Goal: Task Accomplishment & Management: Complete application form

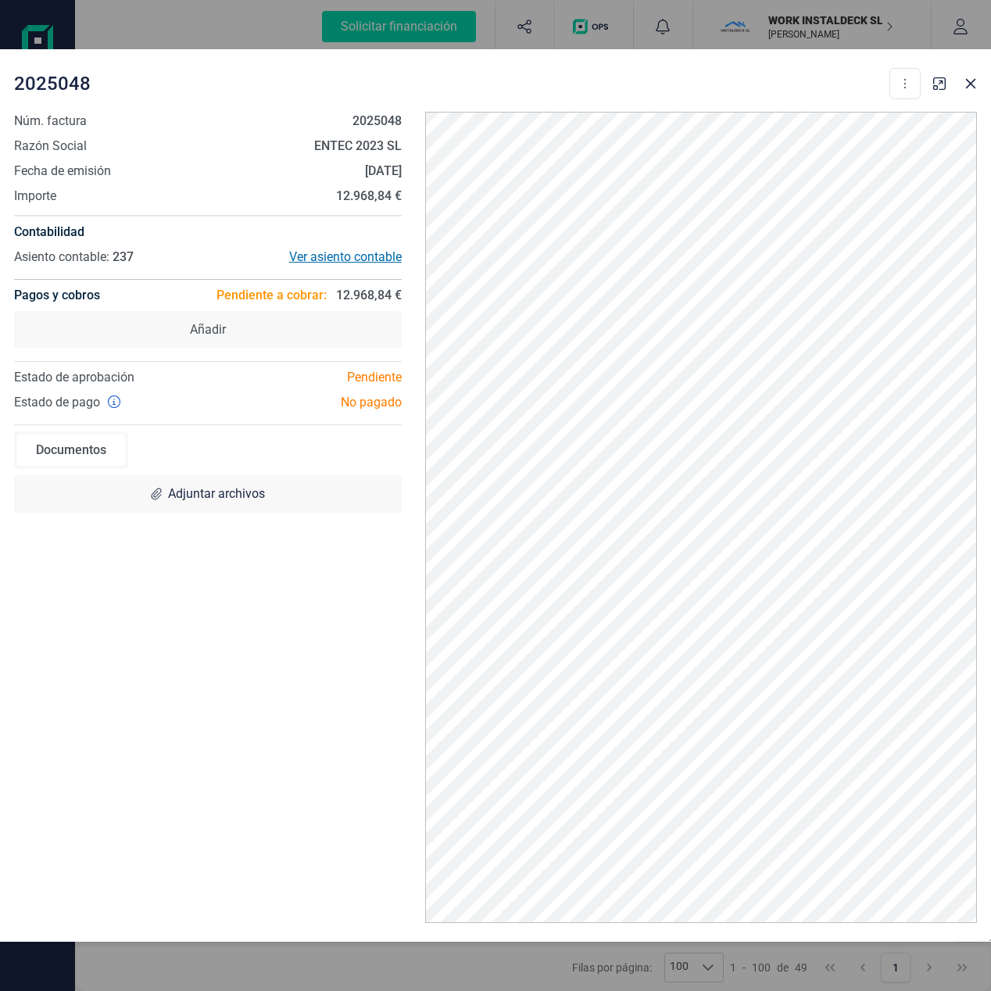
click at [356, 260] on div "Ver asiento contable" at bounding box center [305, 257] width 194 height 19
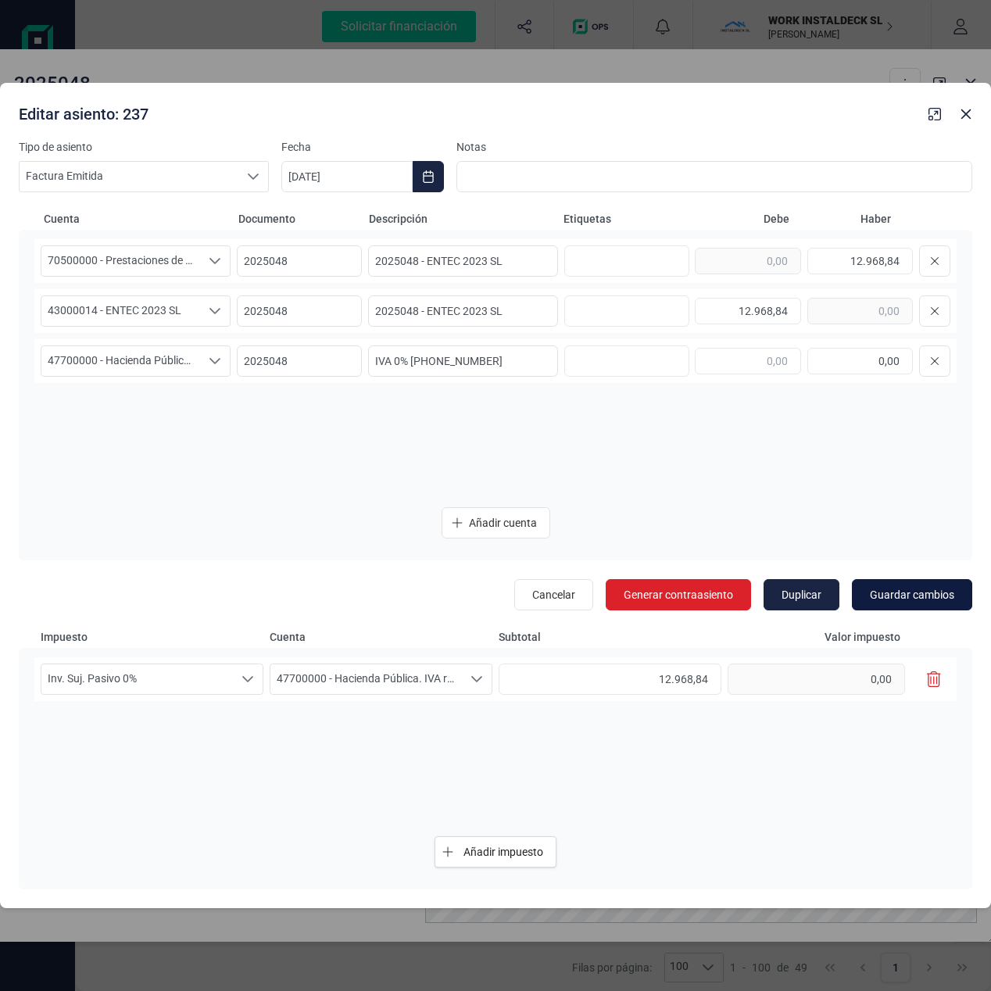
click at [918, 592] on span "Guardar cambios" at bounding box center [912, 595] width 84 height 16
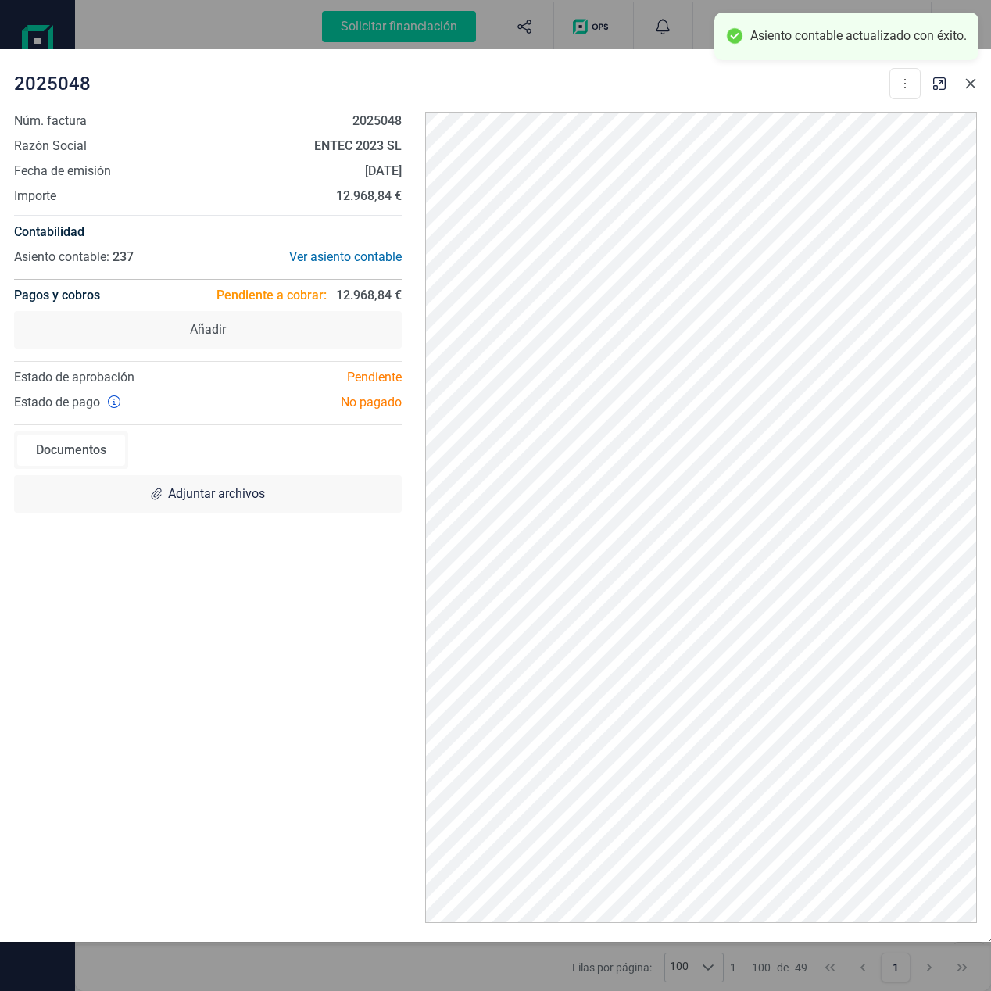
click at [969, 85] on icon "button" at bounding box center [971, 84] width 10 height 10
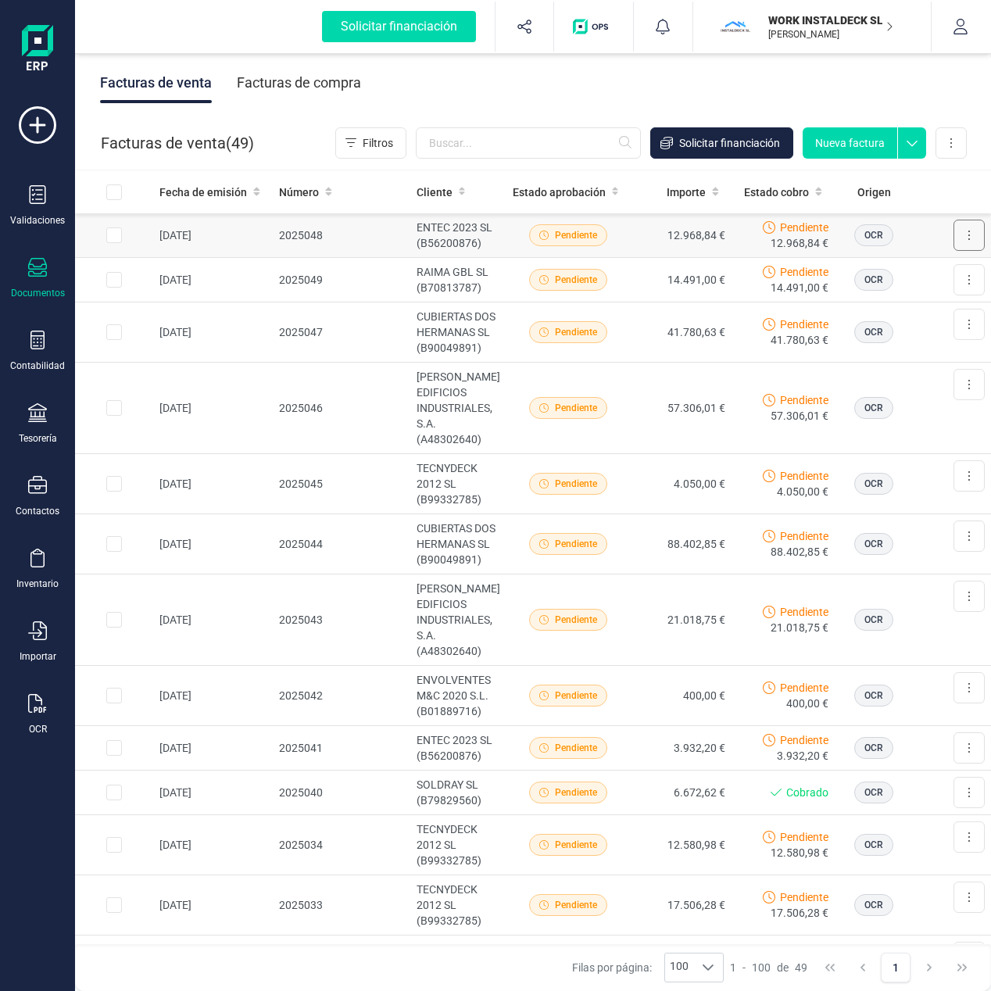
click at [971, 228] on button at bounding box center [968, 235] width 31 height 31
click at [38, 198] on icon at bounding box center [37, 194] width 19 height 19
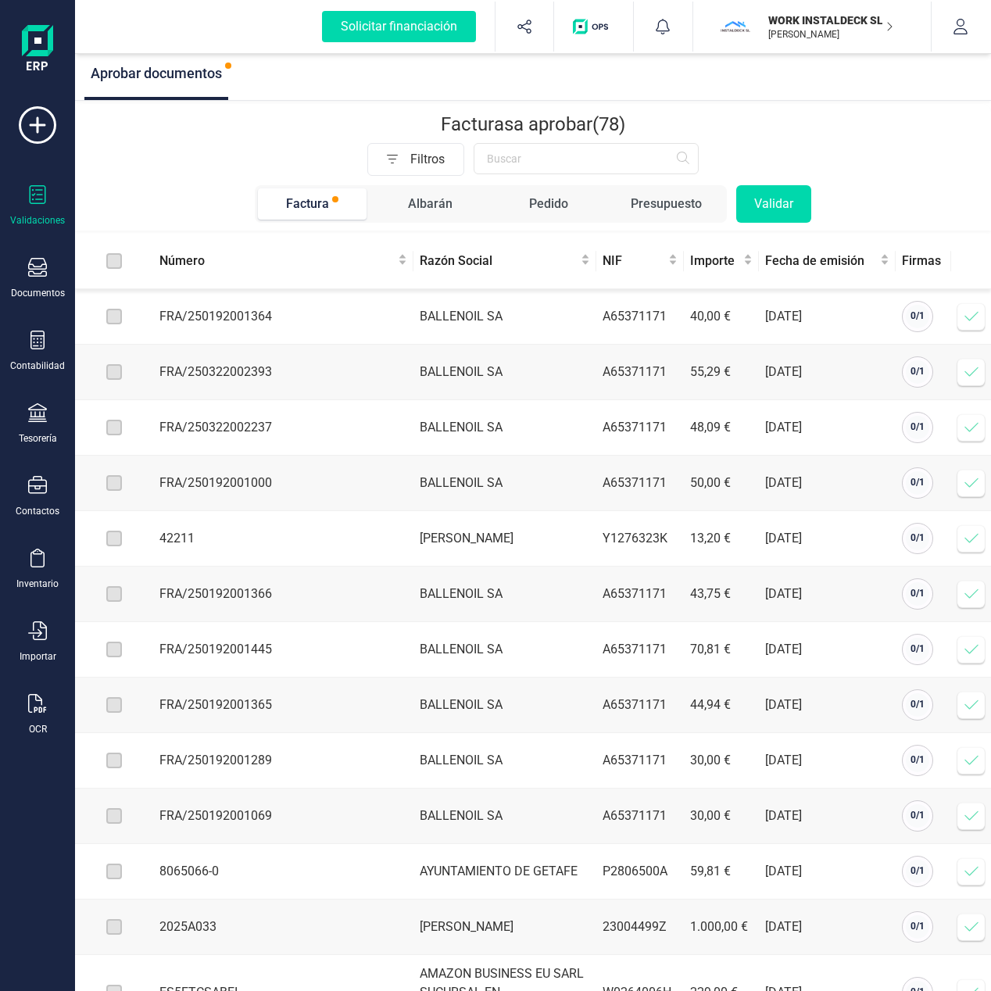
click at [659, 200] on div "Presupuesto" at bounding box center [666, 204] width 71 height 19
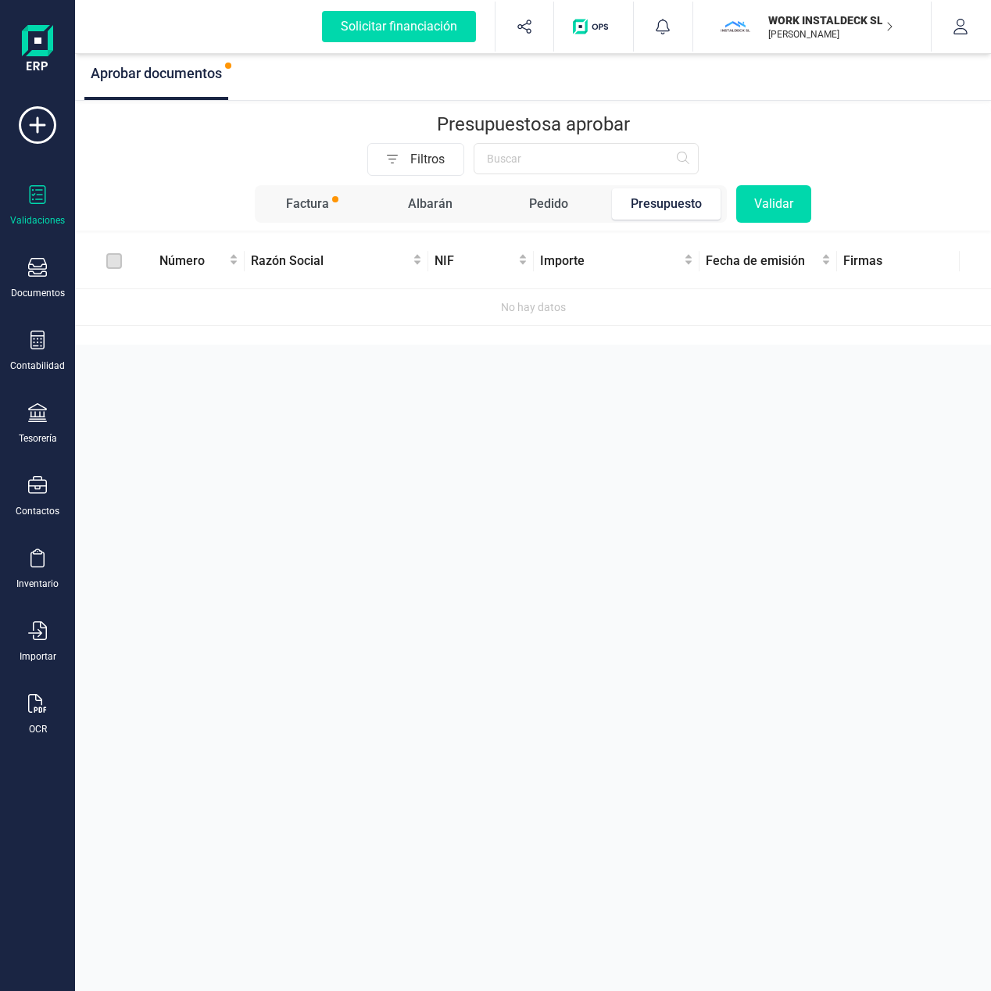
click at [525, 204] on span "Pedido" at bounding box center [548, 203] width 109 height 31
click at [418, 200] on div "Albarán" at bounding box center [430, 204] width 45 height 19
click at [313, 206] on div "Factura" at bounding box center [307, 204] width 43 height 19
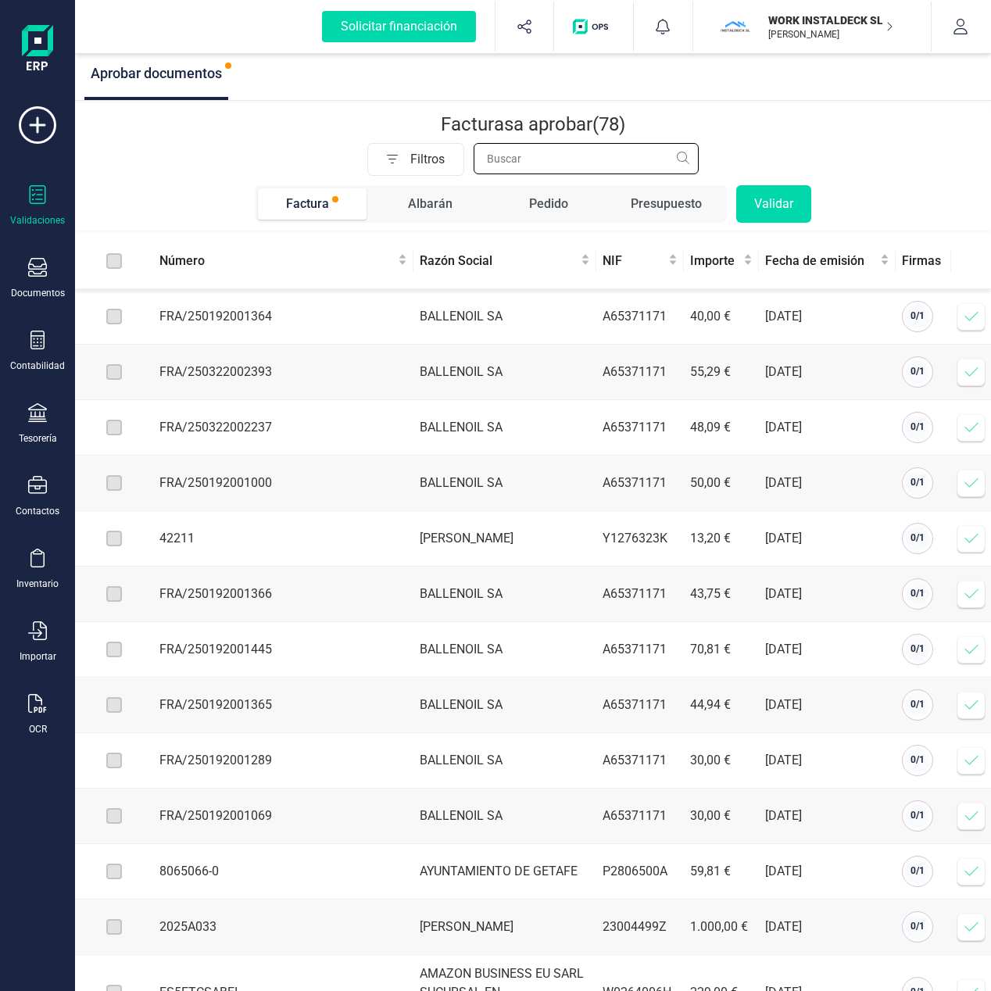
click at [577, 165] on input "text" at bounding box center [586, 158] width 225 height 31
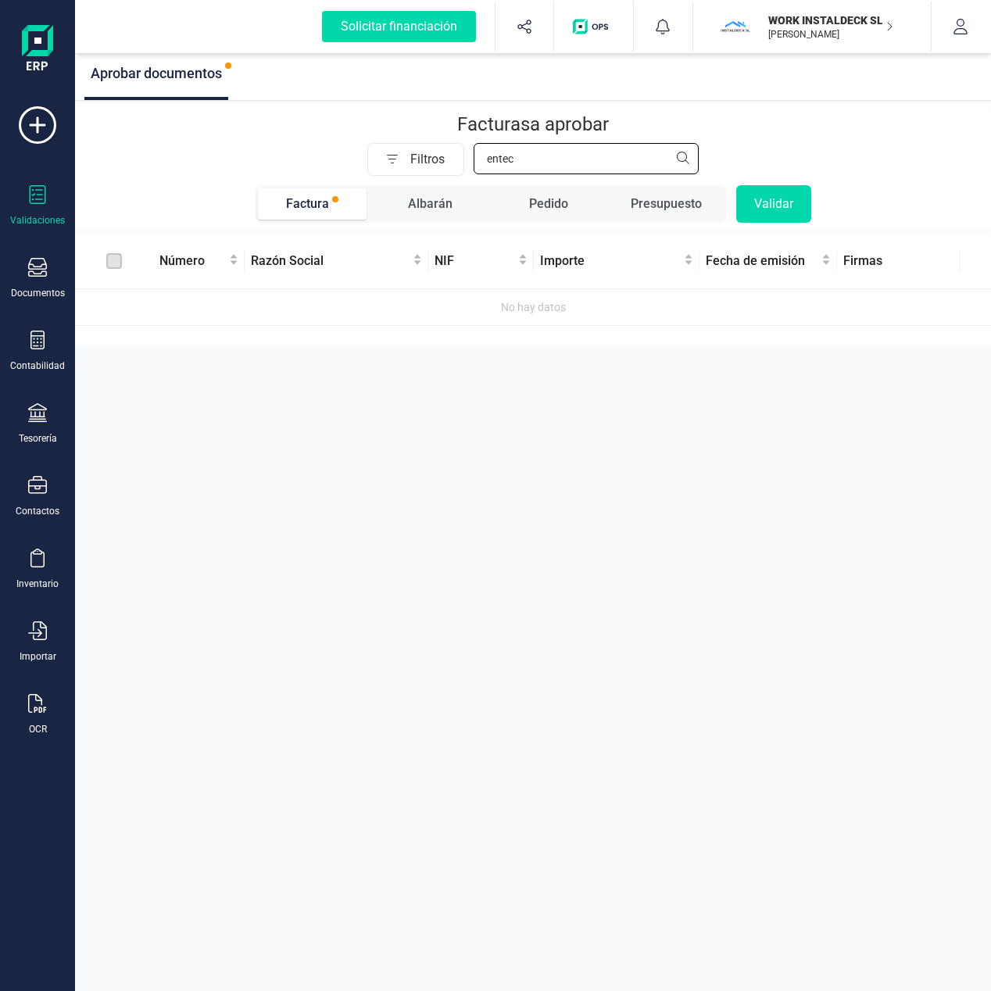
click at [683, 155] on input "entec" at bounding box center [586, 158] width 225 height 31
type input "entec"
click at [314, 201] on div "Factura" at bounding box center [307, 204] width 43 height 19
drag, startPoint x: 527, startPoint y: 163, endPoint x: 466, endPoint y: 164, distance: 61.7
click at [466, 164] on div "Filtros entec" at bounding box center [533, 159] width 556 height 33
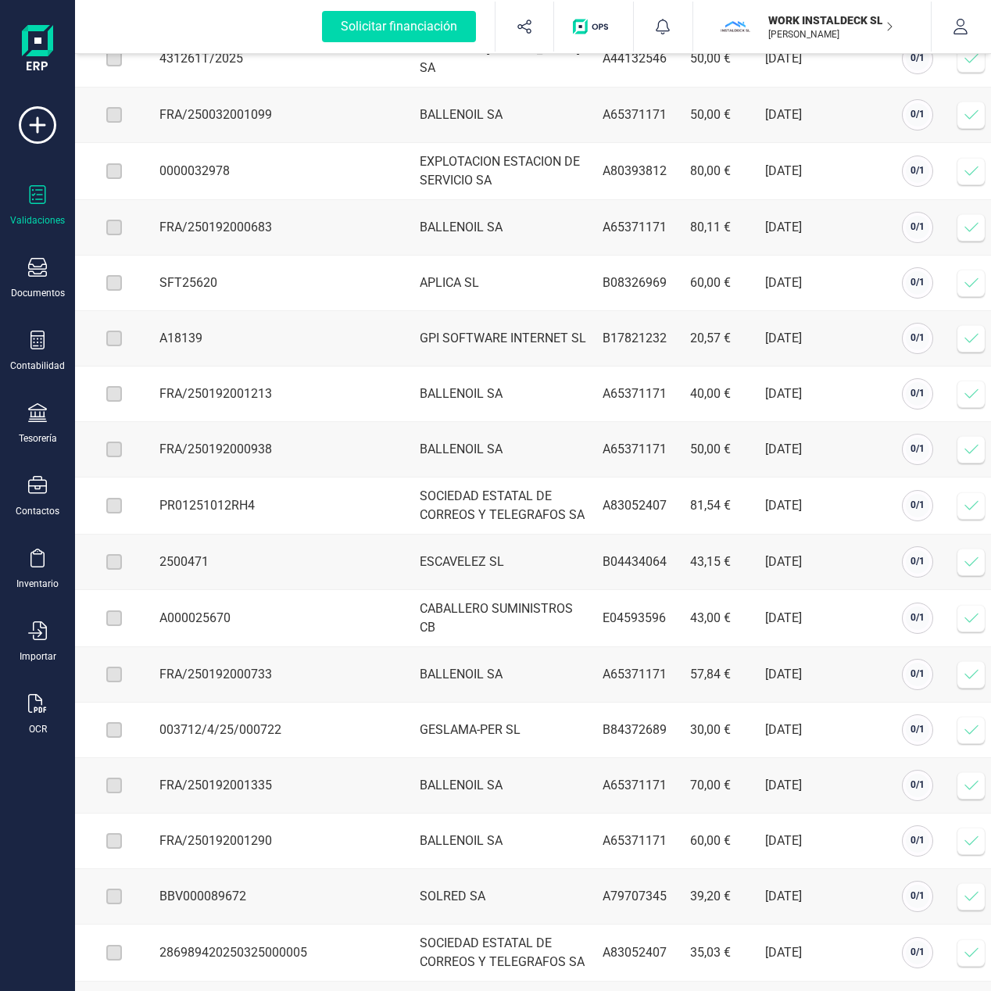
scroll to position [2872, 0]
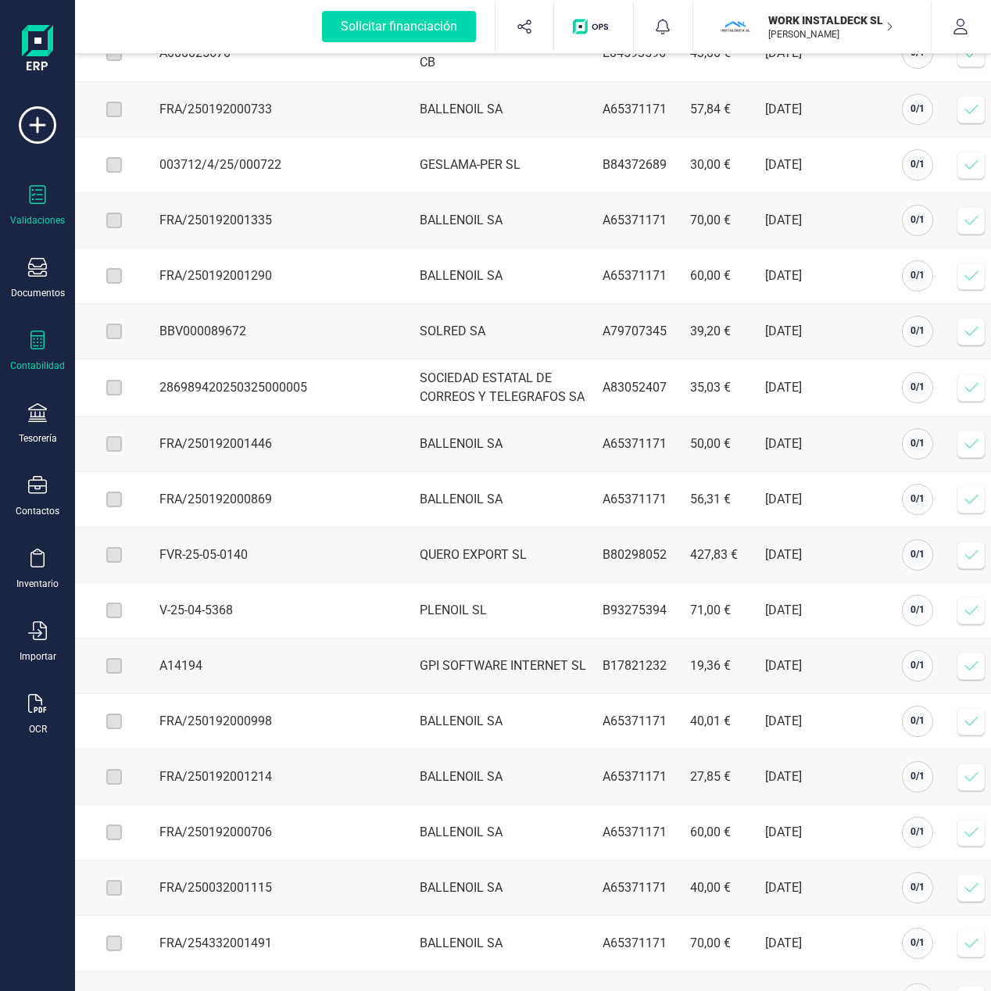
click at [37, 348] on div at bounding box center [37, 342] width 19 height 23
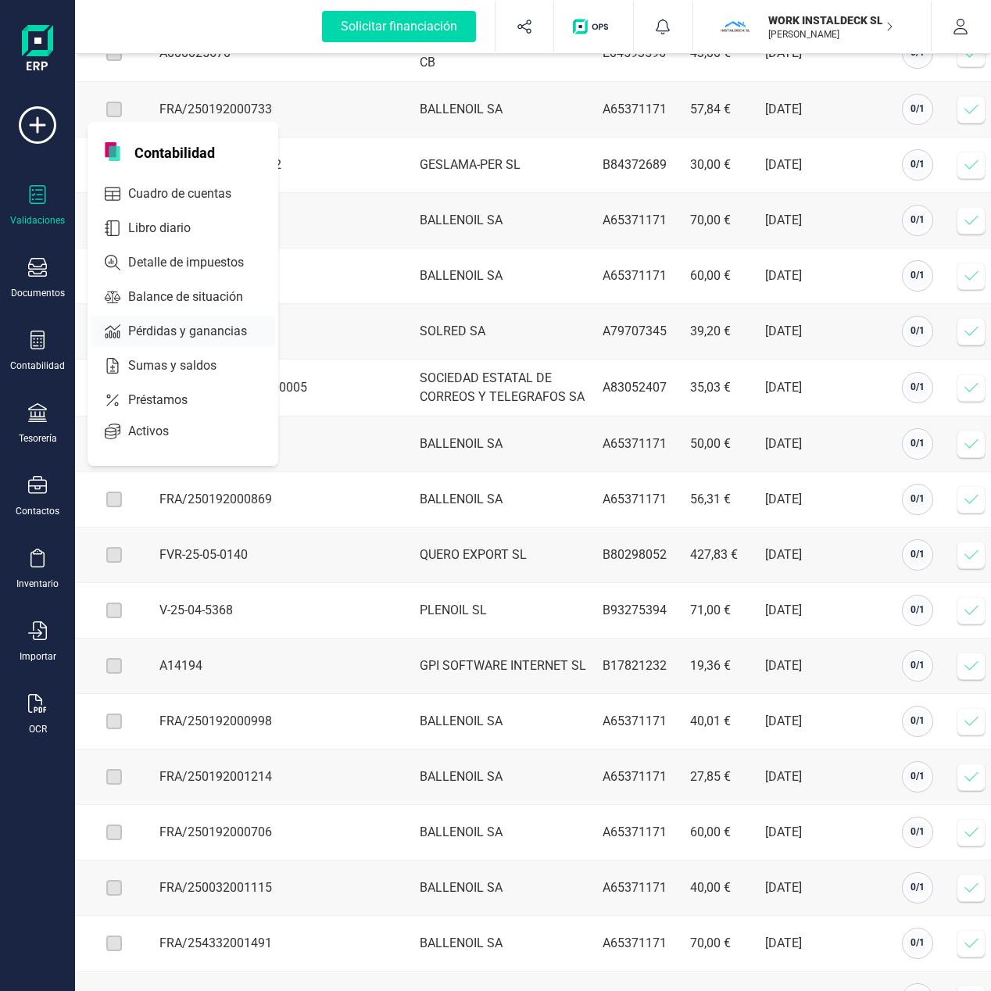
click at [169, 328] on span "Pérdidas y ganancias" at bounding box center [198, 331] width 153 height 19
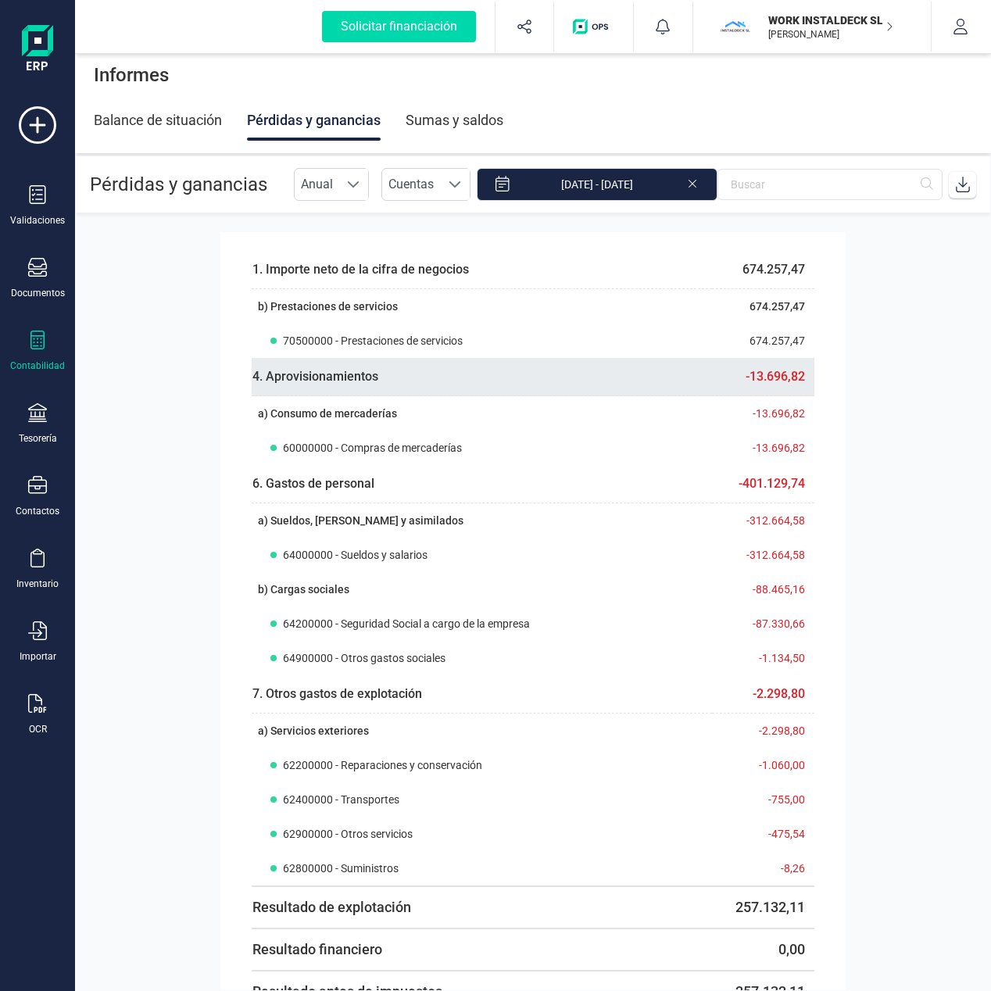
scroll to position [13, 0]
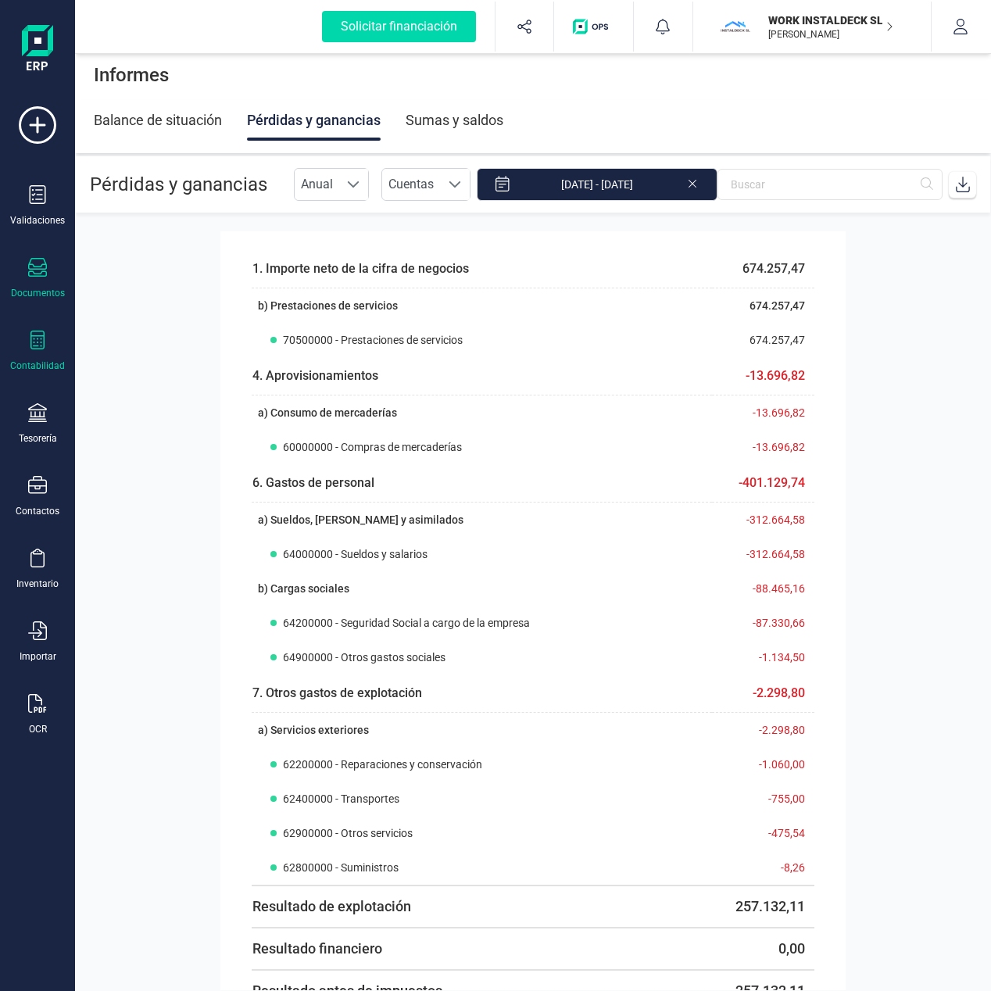
click at [41, 277] on div at bounding box center [37, 269] width 19 height 23
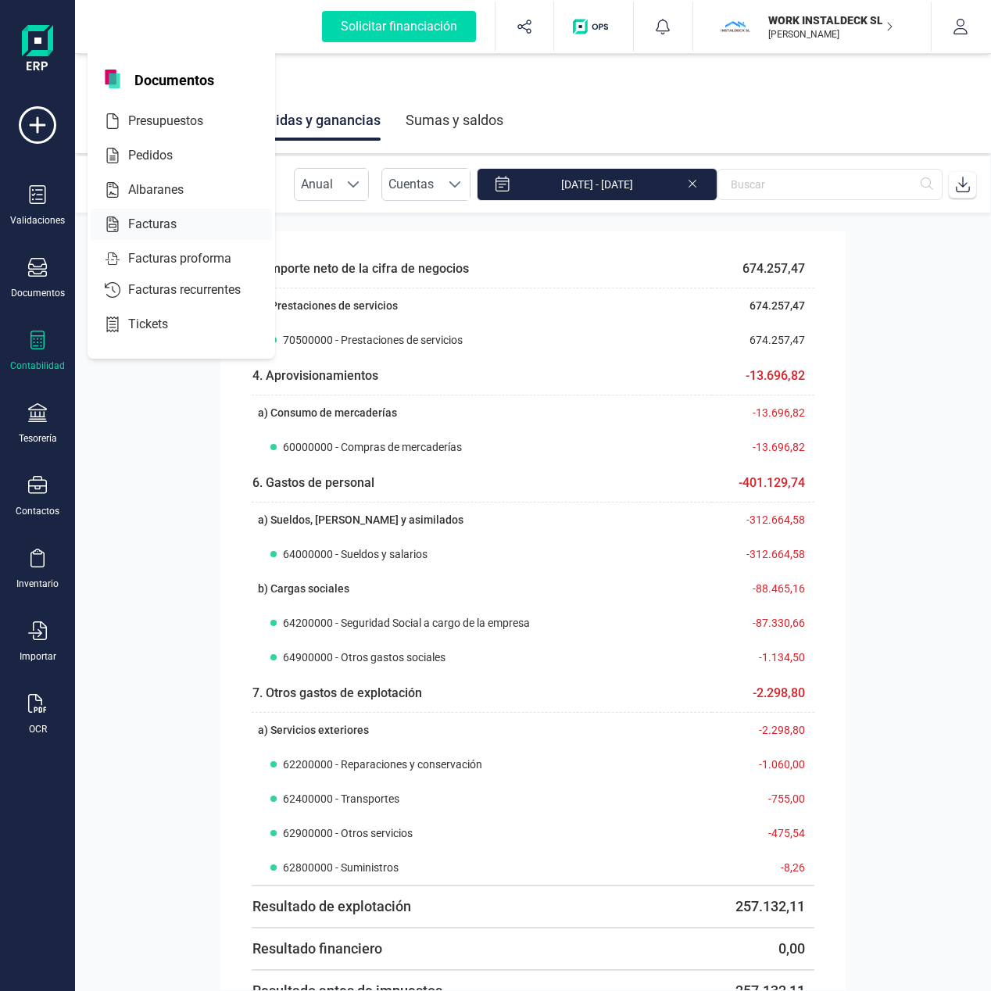
click at [148, 218] on span "Facturas" at bounding box center [163, 224] width 83 height 19
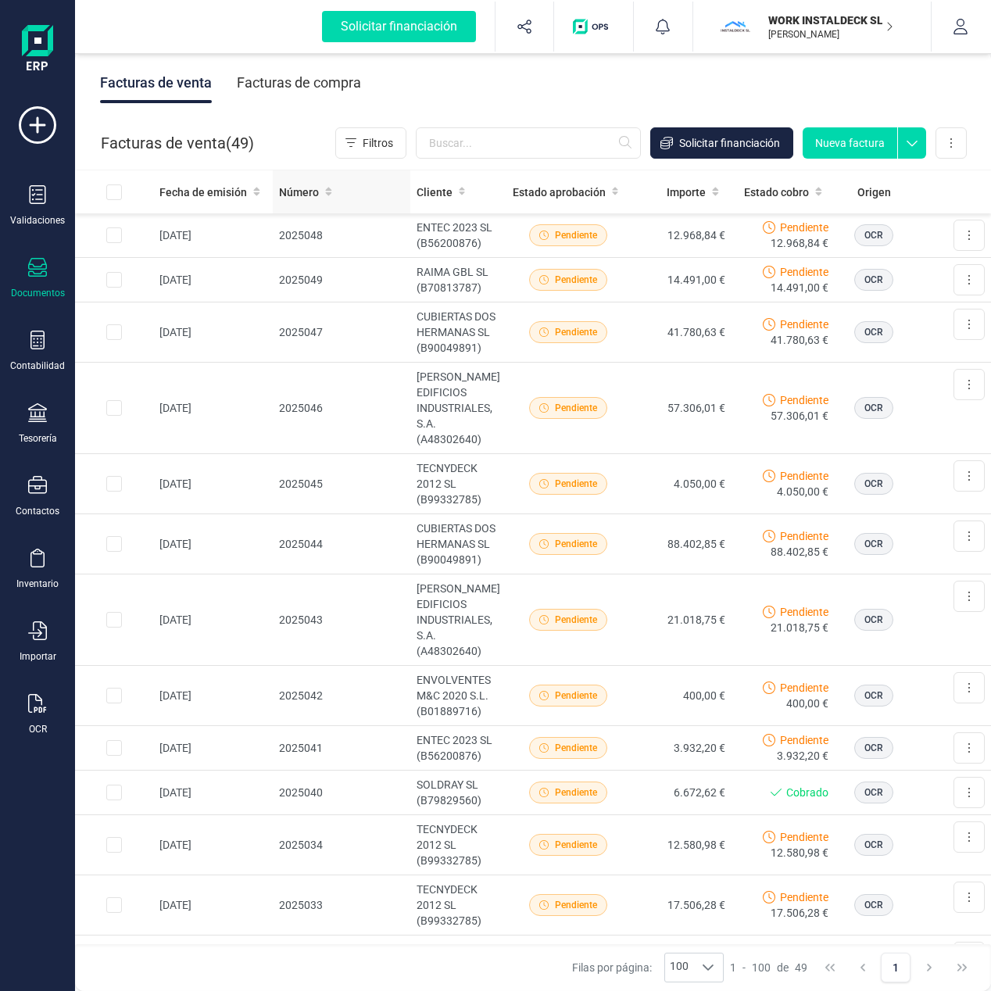
click at [300, 195] on span "Número" at bounding box center [299, 192] width 40 height 16
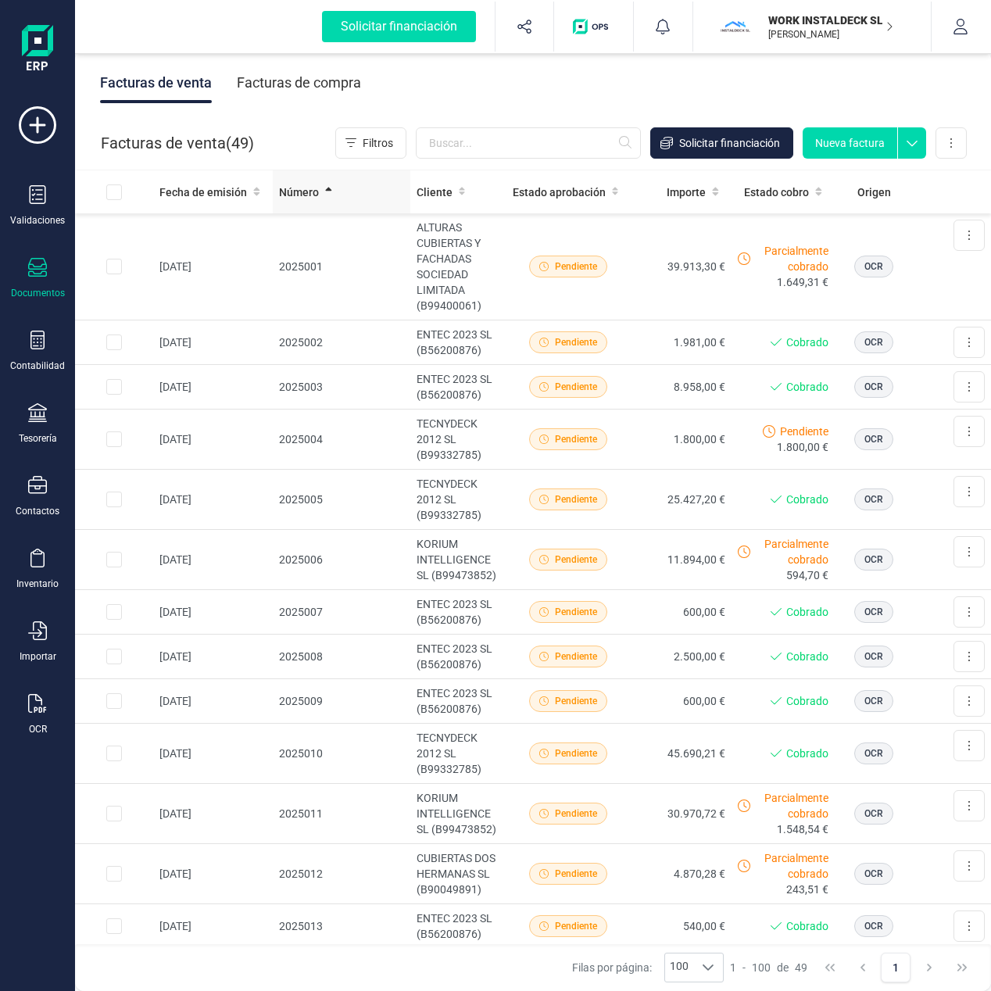
click at [297, 195] on span "Número" at bounding box center [299, 192] width 40 height 16
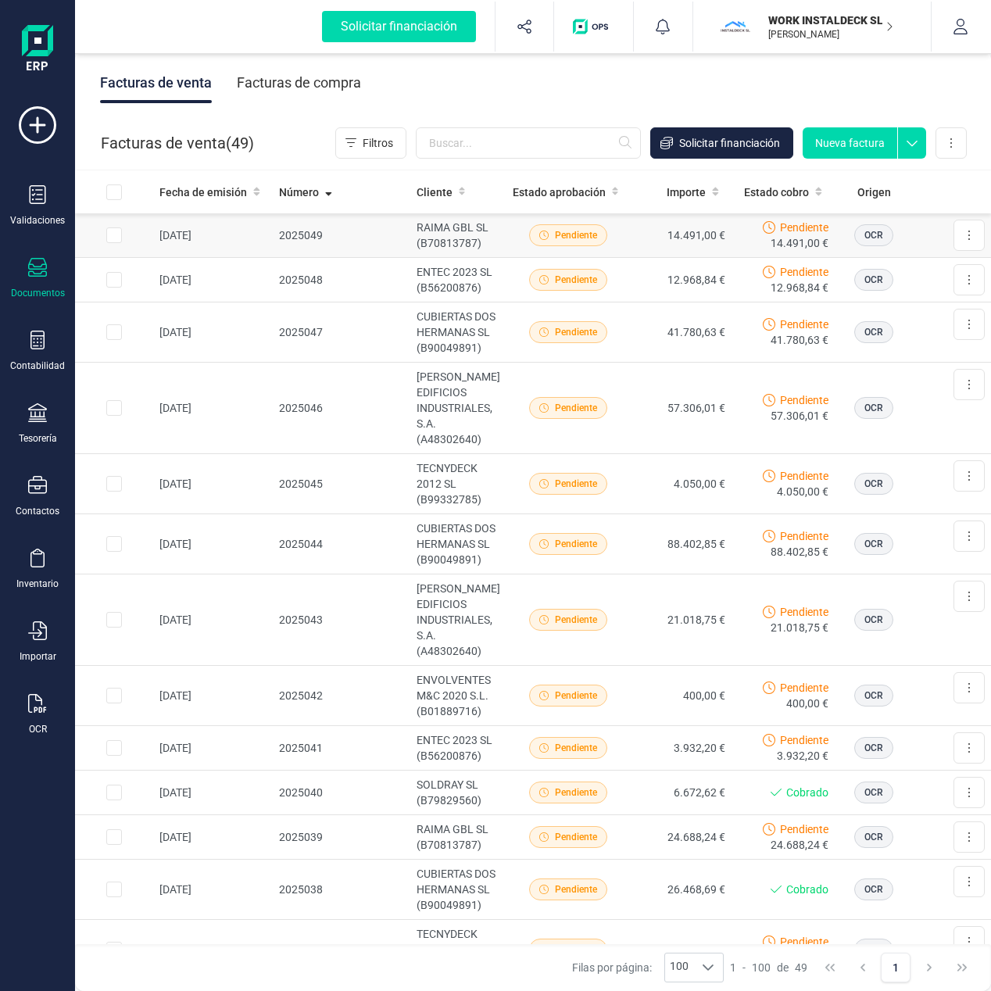
click at [864, 235] on span "OCR" at bounding box center [873, 235] width 19 height 14
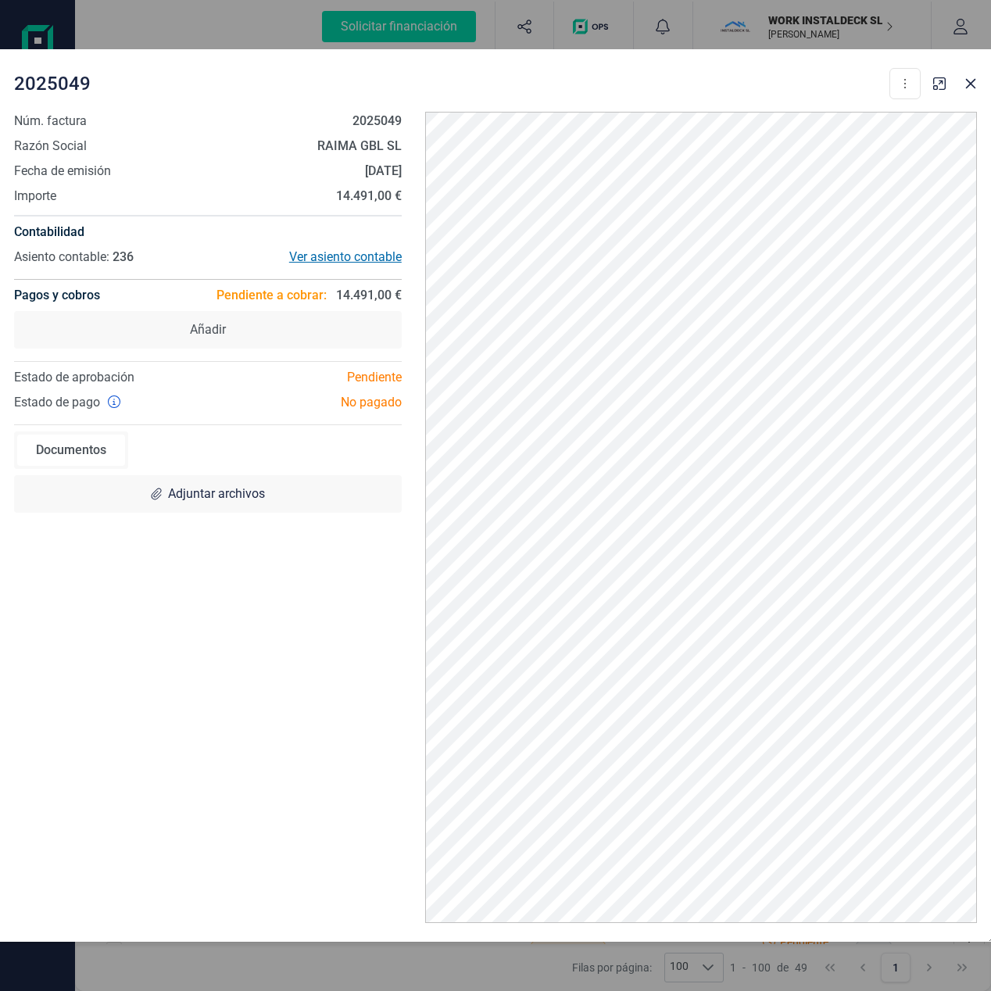
click at [331, 256] on div "Ver asiento contable" at bounding box center [305, 257] width 194 height 19
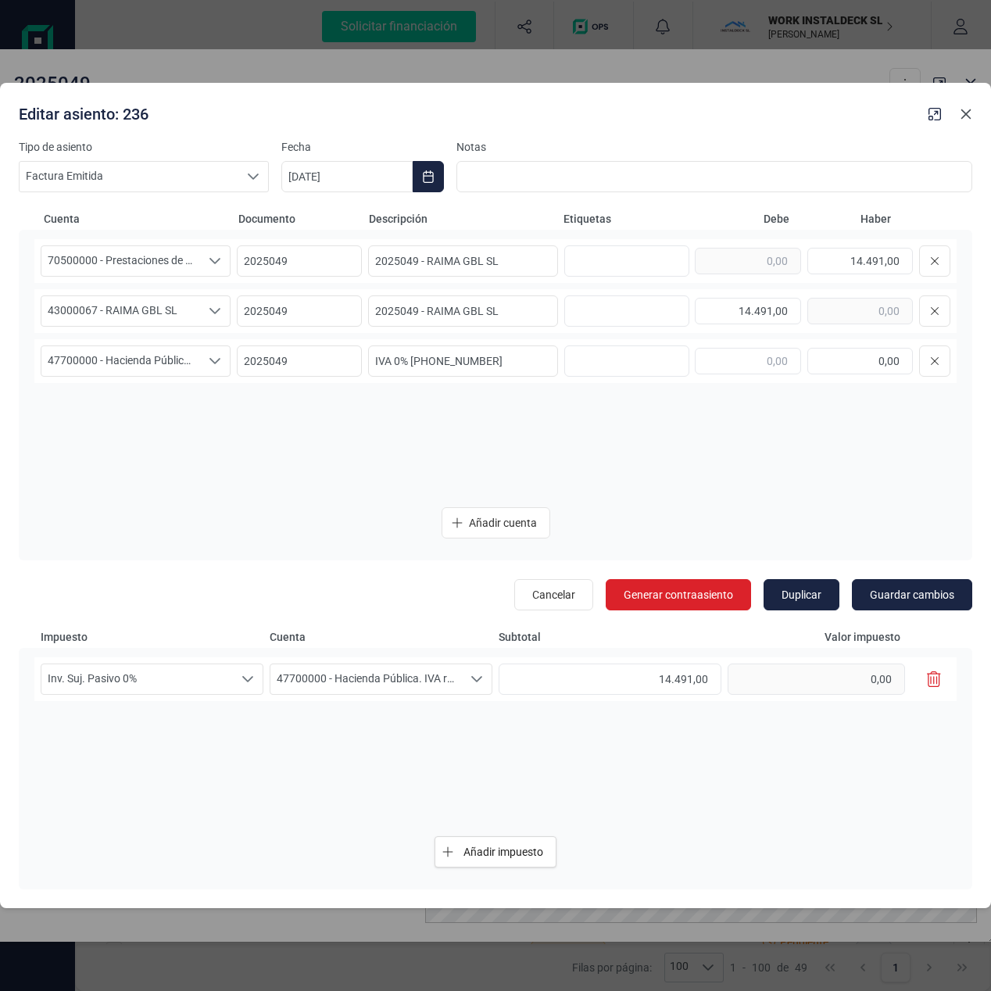
click at [970, 112] on icon "button" at bounding box center [966, 114] width 13 height 13
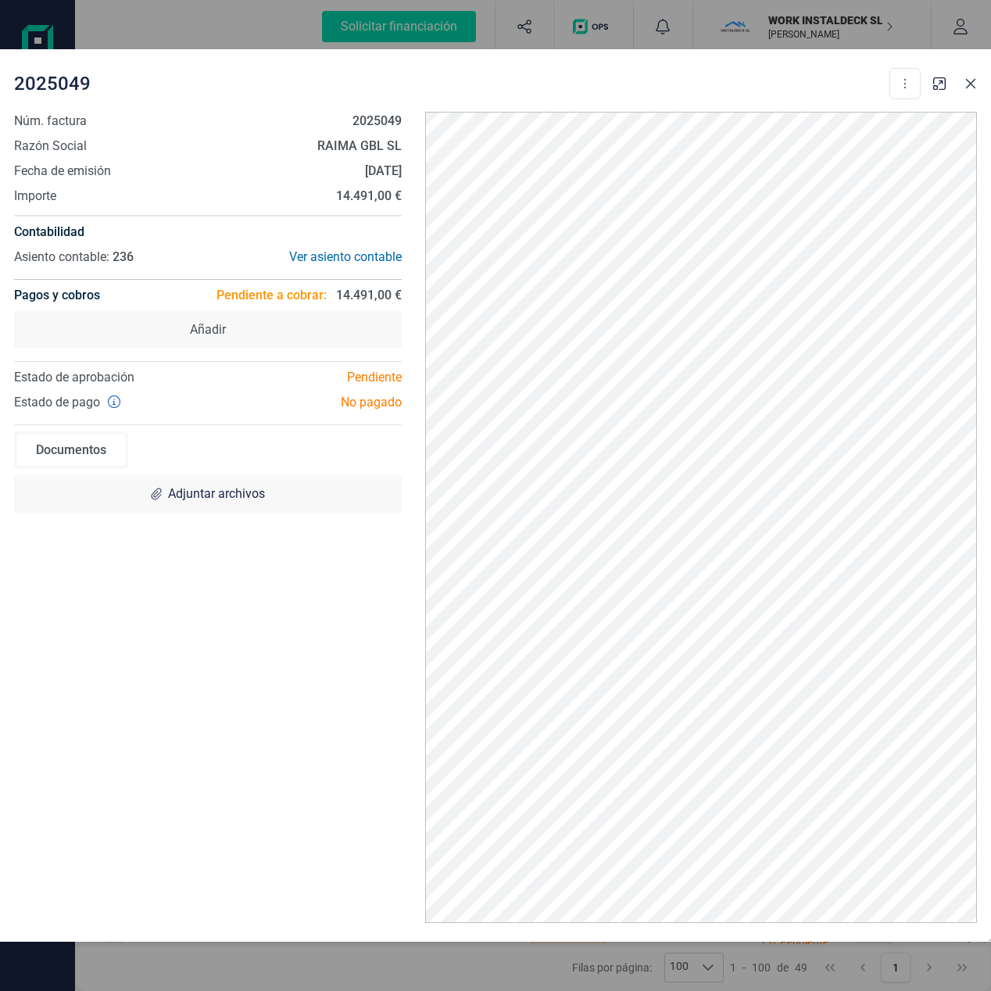
click at [974, 91] on button "button" at bounding box center [970, 83] width 25 height 25
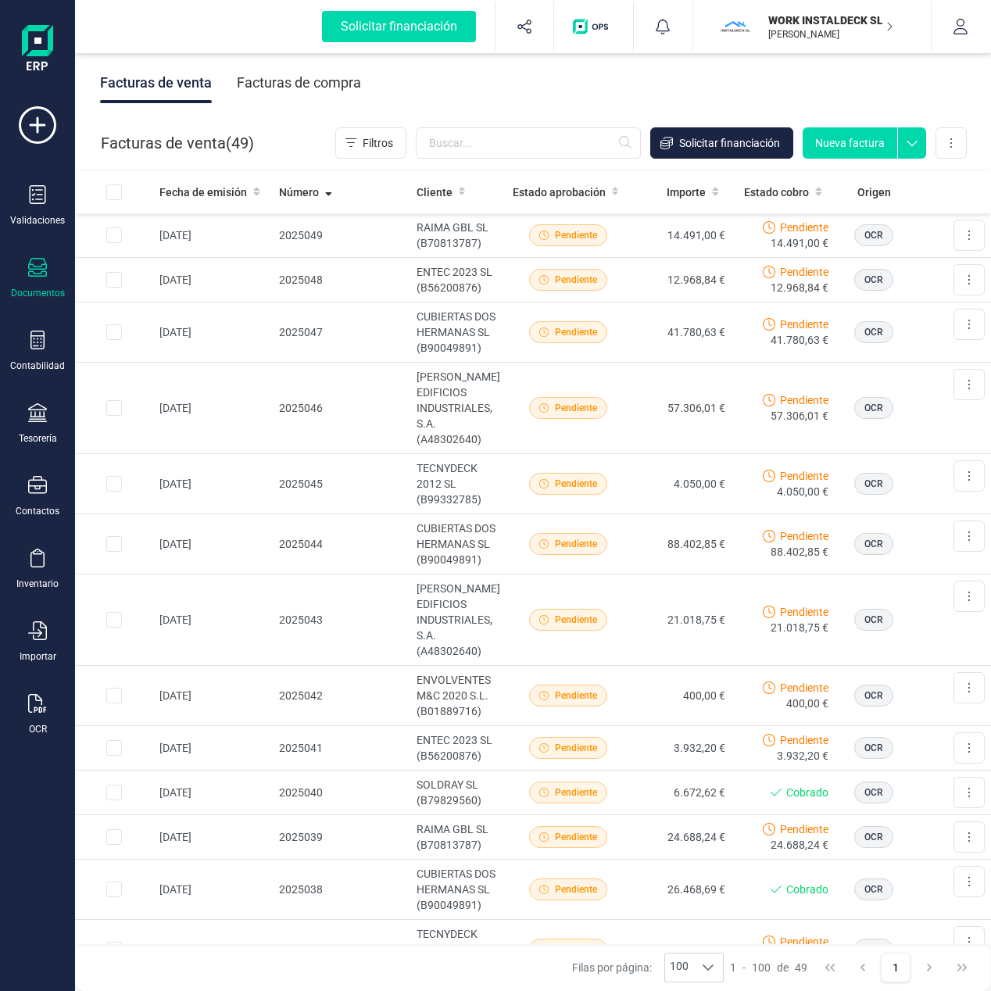
click at [291, 82] on div "Facturas de compra" at bounding box center [299, 83] width 124 height 41
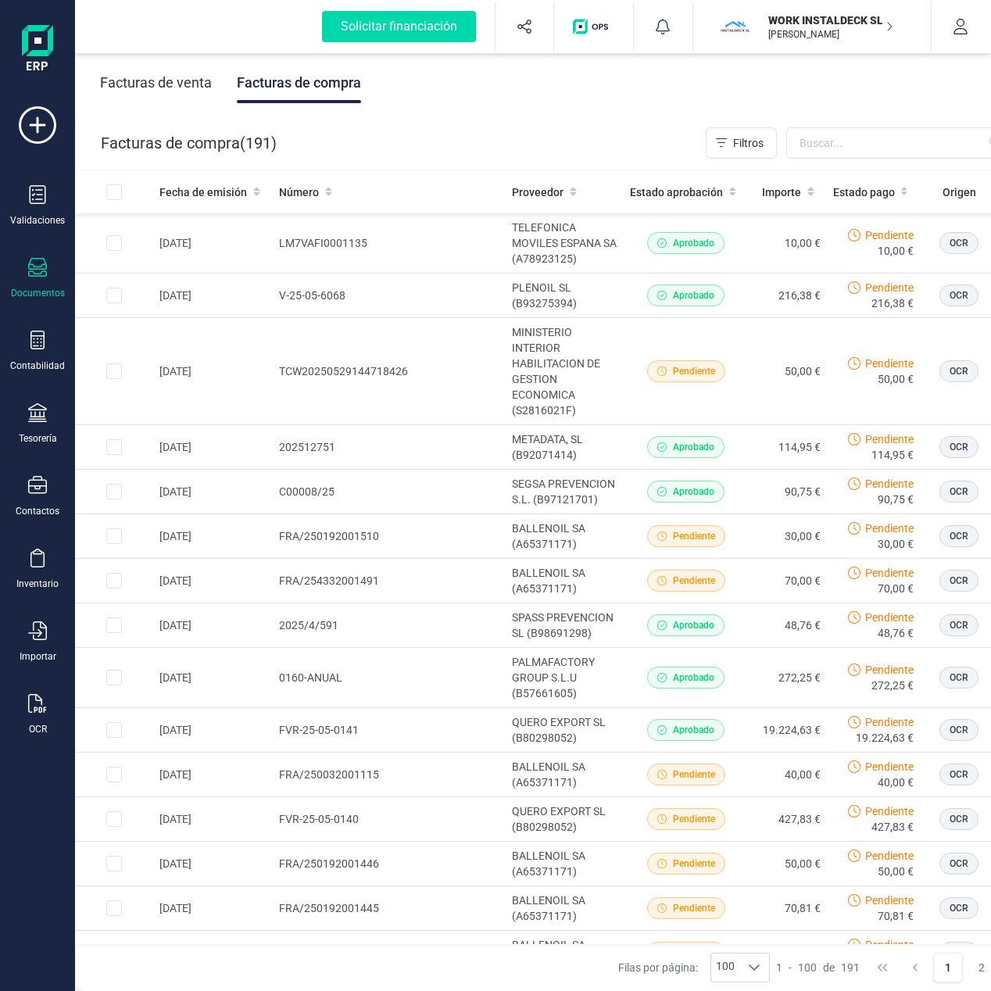
click at [132, 80] on div "Facturas de venta" at bounding box center [156, 83] width 112 height 41
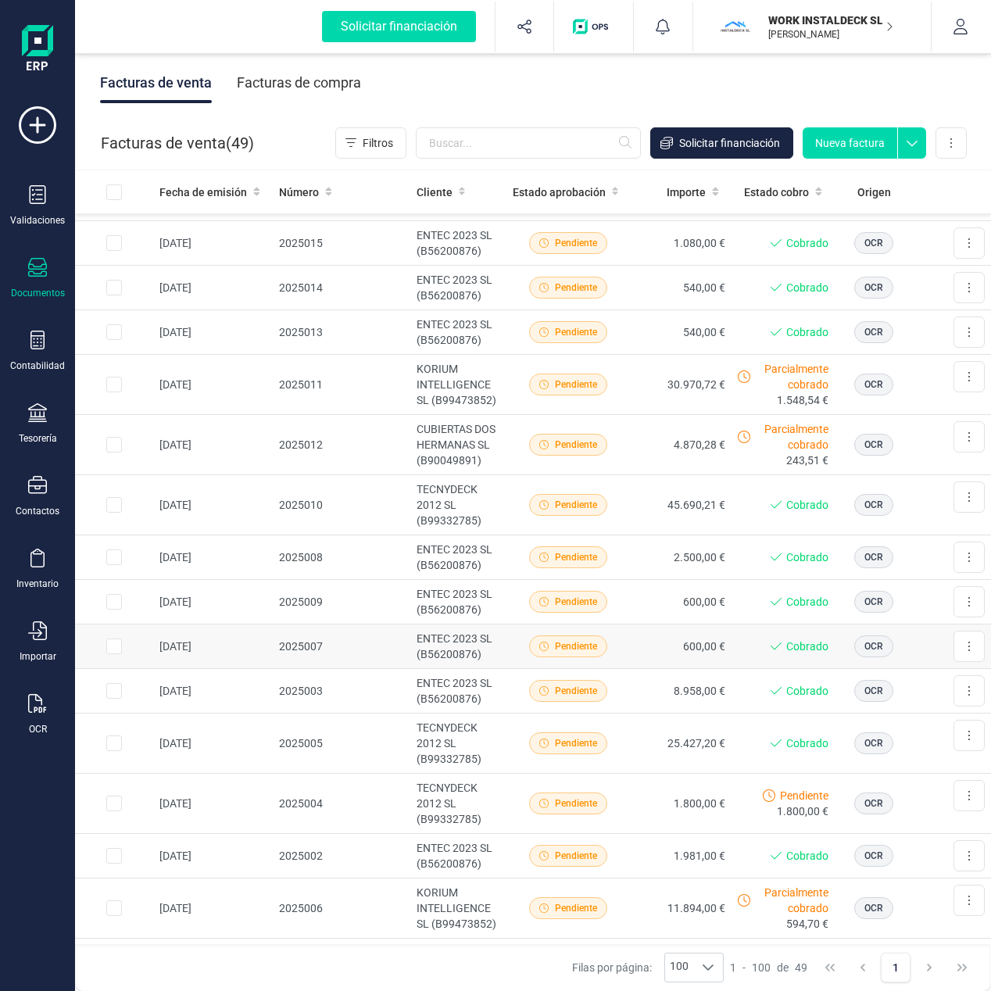
scroll to position [2263, 0]
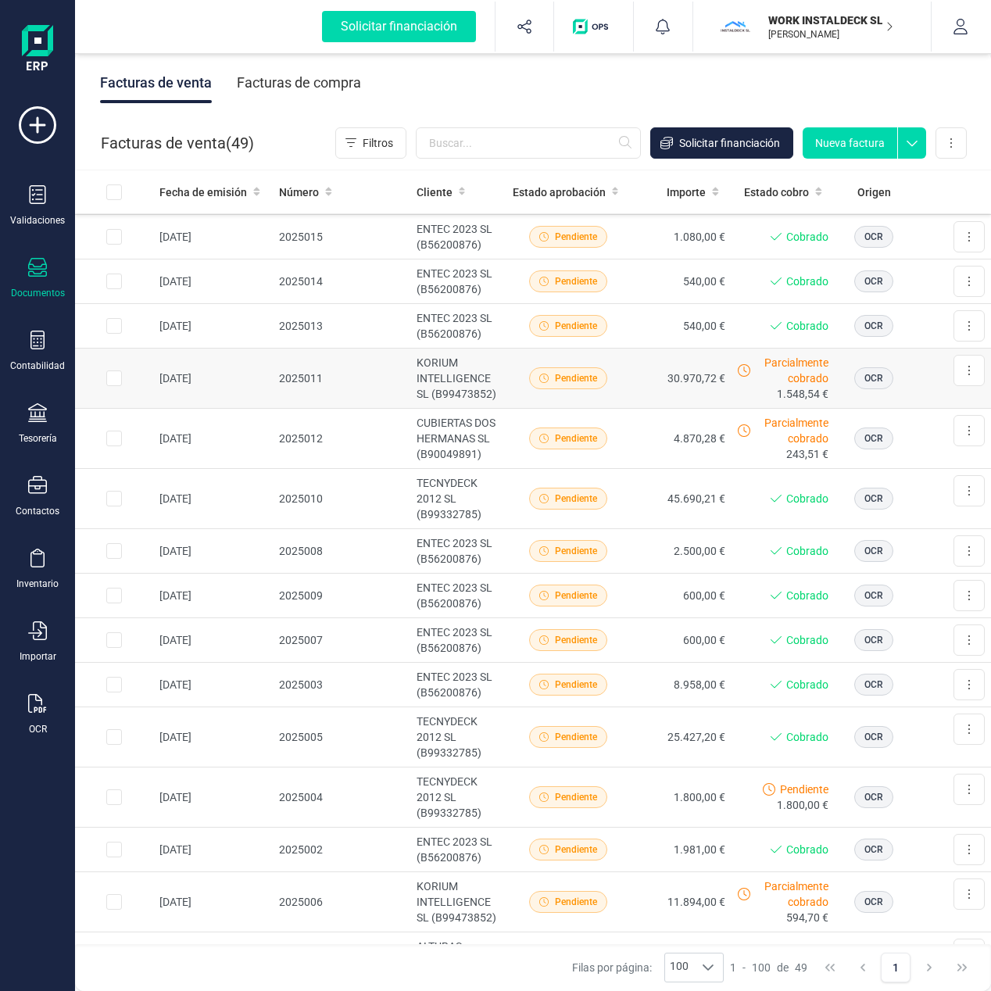
click at [437, 385] on td "KORIUM INTELLIGENCE SL (B99473852)" at bounding box center [458, 378] width 96 height 60
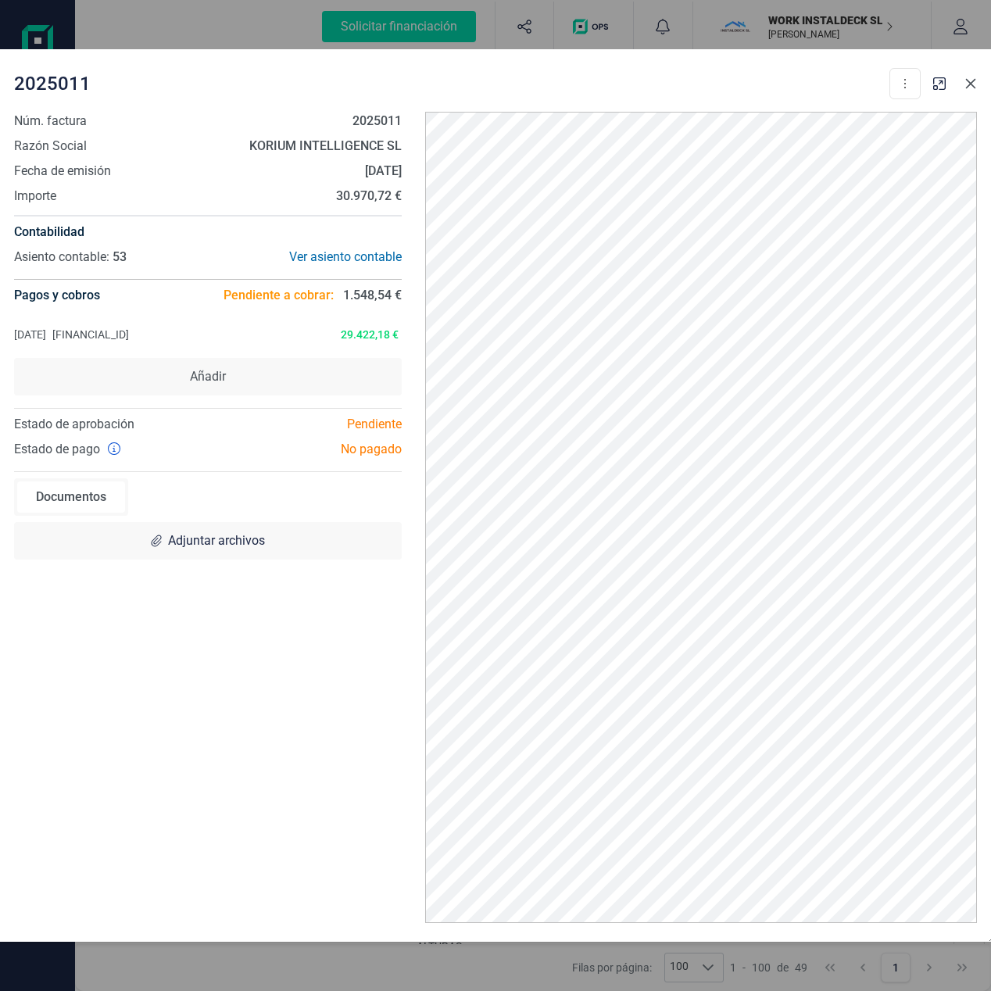
click at [972, 88] on icon "button" at bounding box center [970, 83] width 13 height 13
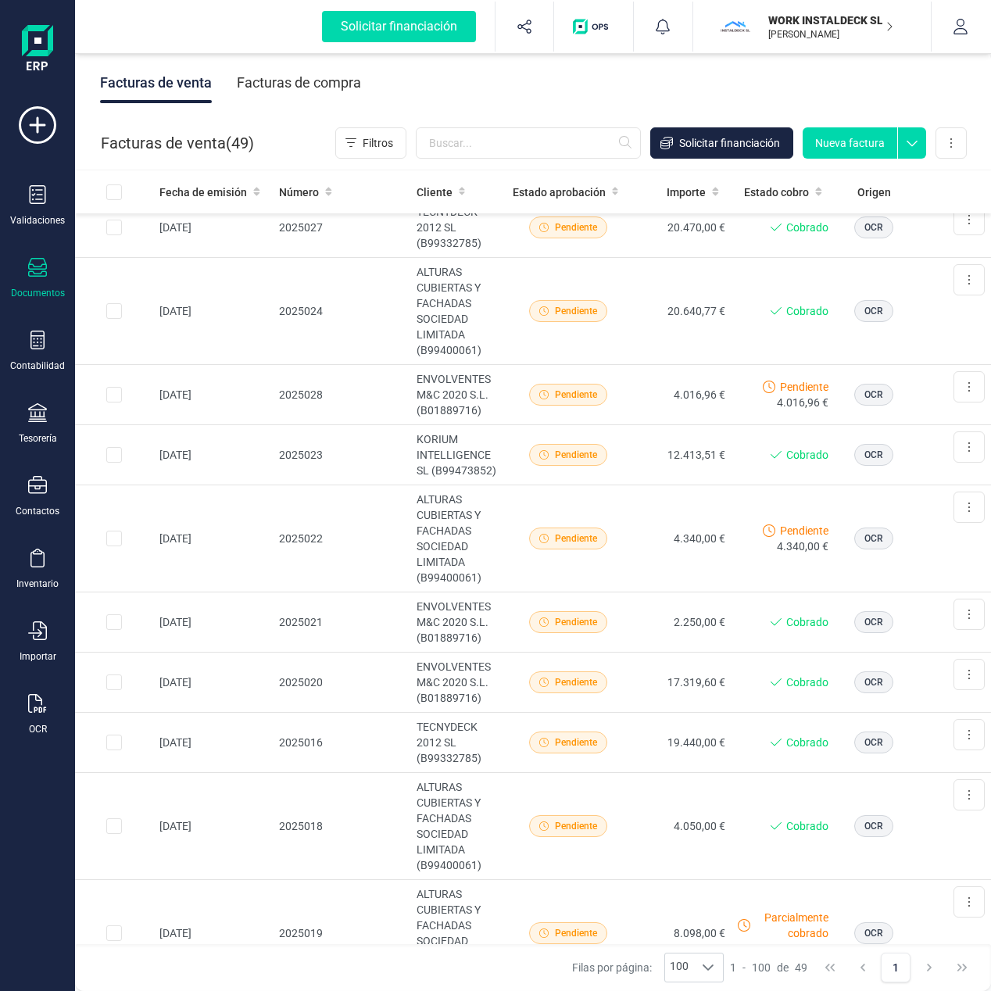
scroll to position [796, 0]
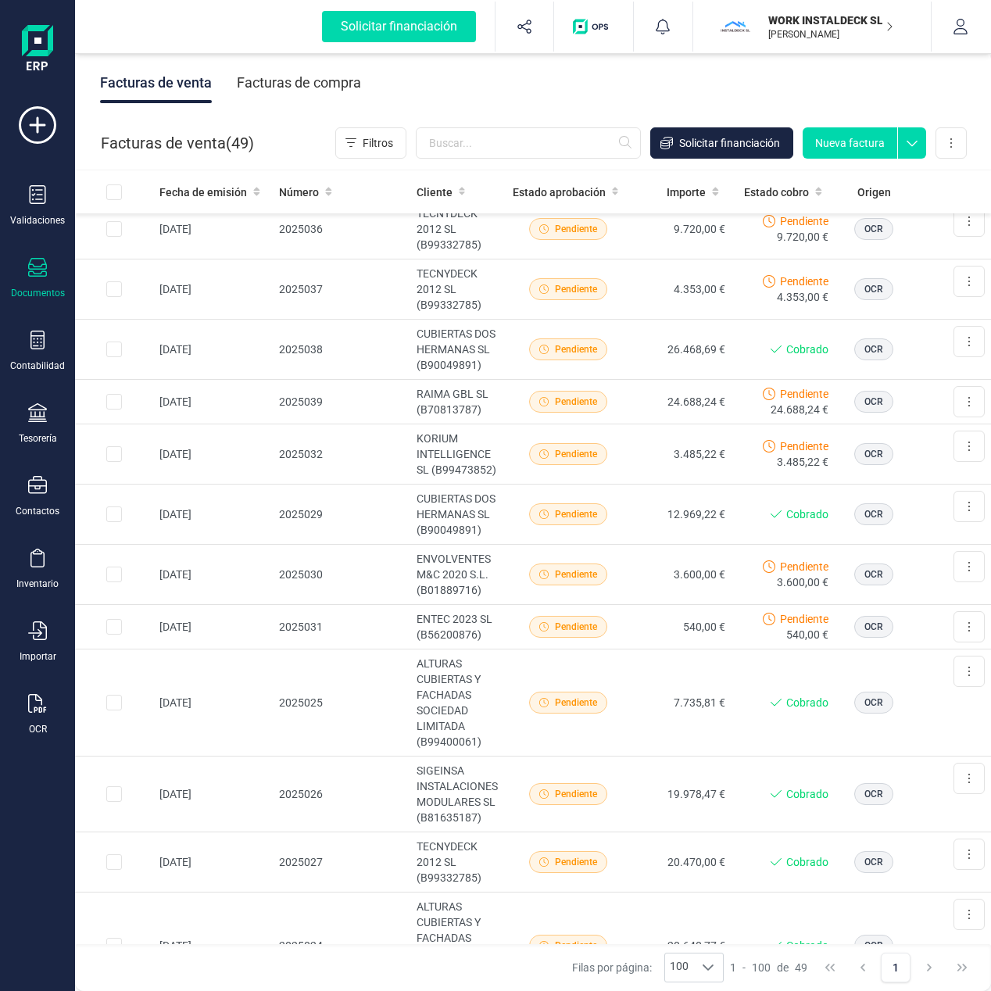
click at [913, 145] on icon at bounding box center [911, 143] width 11 height 5
click at [847, 138] on button "Nueva factura" at bounding box center [849, 142] width 95 height 31
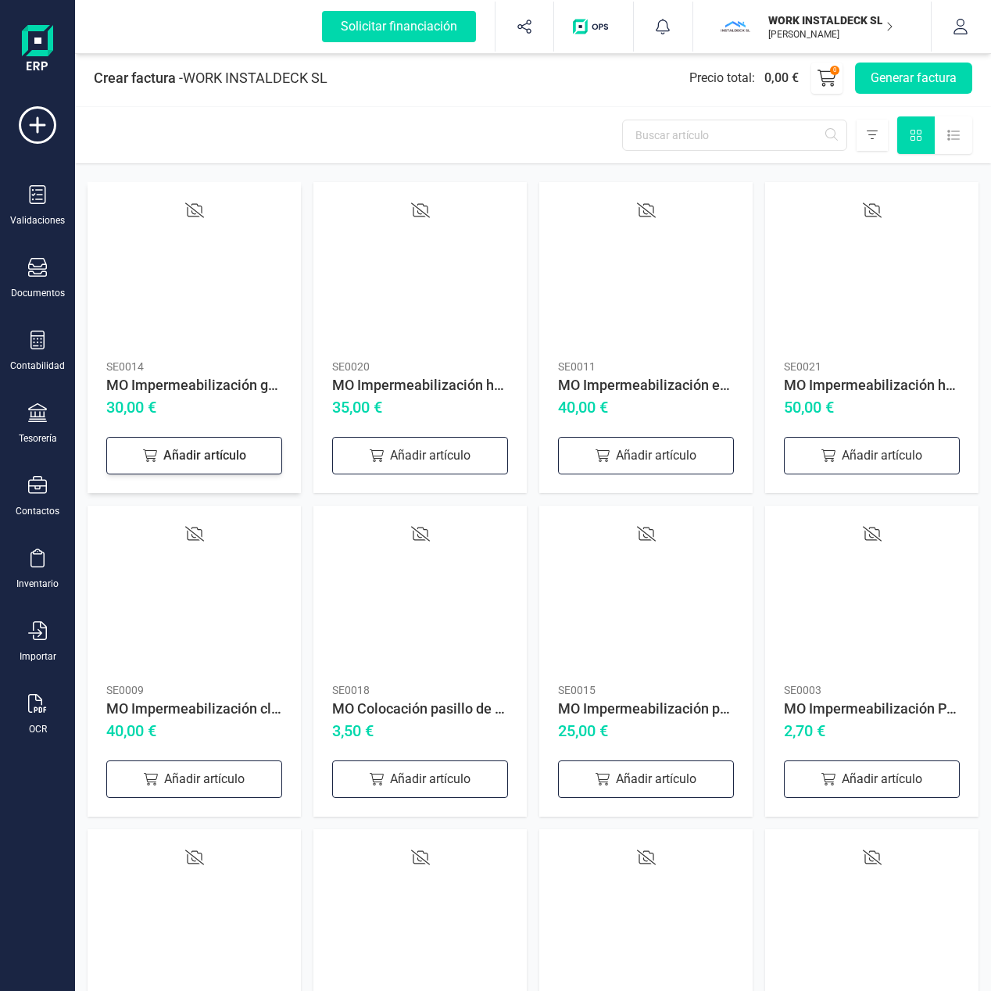
click at [215, 457] on div "Añadir artículo" at bounding box center [194, 456] width 176 height 38
click at [897, 80] on button "Generar factura" at bounding box center [913, 78] width 117 height 31
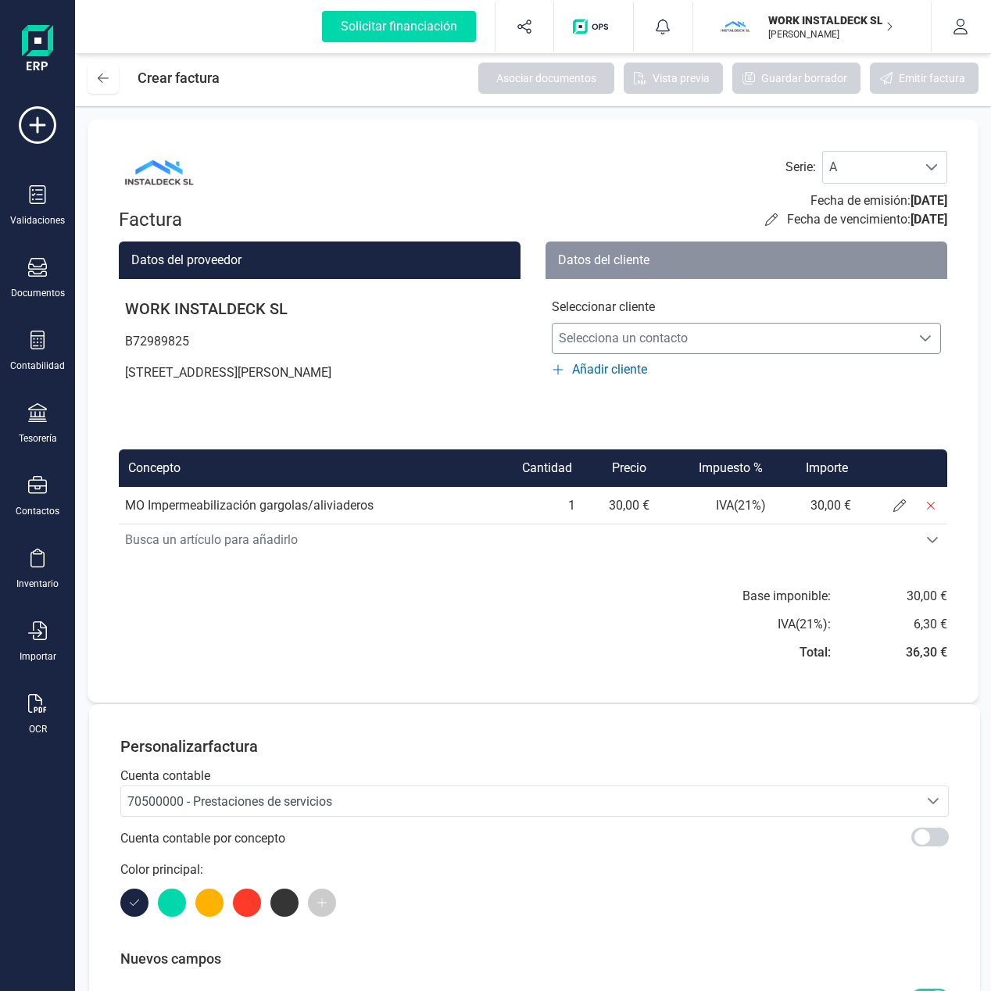
click at [856, 334] on span "Selecciona un contacto" at bounding box center [731, 338] width 358 height 31
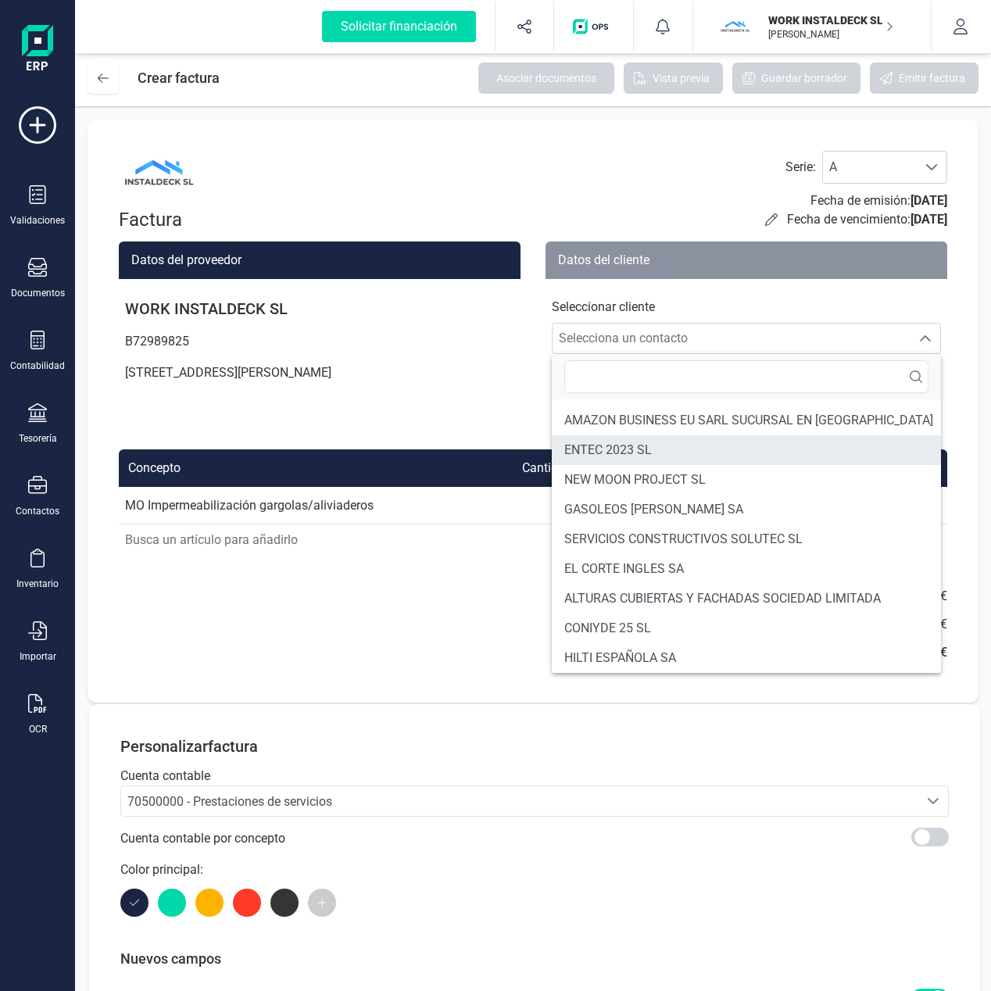
click at [631, 454] on span "ENTEC 2023 SL" at bounding box center [608, 450] width 88 height 19
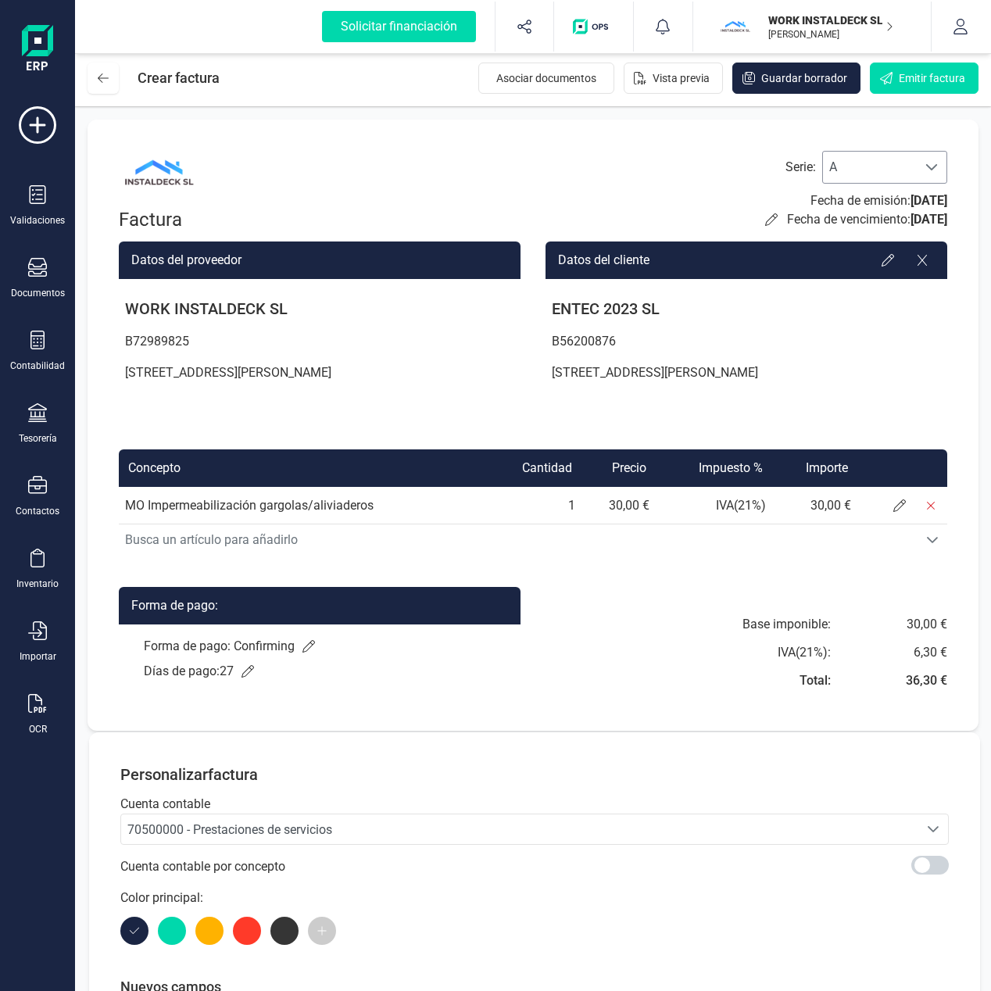
click at [932, 170] on span at bounding box center [931, 167] width 13 height 13
click at [897, 508] on icon at bounding box center [899, 505] width 13 height 13
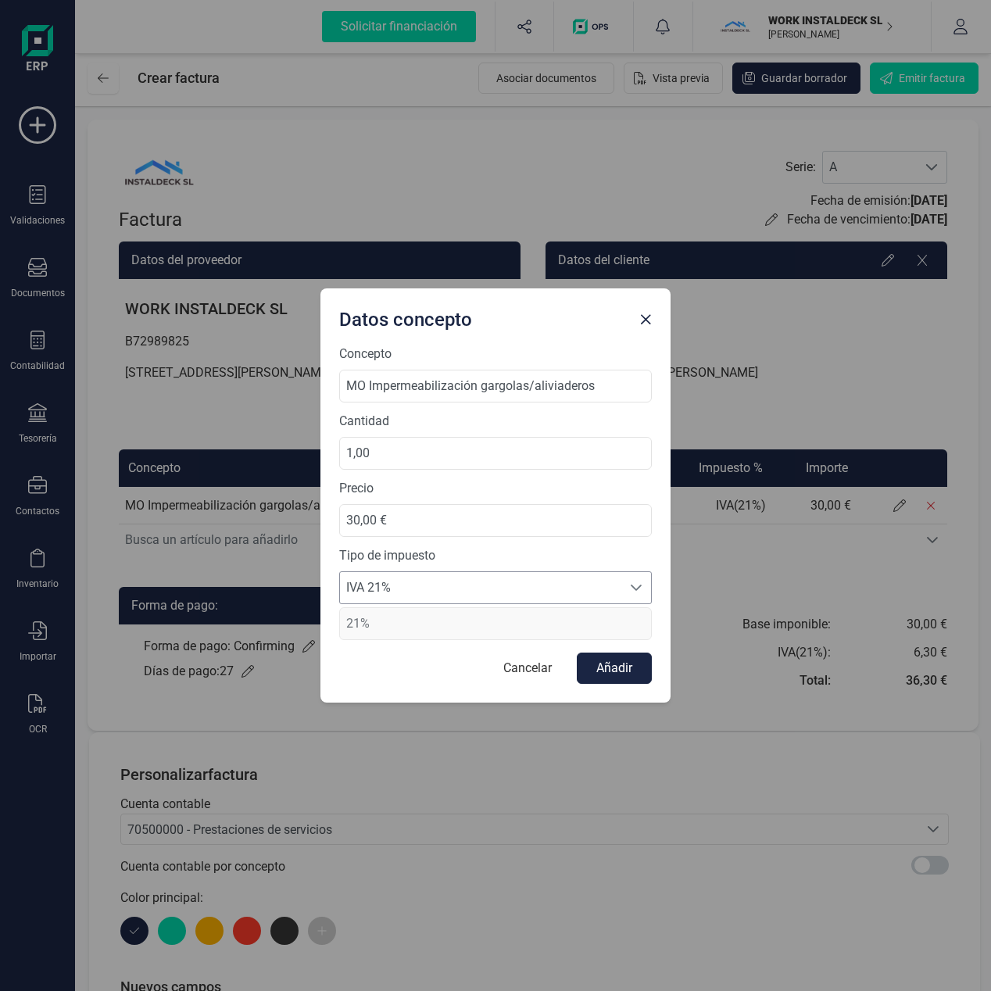
click at [633, 588] on icon at bounding box center [636, 587] width 13 height 13
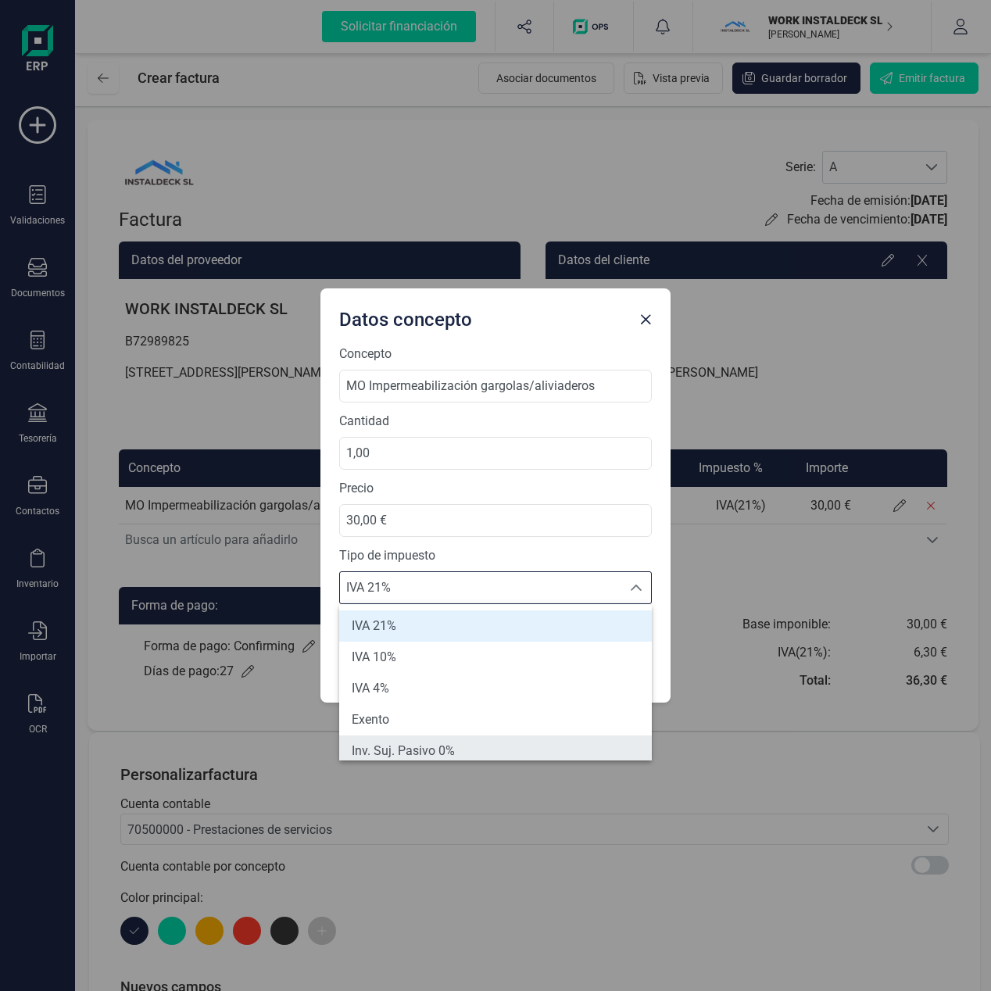
scroll to position [6, 0]
click at [428, 747] on span "Inv. Suj. Pasivo 0%" at bounding box center [403, 744] width 103 height 19
type input "0%"
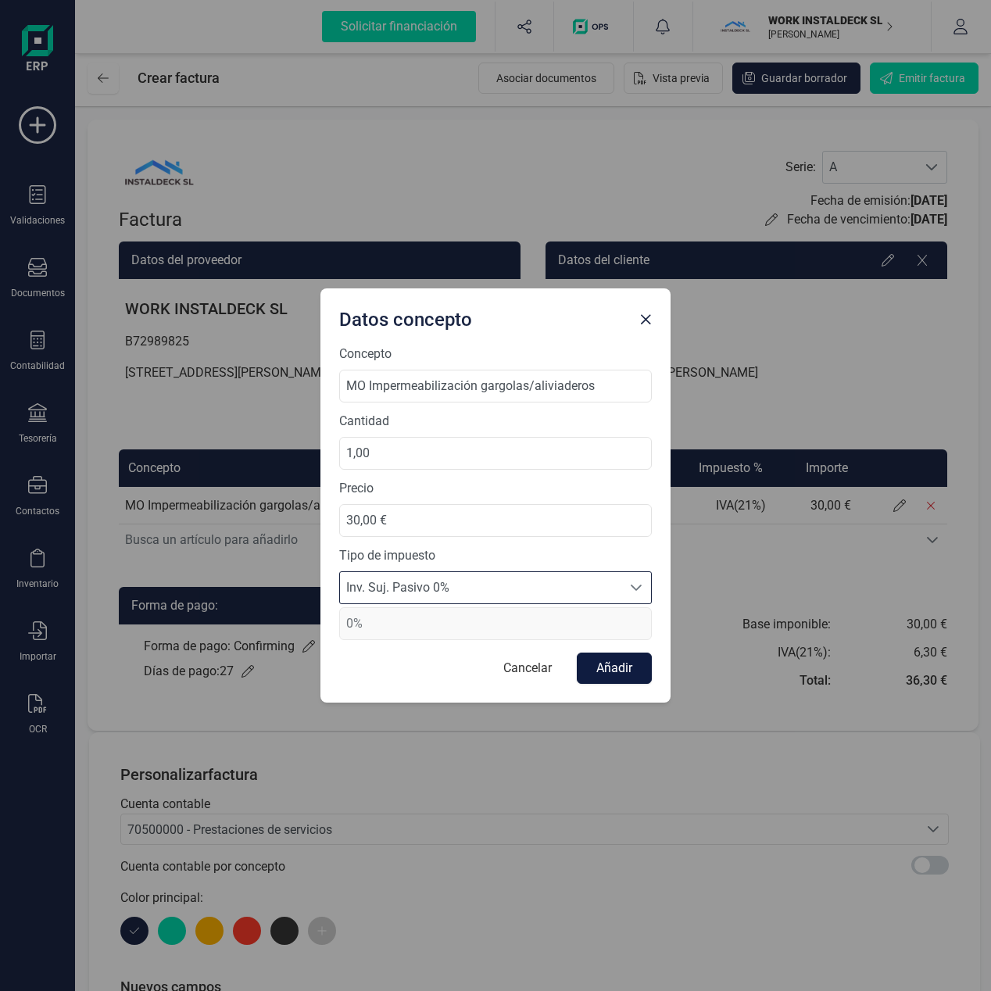
click at [620, 666] on button "Añadir" at bounding box center [614, 667] width 75 height 31
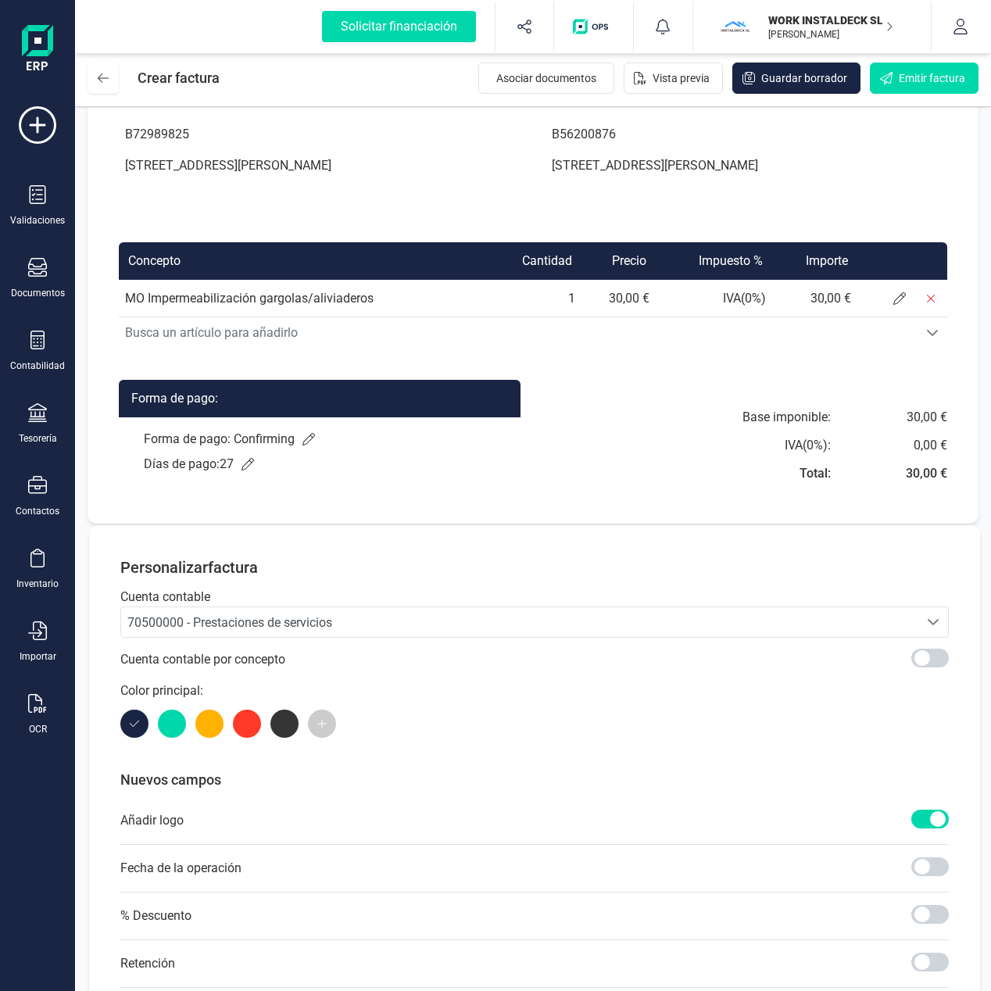
scroll to position [215, 0]
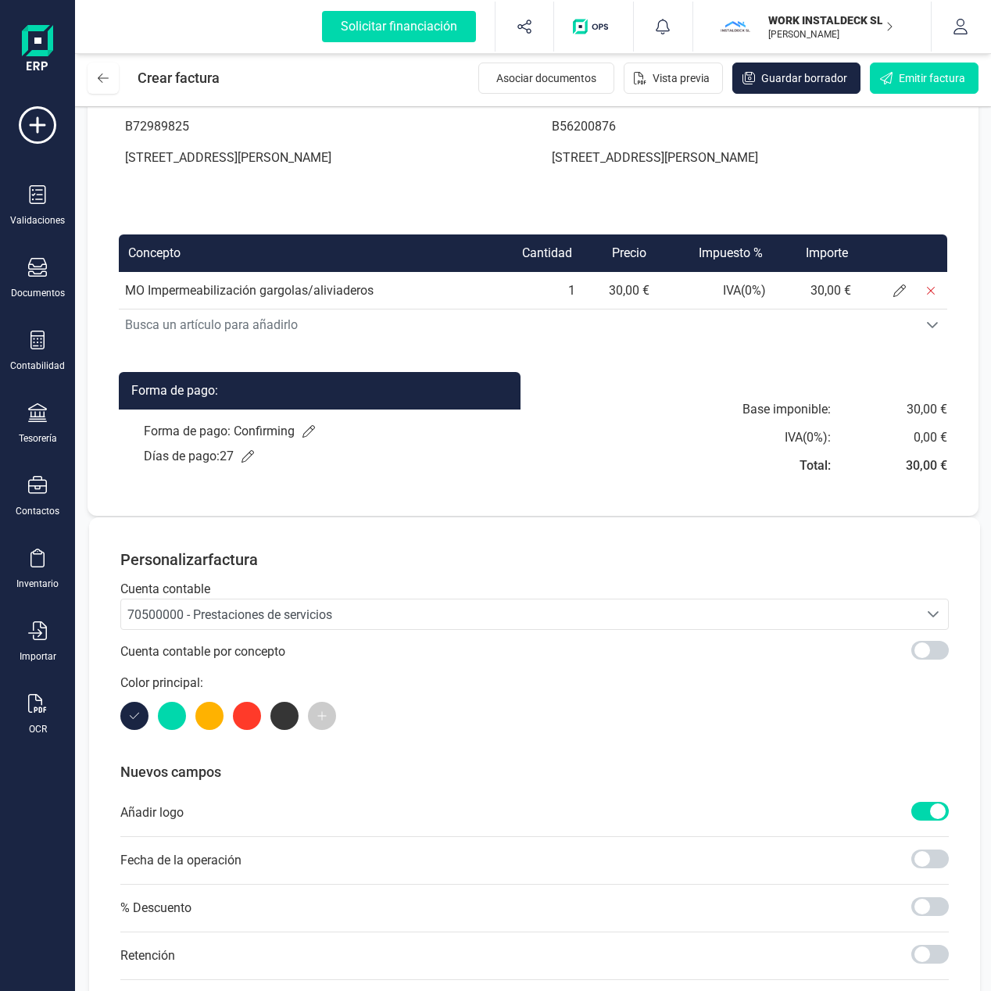
click at [321, 714] on icon at bounding box center [321, 715] width 11 height 11
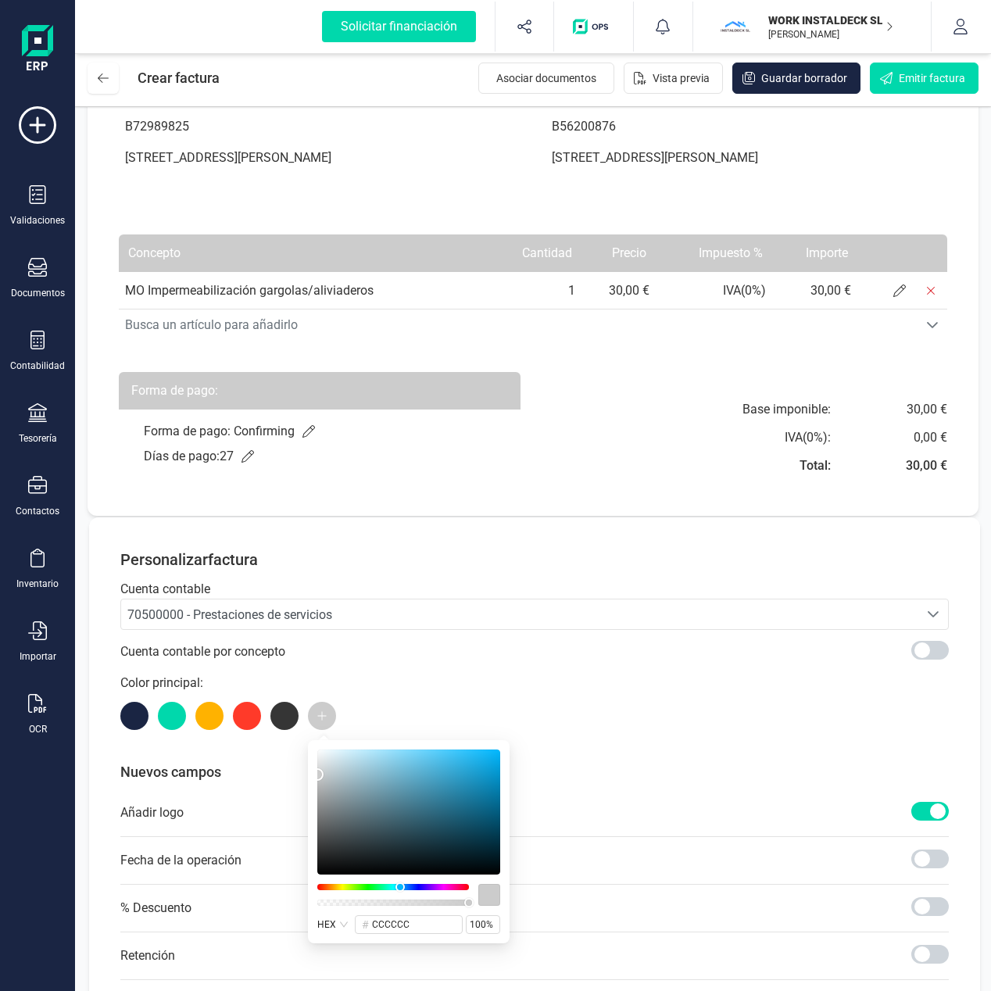
drag, startPoint x: 316, startPoint y: 887, endPoint x: 400, endPoint y: 890, distance: 83.7
click at [400, 890] on div at bounding box center [399, 886] width 9 height 9
click at [406, 887] on div at bounding box center [405, 886] width 9 height 9
type input "3491ed"
click at [460, 758] on div at bounding box center [408, 811] width 183 height 125
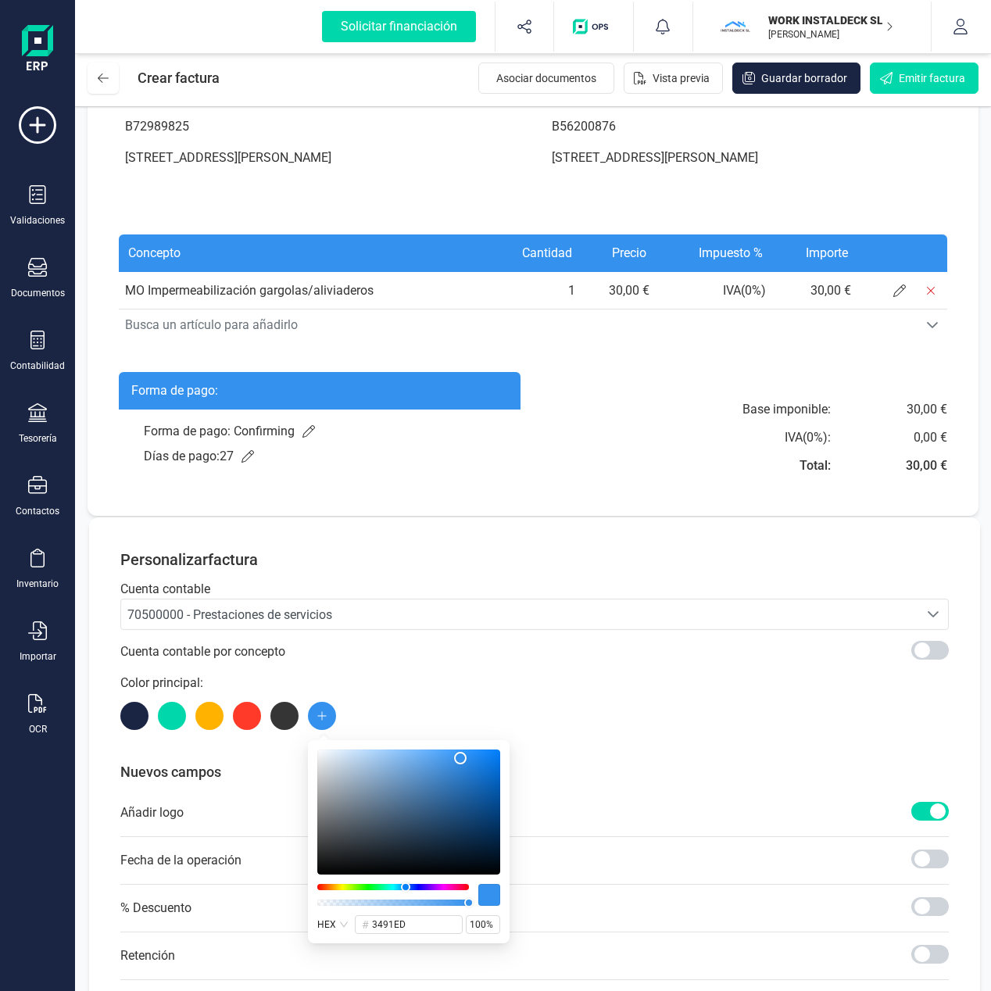
click at [556, 715] on div at bounding box center [534, 716] width 828 height 28
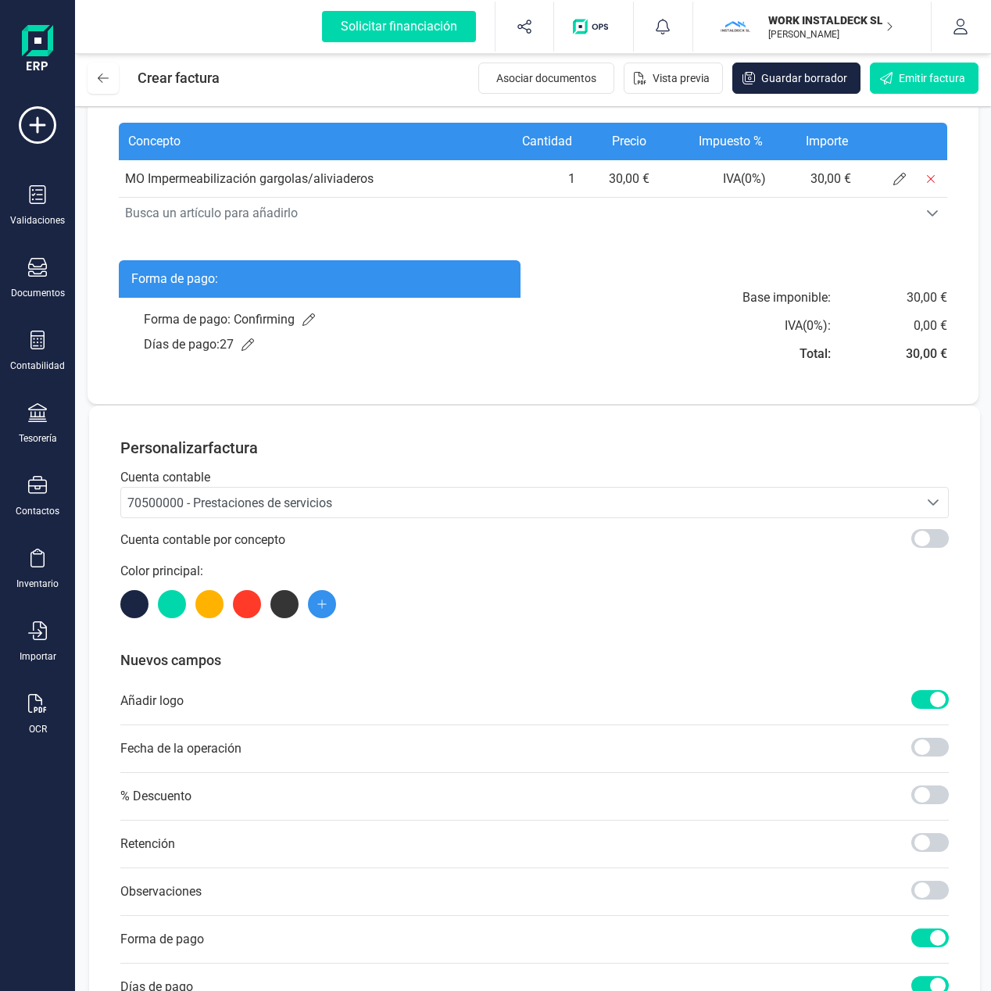
scroll to position [483, 0]
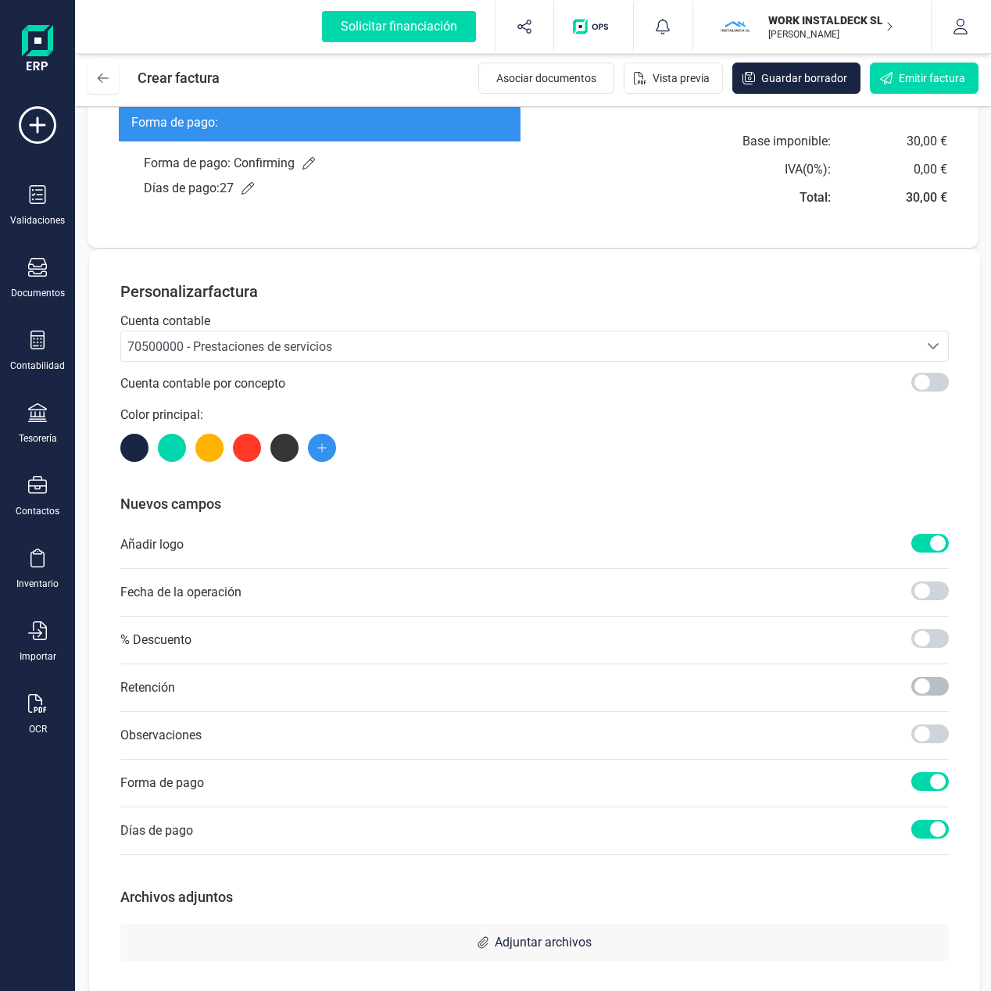
click at [927, 689] on span at bounding box center [930, 686] width 38 height 19
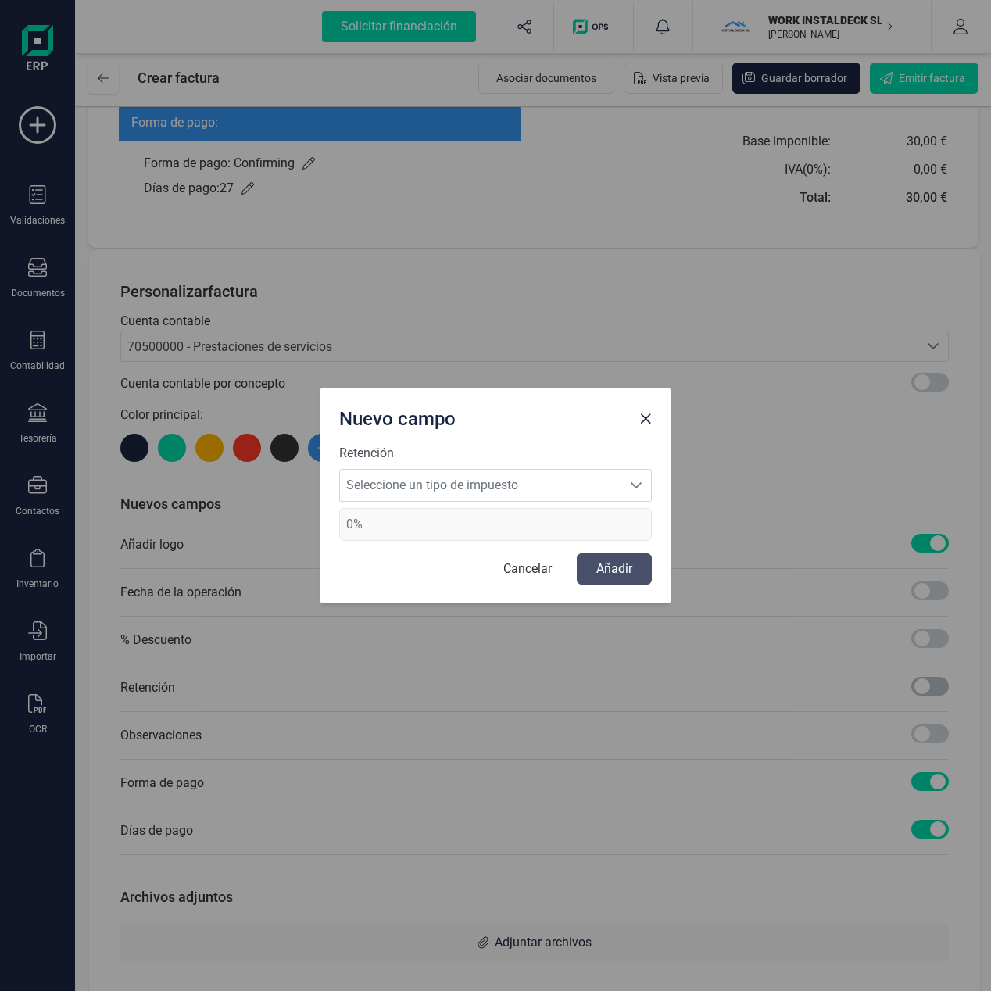
scroll to position [9, 5]
click at [627, 488] on div "Seleccione un tipo de impuesto" at bounding box center [636, 485] width 30 height 31
click at [636, 484] on icon "Seleccione un tipo de impuesto" at bounding box center [636, 485] width 13 height 13
click at [518, 573] on button "Cancelar" at bounding box center [528, 568] width 80 height 31
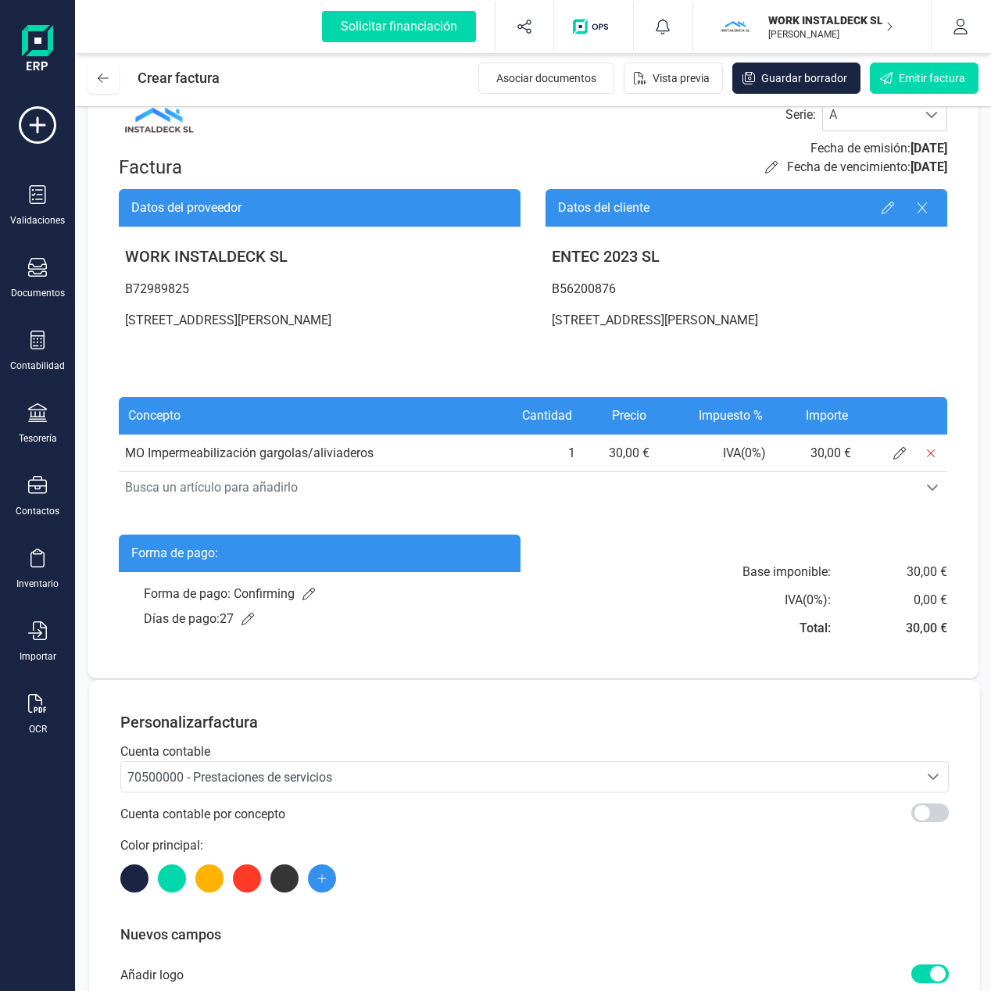
scroll to position [0, 0]
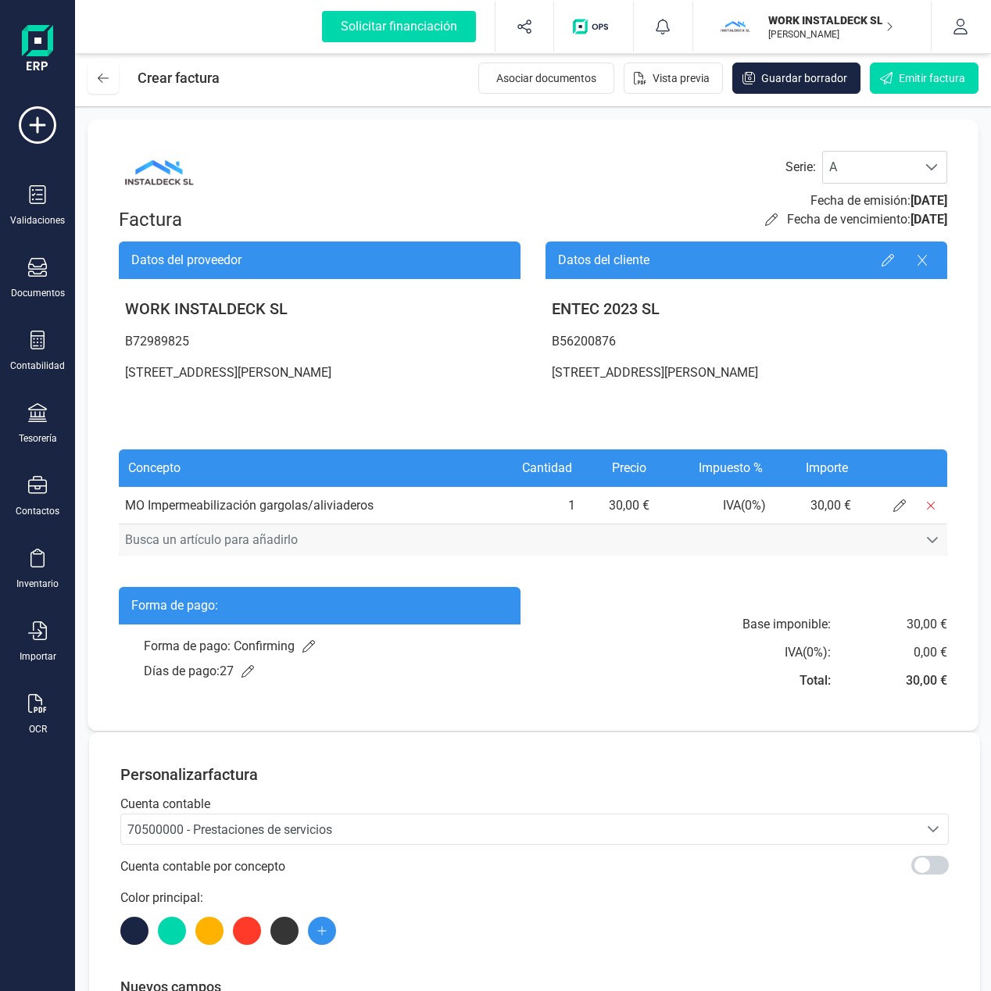
click at [228, 541] on span "Busca un artículo para añadirlo" at bounding box center [518, 539] width 799 height 31
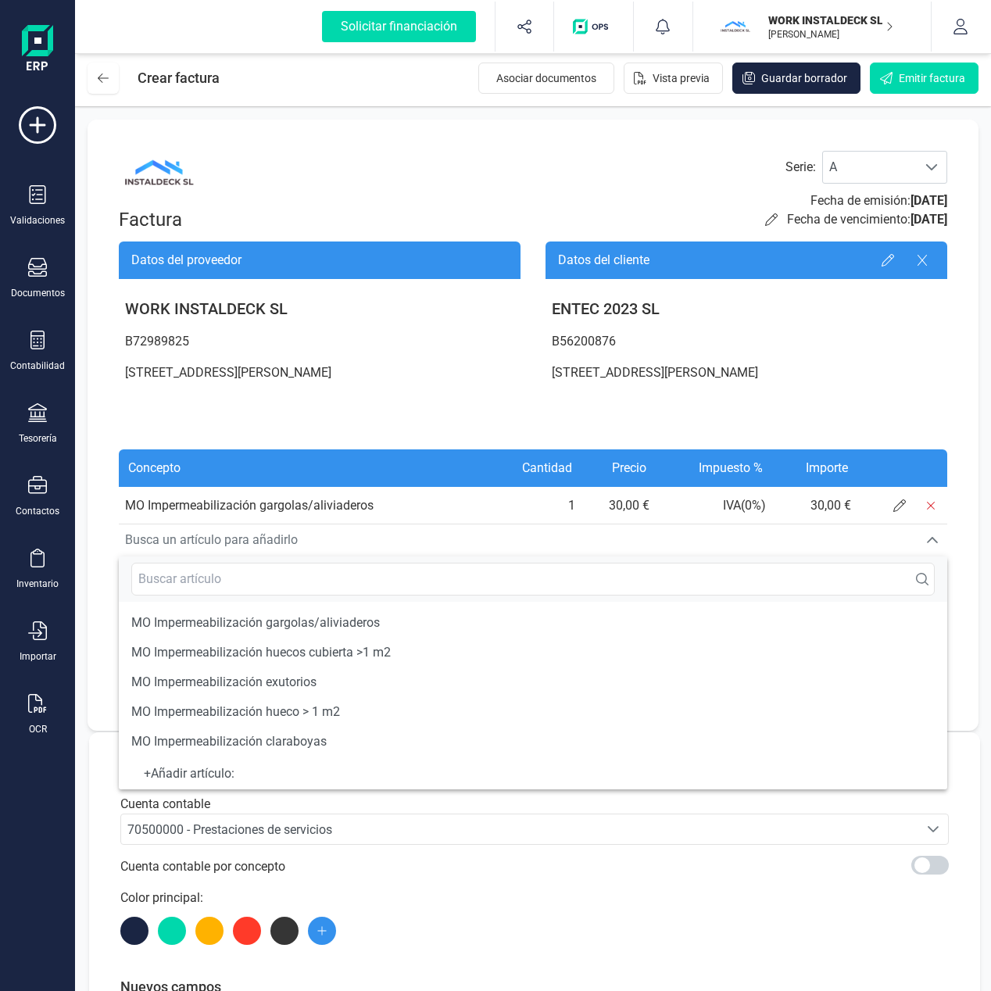
click at [210, 777] on div "+ Añadir artículo :" at bounding box center [532, 773] width 803 height 6
click at [145, 774] on div "+ Añadir artículo :" at bounding box center [532, 773] width 803 height 6
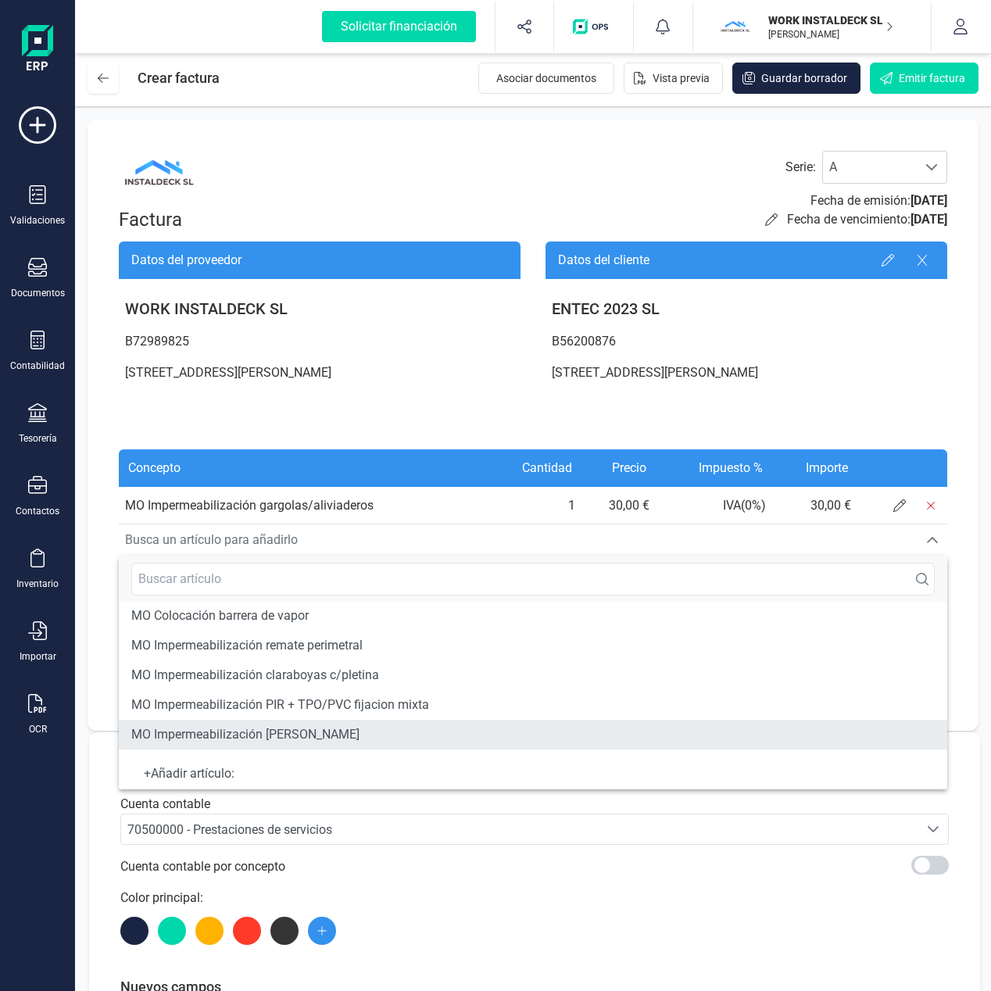
scroll to position [539, 0]
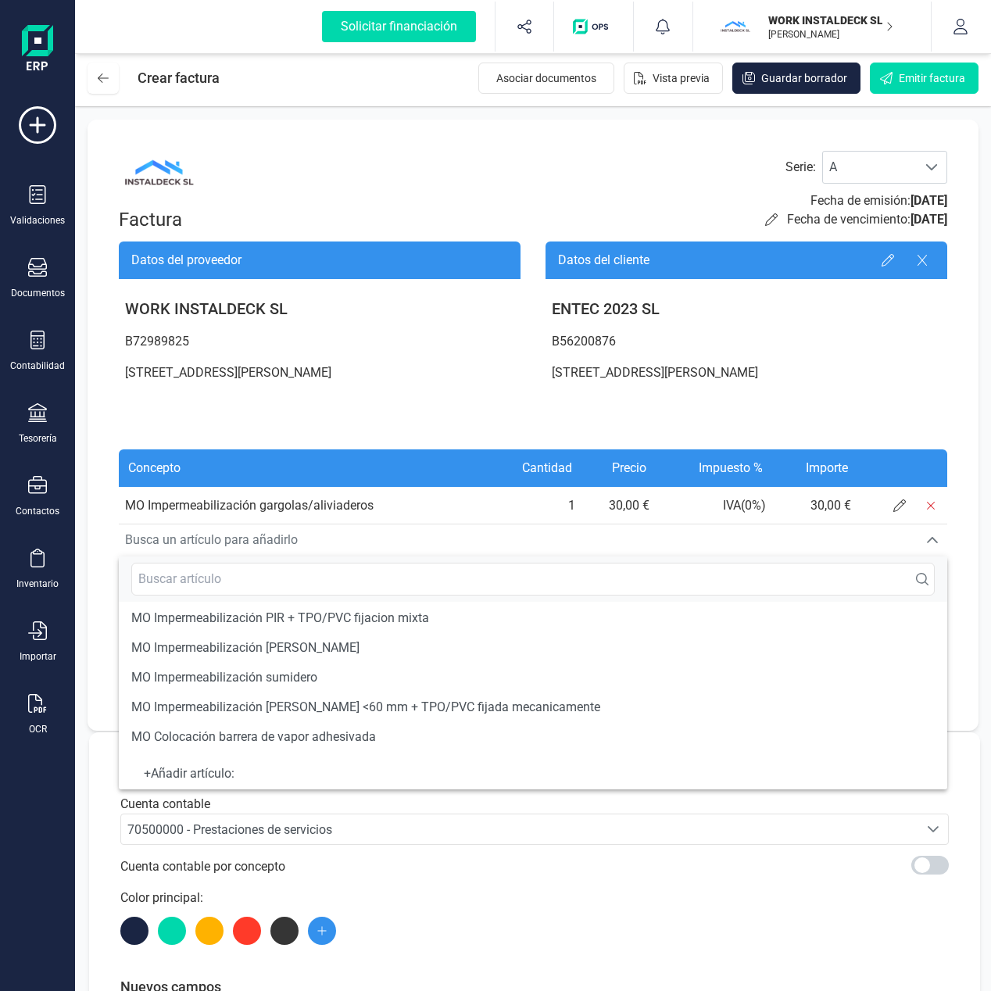
click at [195, 777] on div "+ Añadir artículo :" at bounding box center [532, 773] width 803 height 6
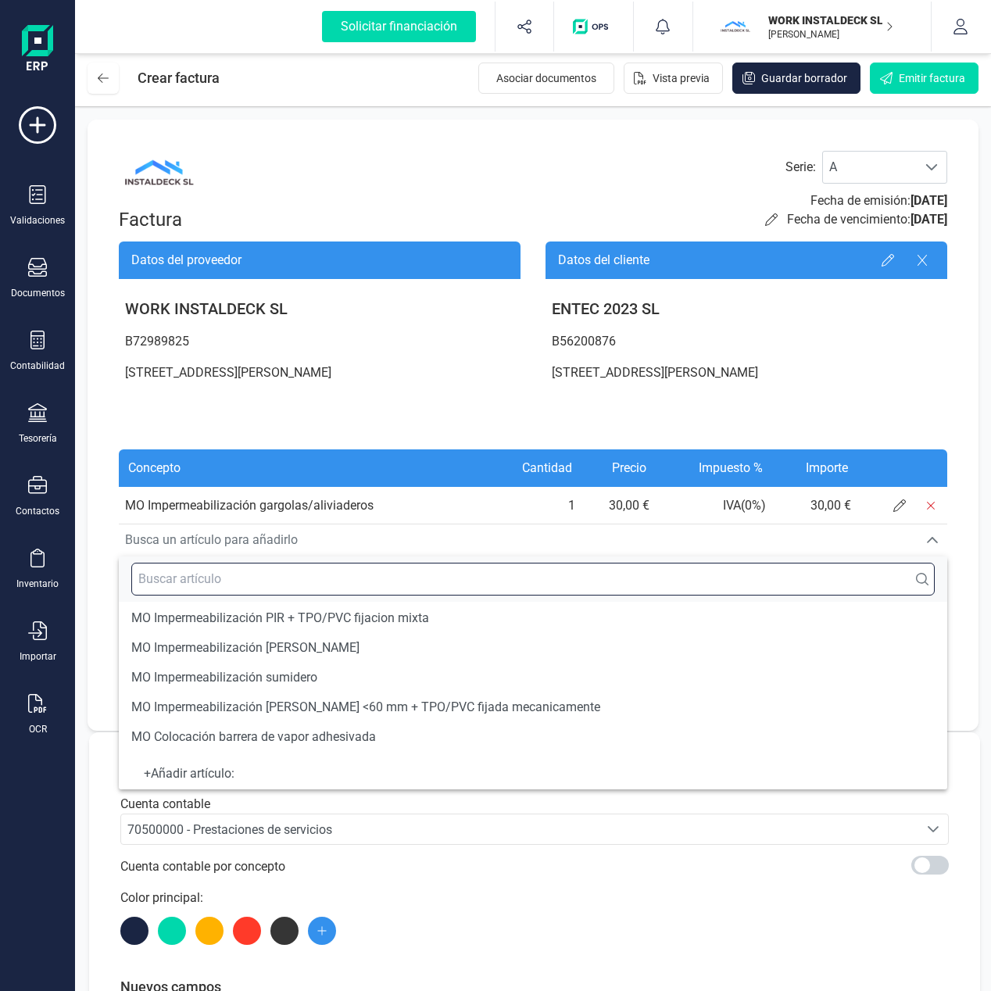
click at [204, 581] on input "text" at bounding box center [532, 579] width 803 height 33
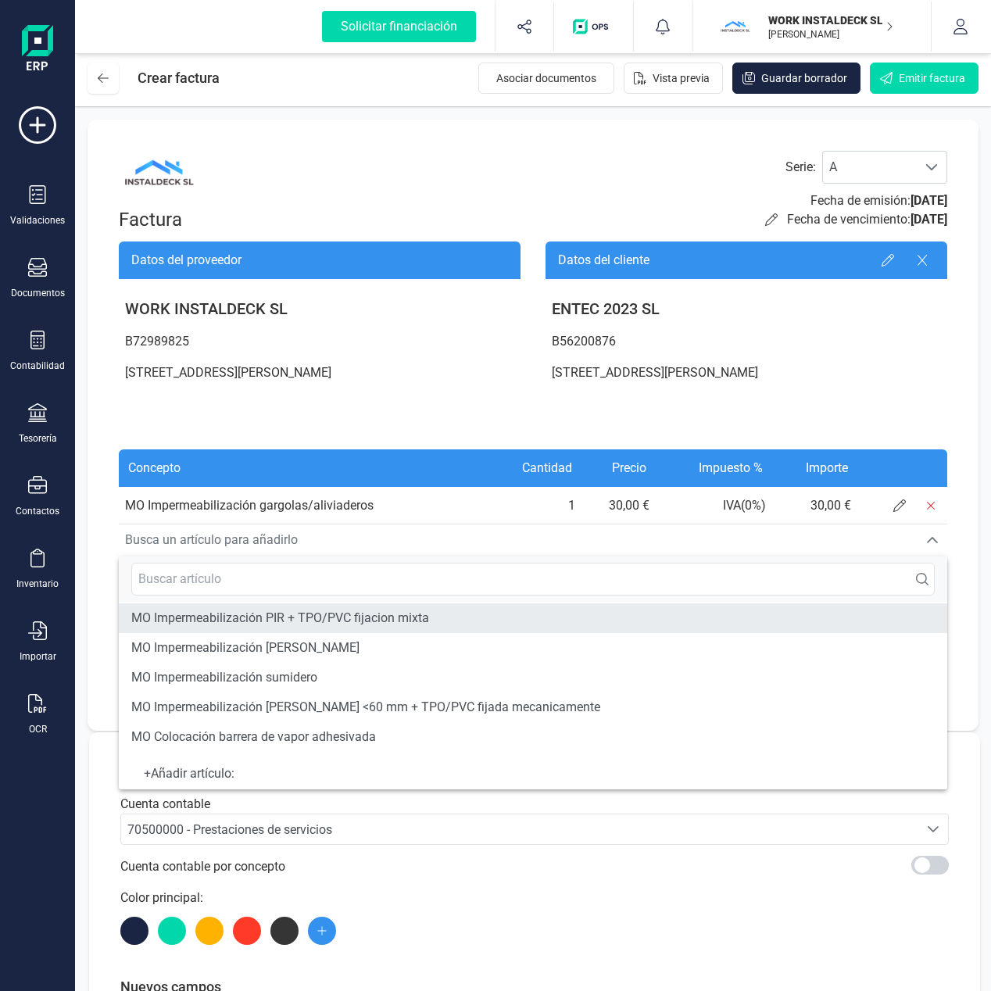
click at [222, 614] on span "MO Impermeabilización PIR + TPO/PVC fijacion mixta" at bounding box center [280, 618] width 298 height 19
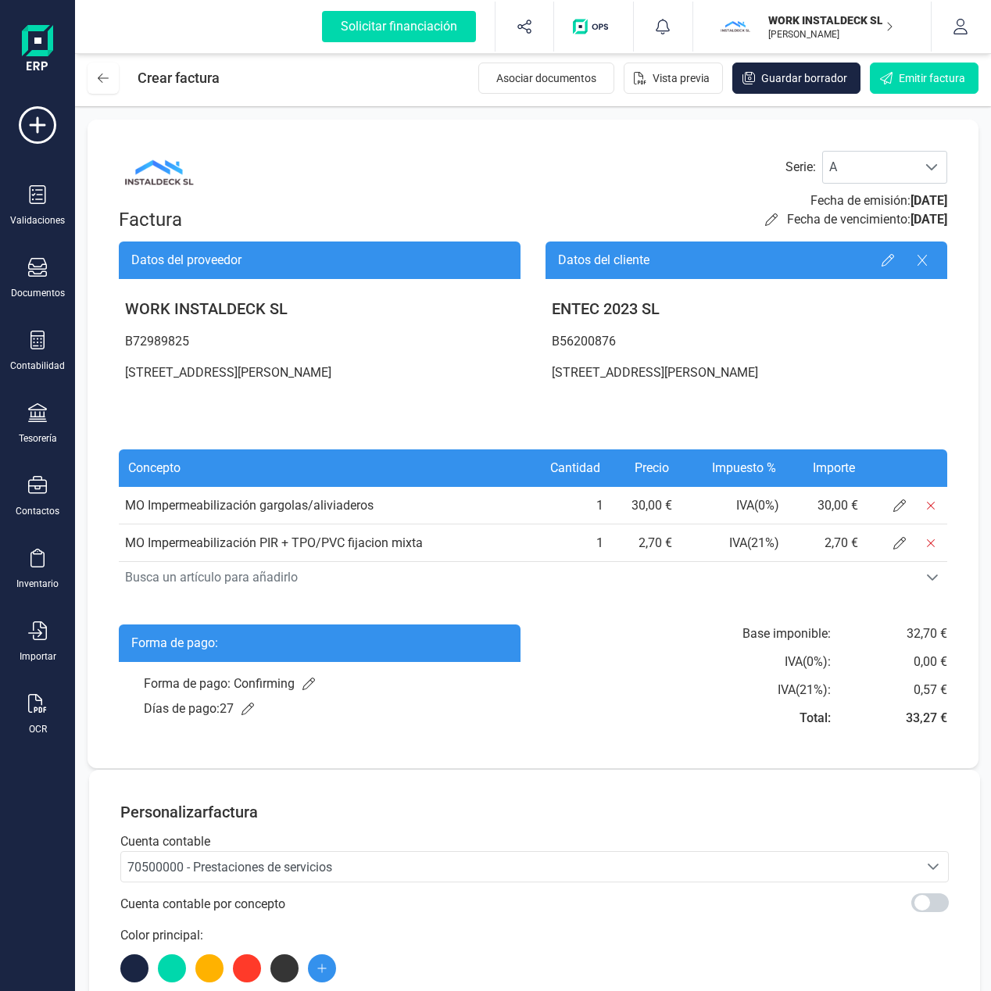
click at [430, 552] on td "MO Impermeabilización PIR + TPO/PVC fijacion mixta" at bounding box center [320, 543] width 402 height 38
click at [884, 543] on span at bounding box center [899, 542] width 31 height 31
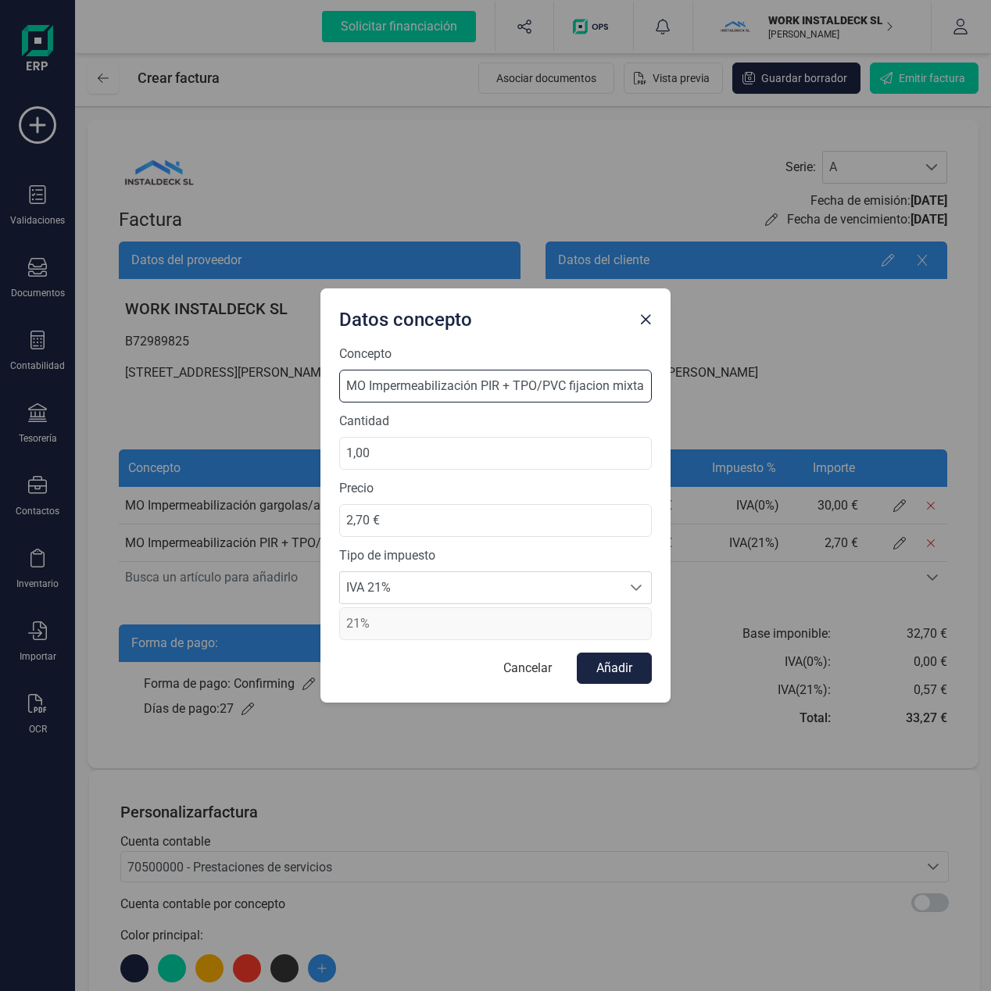
drag, startPoint x: 344, startPoint y: 388, endPoint x: 703, endPoint y: 386, distance: 359.4
click at [703, 386] on div "Datos concepto Concepto MO Impermeabilización PIR + TPO/PVC fijacion mixta Cant…" at bounding box center [495, 495] width 991 height 991
type input "r"
type input "RETENCION GARANTIA 5%"
click at [387, 584] on span "IVA 21%" at bounding box center [480, 587] width 281 height 31
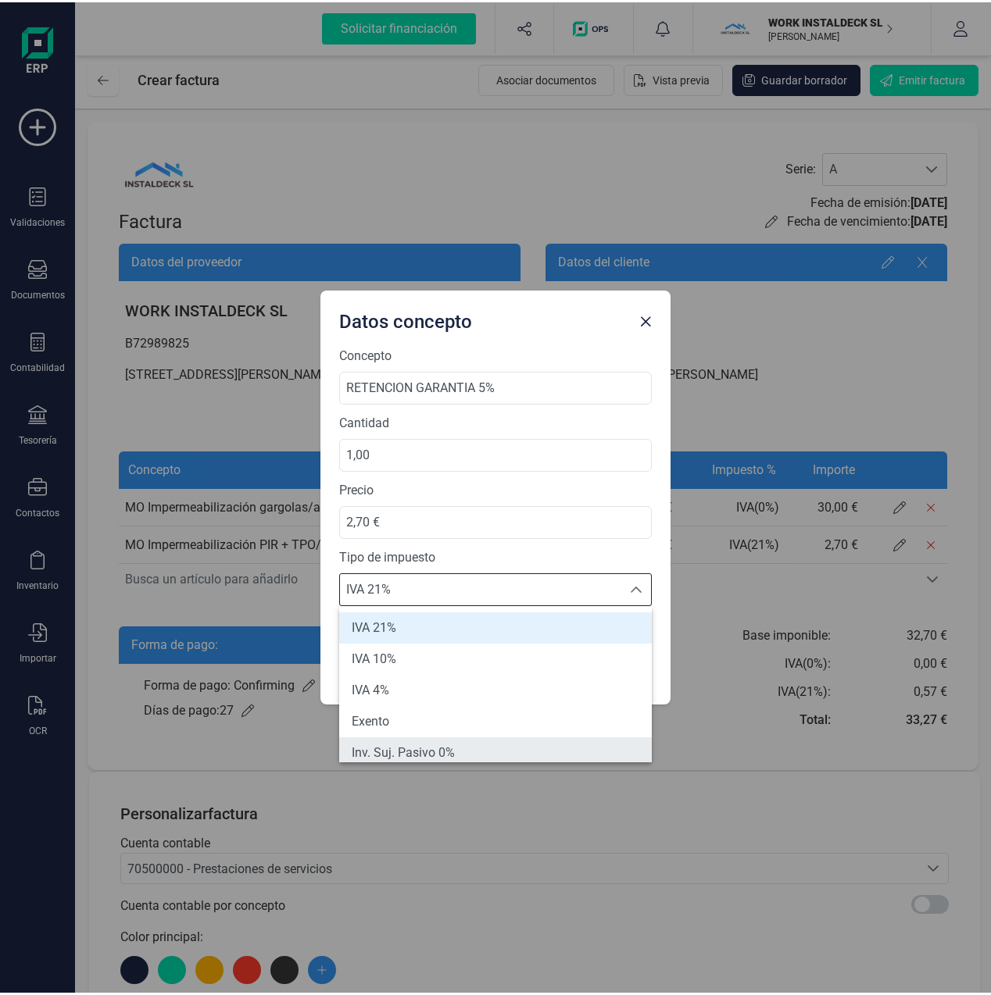
scroll to position [6, 0]
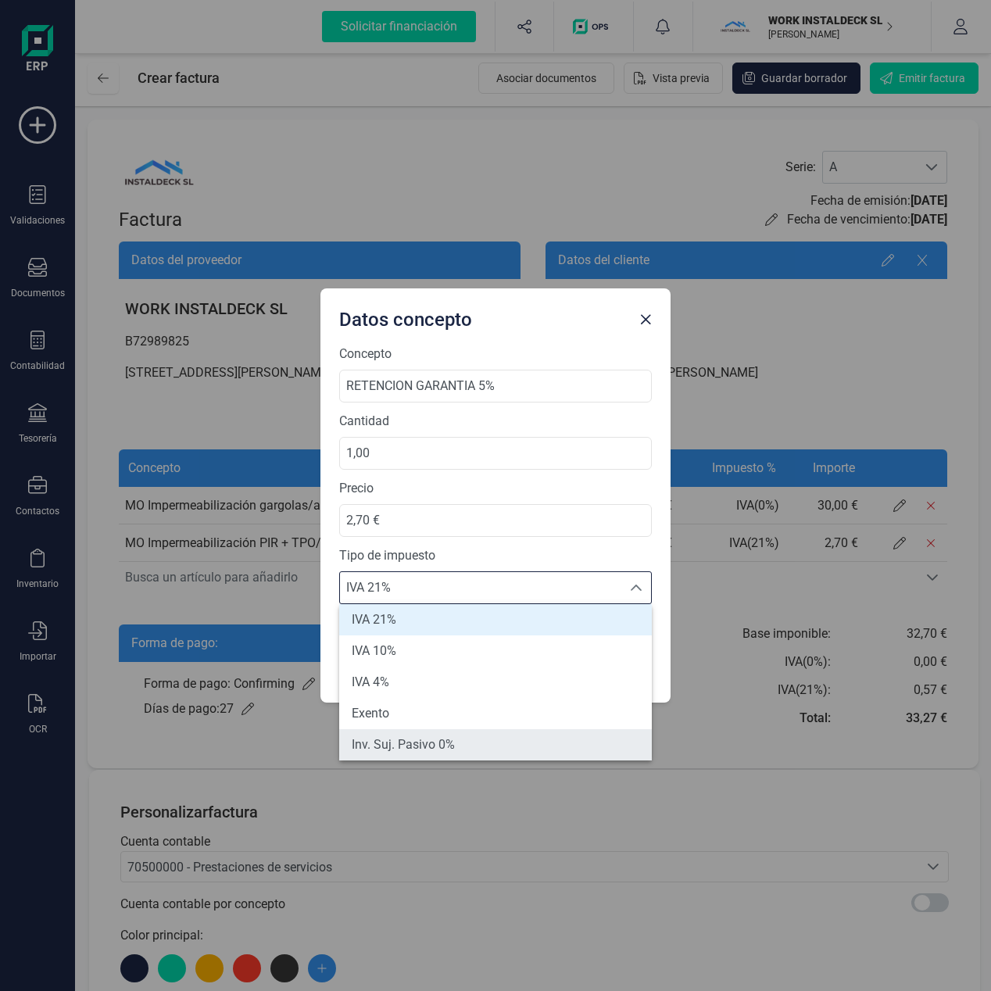
click at [428, 745] on span "Inv. Suj. Pasivo 0%" at bounding box center [403, 744] width 103 height 19
type input "0%"
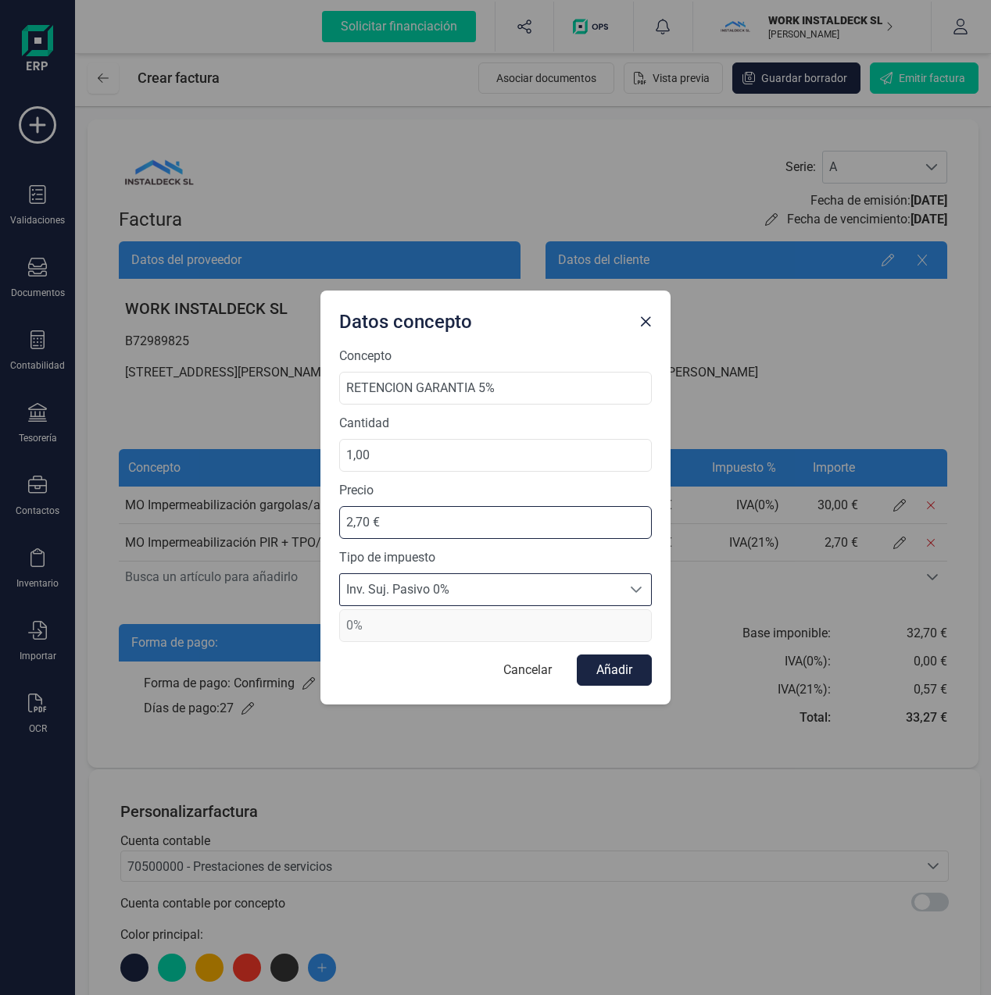
click at [402, 511] on input "2,70 €" at bounding box center [495, 522] width 313 height 33
drag, startPoint x: 406, startPoint y: 518, endPoint x: 307, endPoint y: 519, distance: 98.5
click at [307, 519] on div "Datos concepto Concepto RETENCION GARANTIA 5% Cantidad 1,00 Precio 2,70 € Tipo …" at bounding box center [495, 497] width 991 height 995
type input "724,55 €"
click at [609, 670] on button "Añadir" at bounding box center [614, 670] width 75 height 31
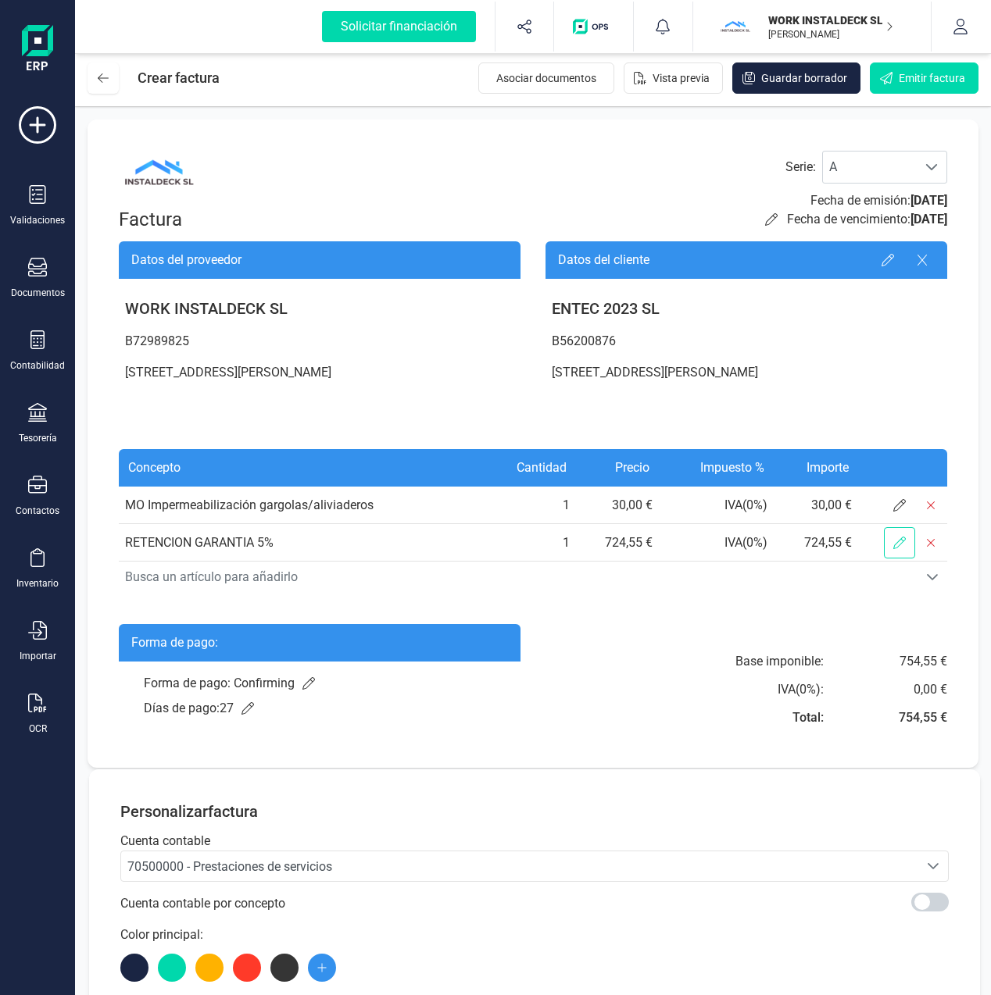
click at [901, 549] on span at bounding box center [899, 542] width 31 height 31
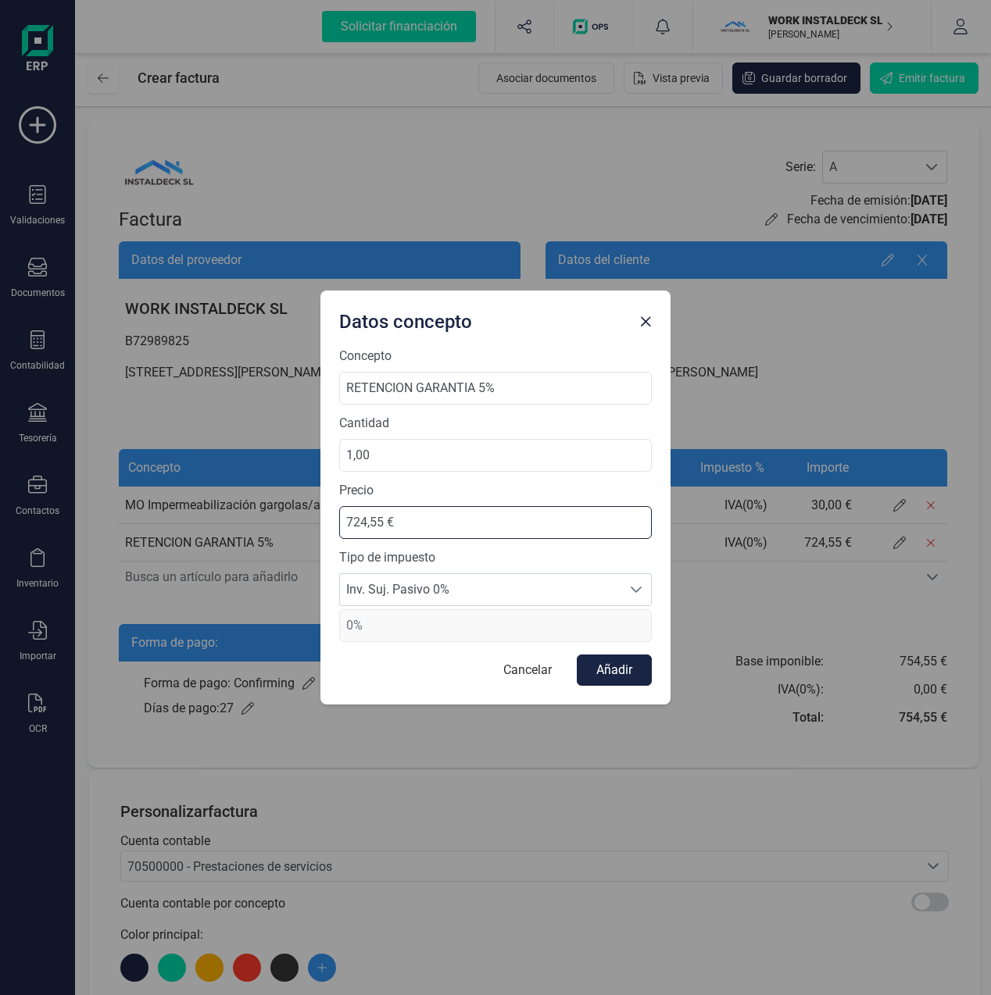
click at [345, 521] on input "724,55 €" at bounding box center [495, 522] width 313 height 33
click at [346, 459] on input "1,00" at bounding box center [495, 455] width 313 height 33
type input "1,00"
click at [342, 526] on input "724,55 €" at bounding box center [495, 522] width 313 height 33
type input "-724,55 €"
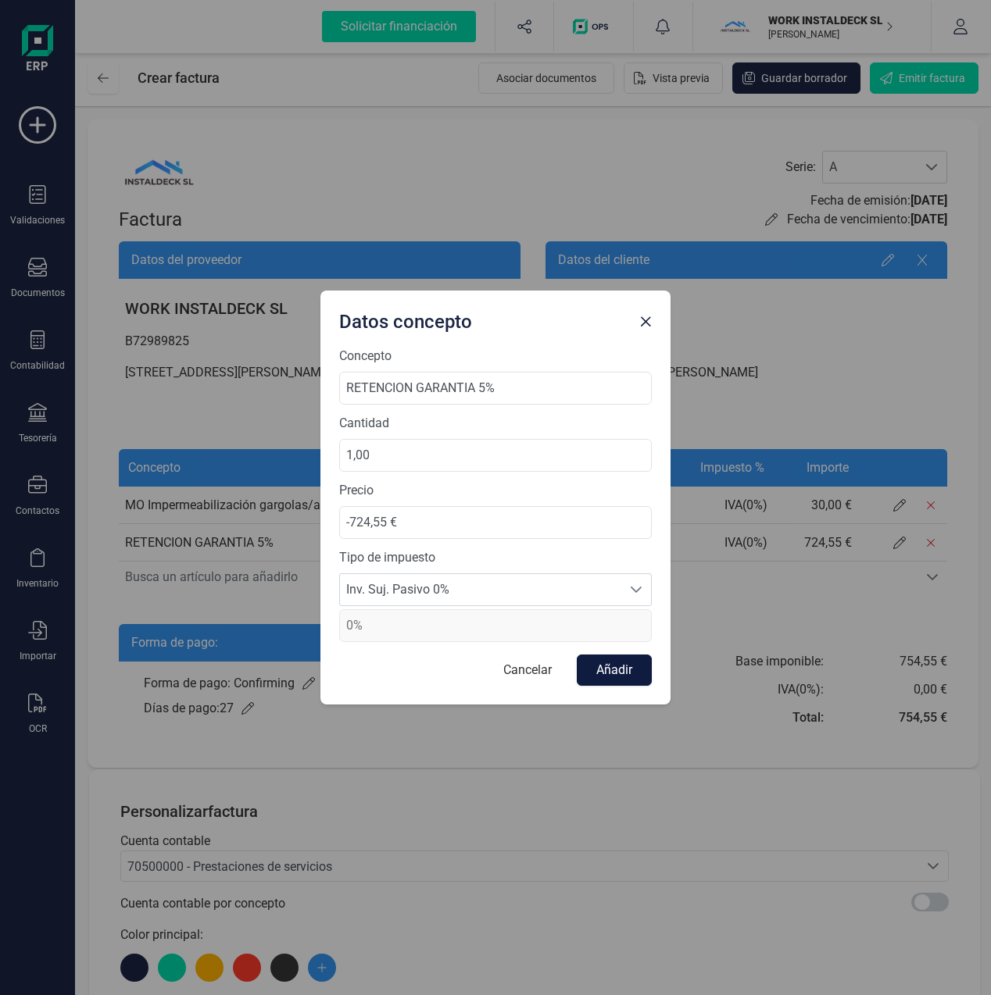
click at [608, 668] on button "Añadir" at bounding box center [614, 670] width 75 height 31
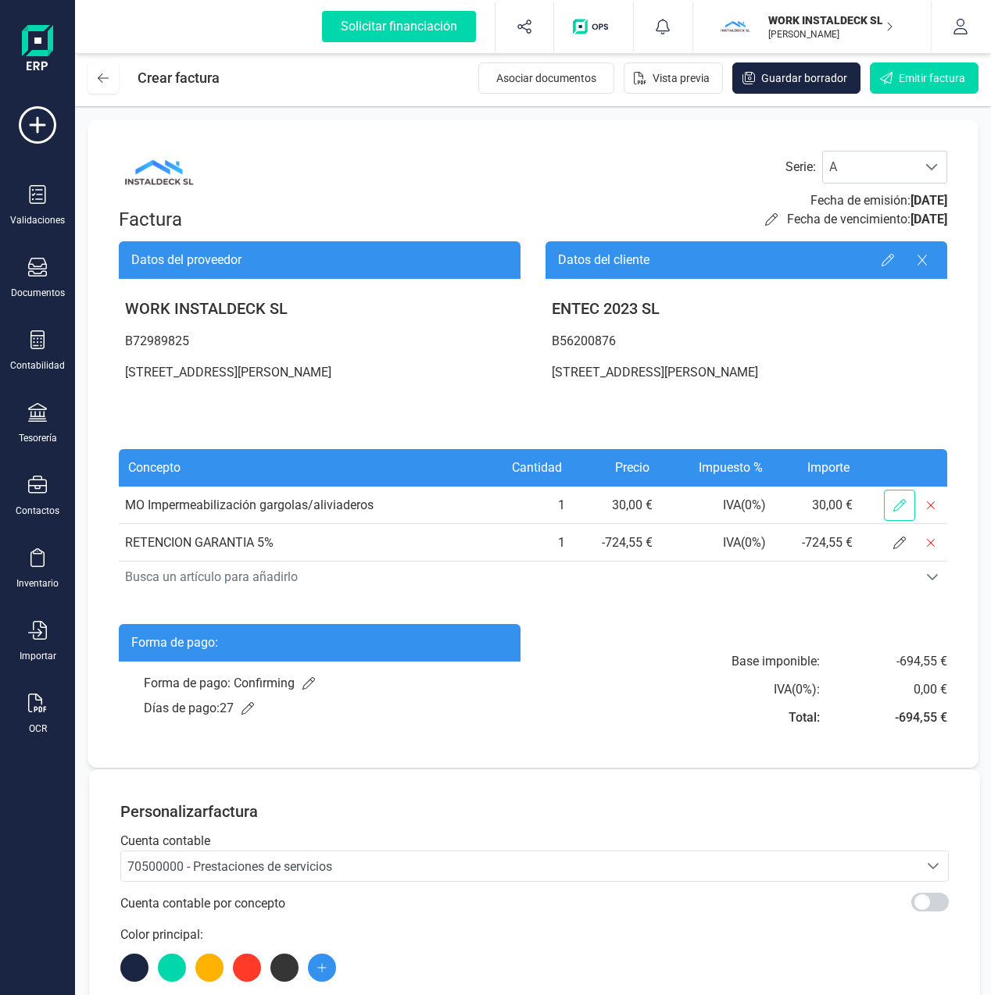
click at [889, 499] on span at bounding box center [899, 505] width 31 height 31
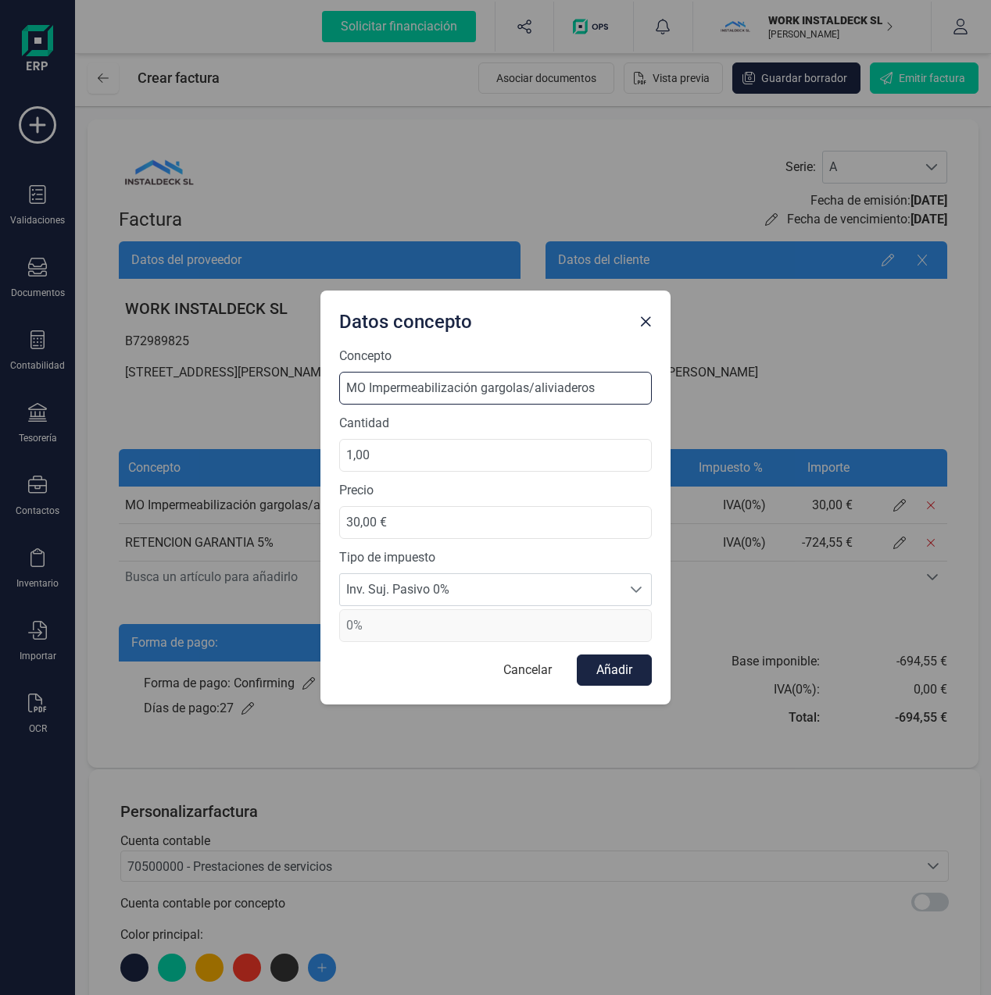
drag, startPoint x: 609, startPoint y: 388, endPoint x: 330, endPoint y: 390, distance: 278.9
click at [330, 390] on div "Concepto MO Impermeabilización gargolas/aliviaderos Cantidad 1,00 Precio 30,00 …" at bounding box center [495, 526] width 350 height 358
type input "TRABAJOS VARIOS"
click at [387, 514] on input "30,00 €" at bounding box center [495, 522] width 313 height 33
drag, startPoint x: 395, startPoint y: 520, endPoint x: 319, endPoint y: 521, distance: 75.8
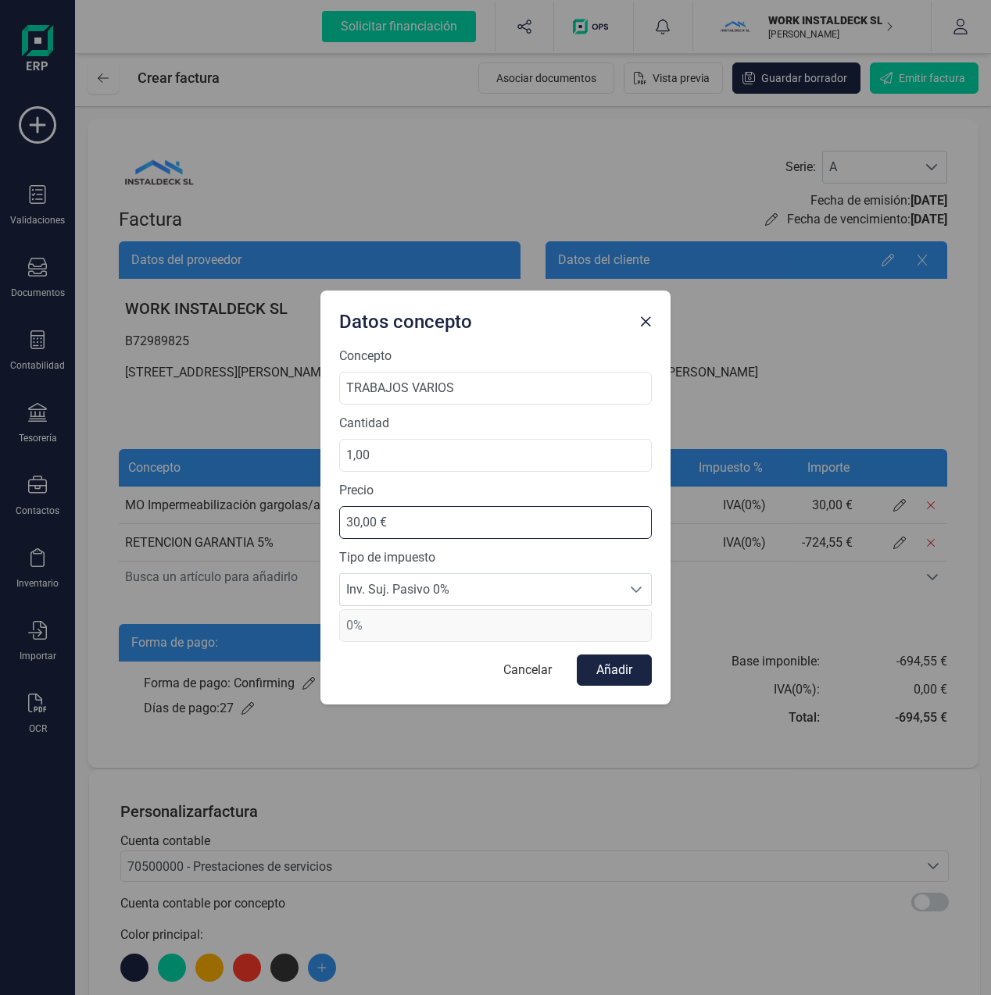
click at [319, 521] on div "Datos concepto Concepto TRABAJOS VARIOS Cantidad 1,00 Precio 30,00 € Tipo de im…" at bounding box center [495, 497] width 991 height 995
type input "14.491,00 €"
click at [497, 591] on span "Inv. Suj. Pasivo 0%" at bounding box center [480, 589] width 281 height 31
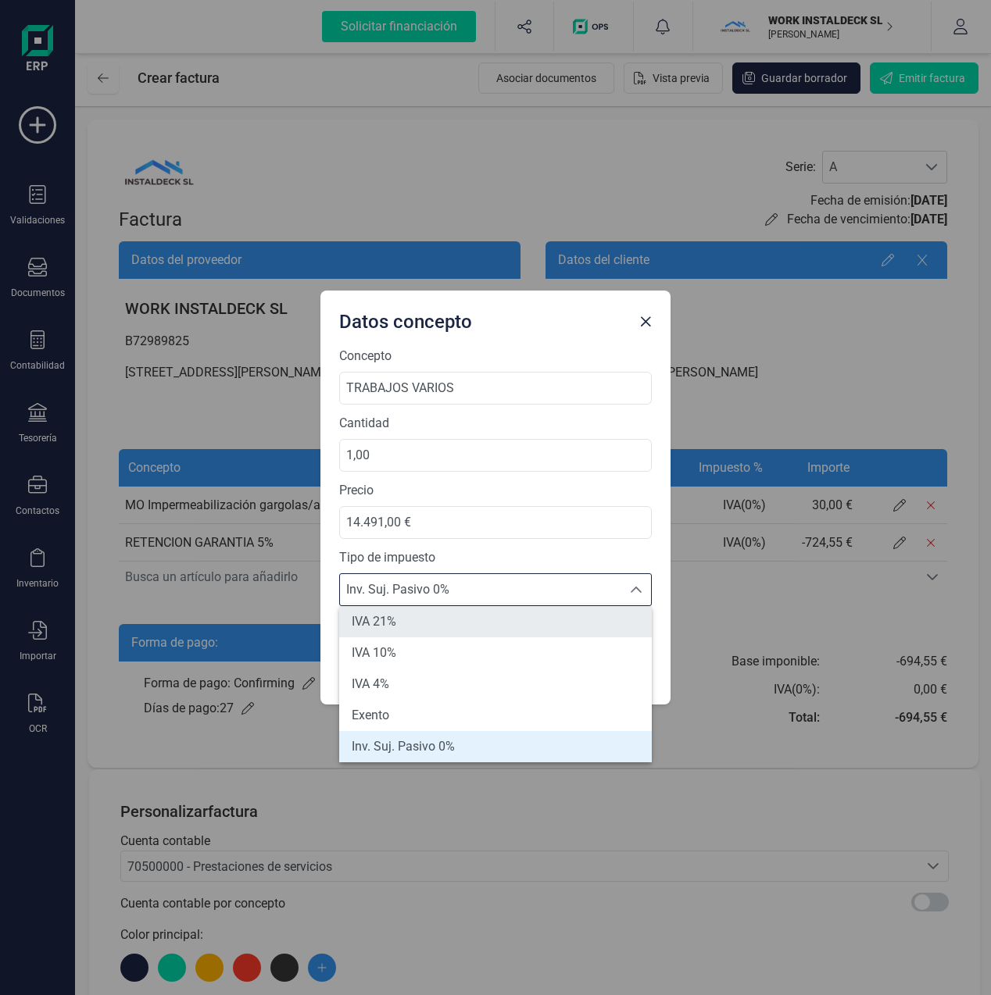
click at [406, 627] on li "IVA 21%" at bounding box center [495, 621] width 313 height 31
type input "21%"
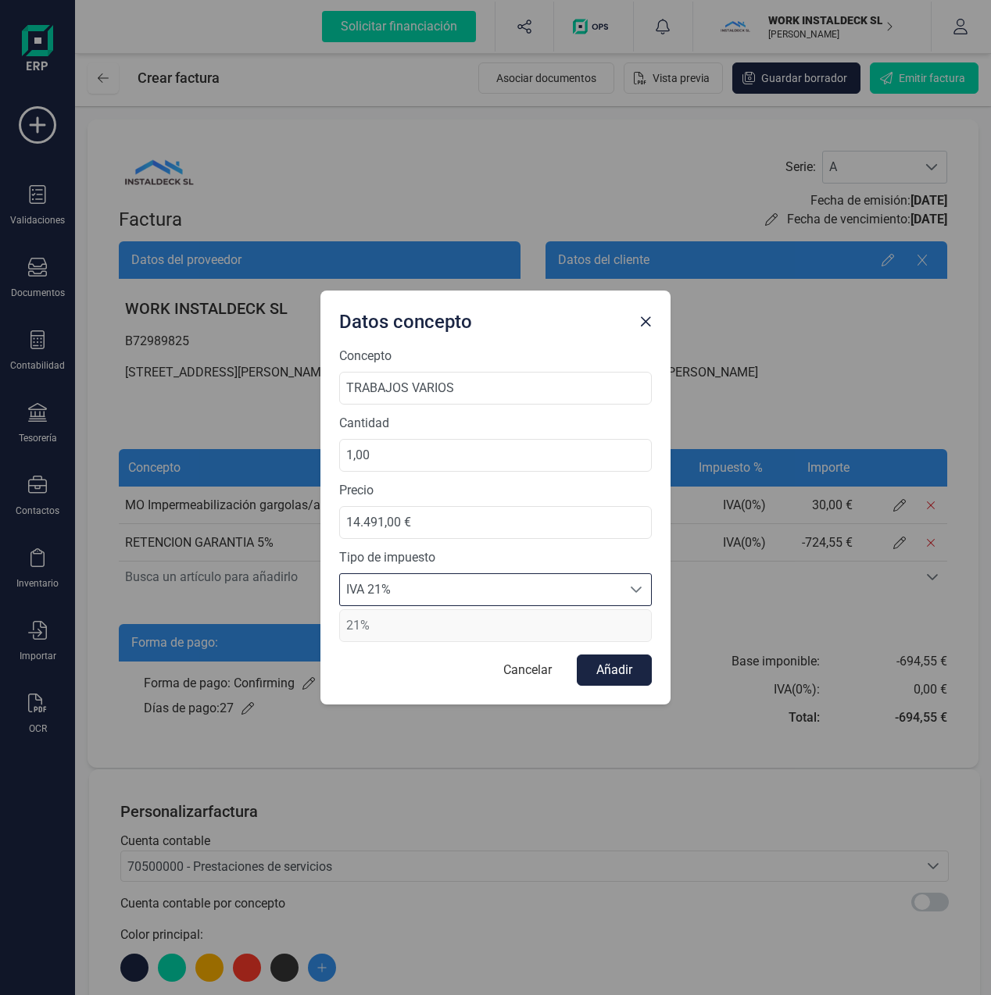
click at [616, 675] on button "Añadir" at bounding box center [614, 670] width 75 height 31
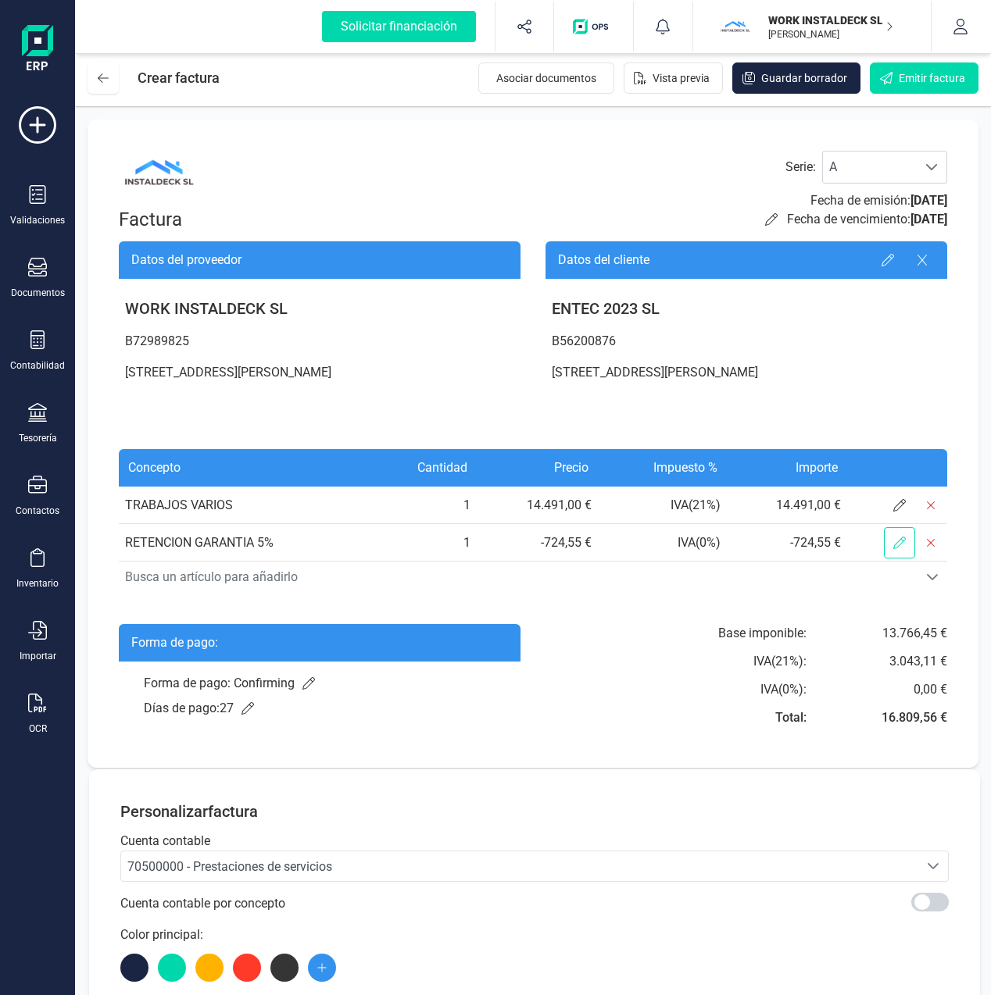
click at [906, 541] on span at bounding box center [899, 542] width 31 height 31
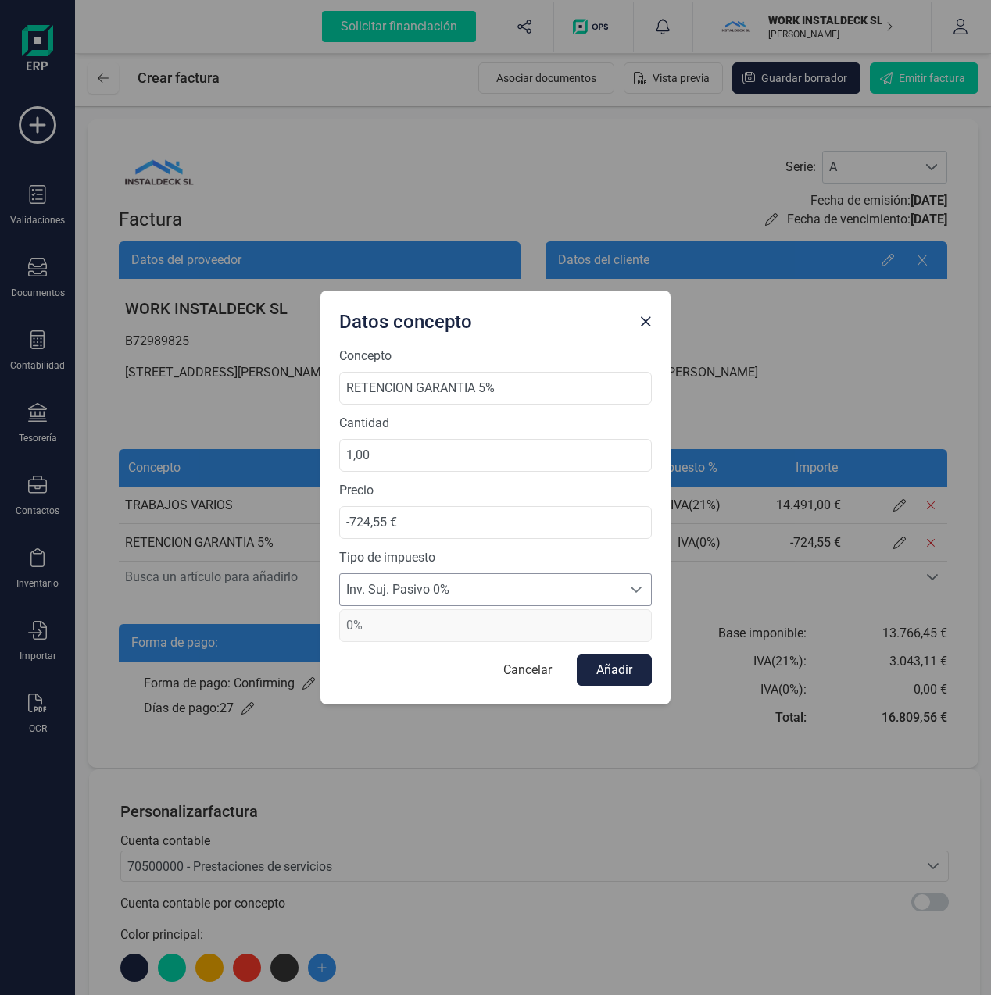
click at [635, 590] on icon at bounding box center [636, 590] width 13 height 13
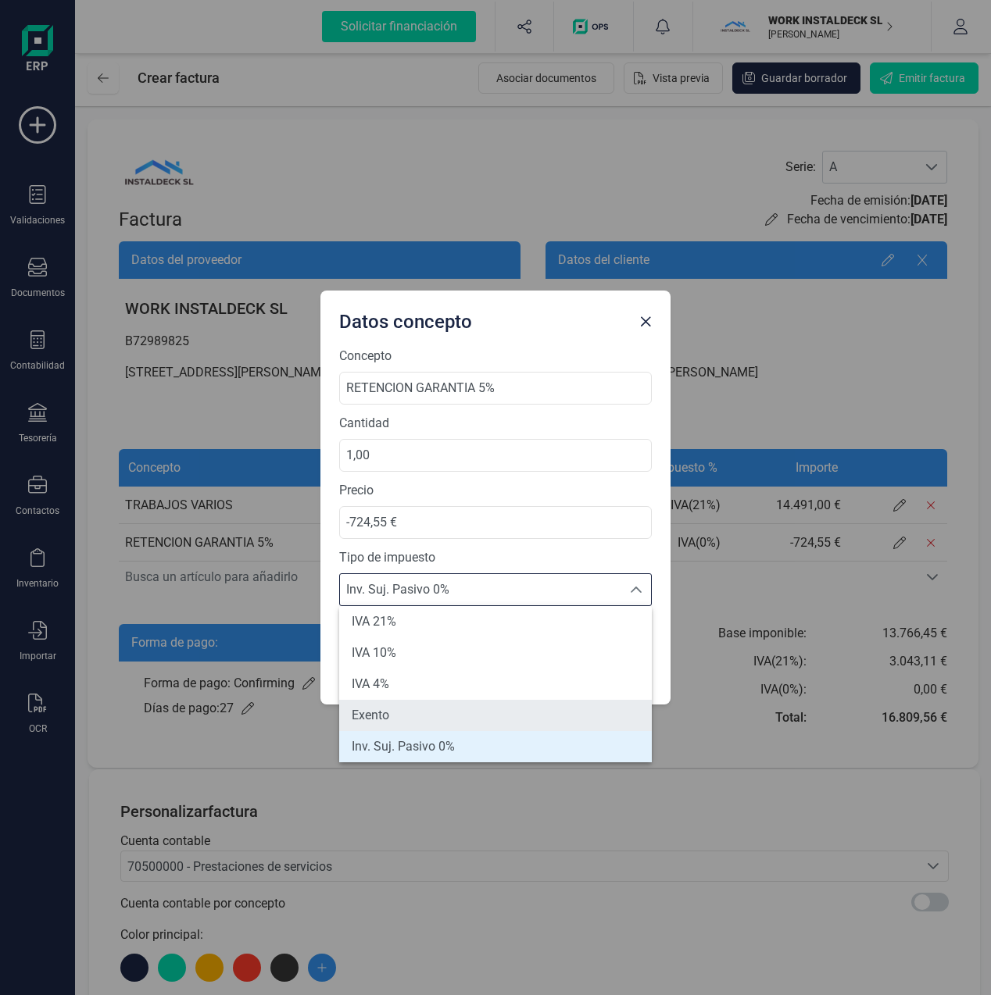
click at [407, 717] on li "Exento" at bounding box center [495, 715] width 313 height 31
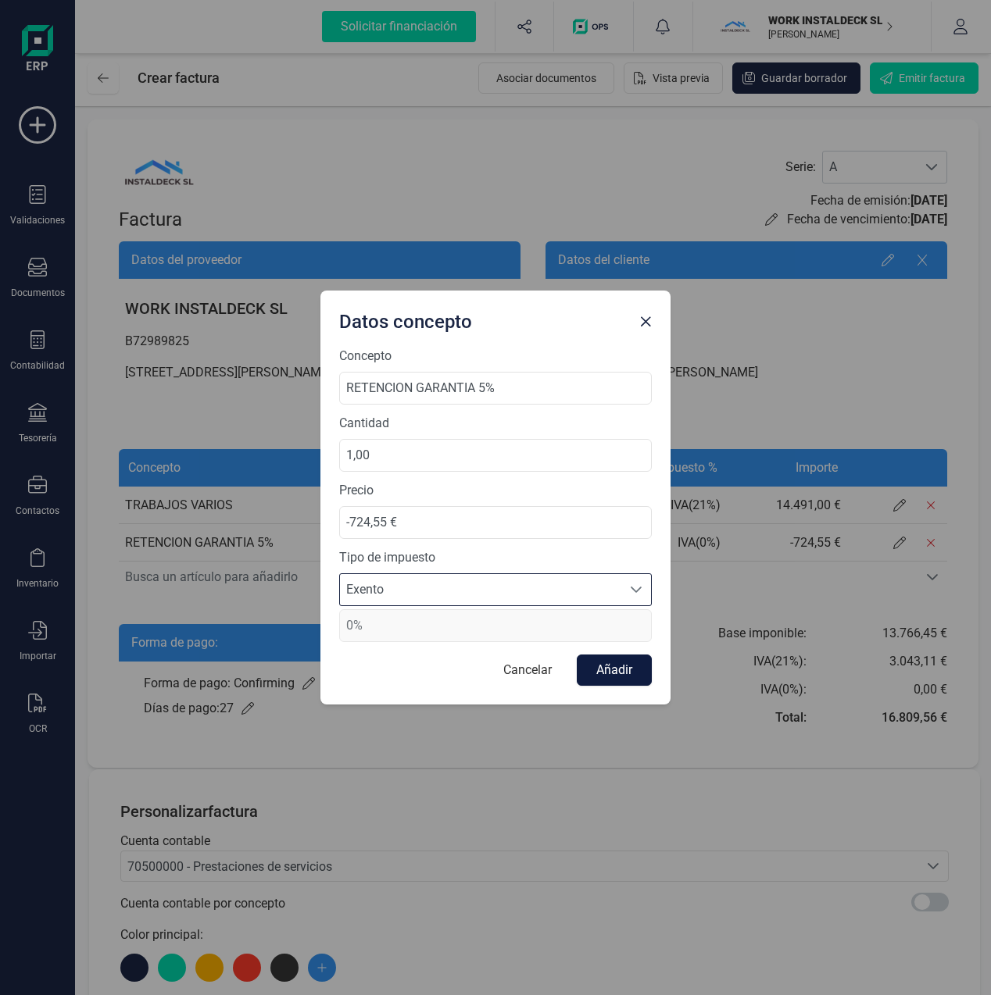
click at [622, 670] on button "Añadir" at bounding box center [614, 670] width 75 height 31
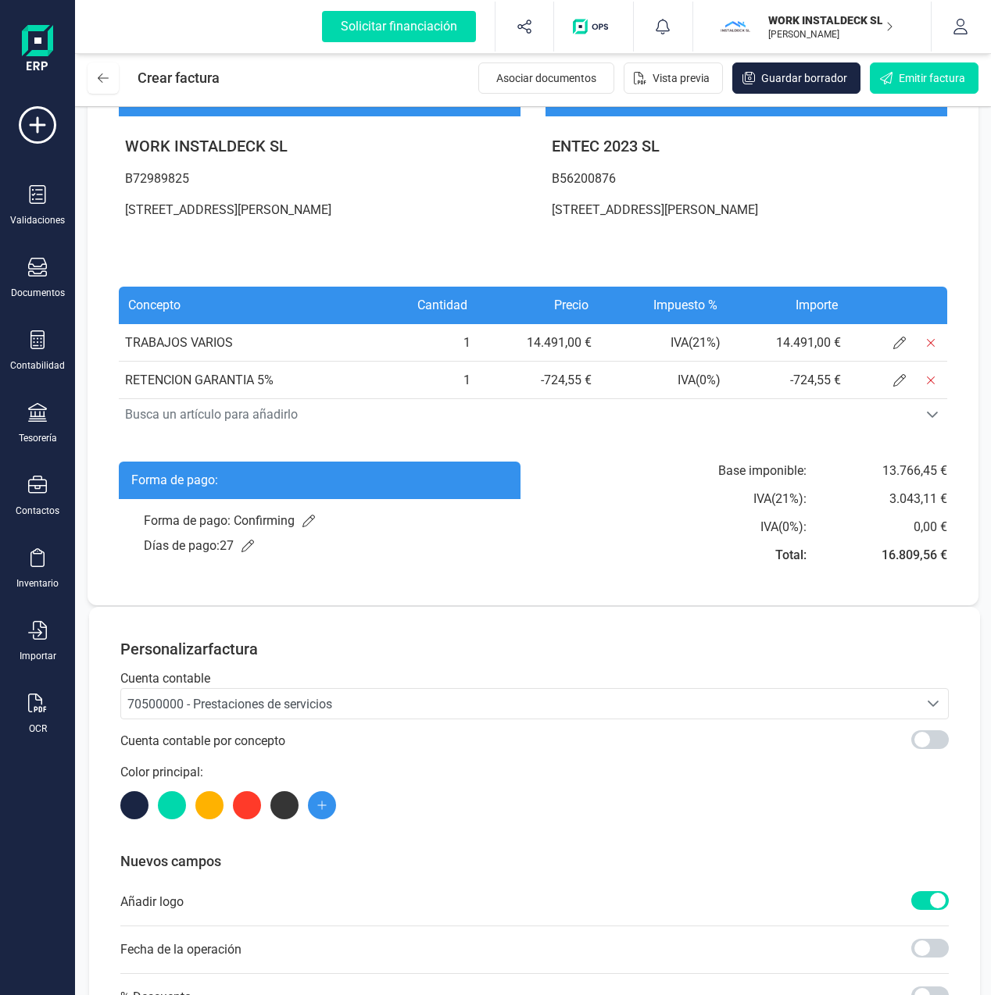
scroll to position [0, 0]
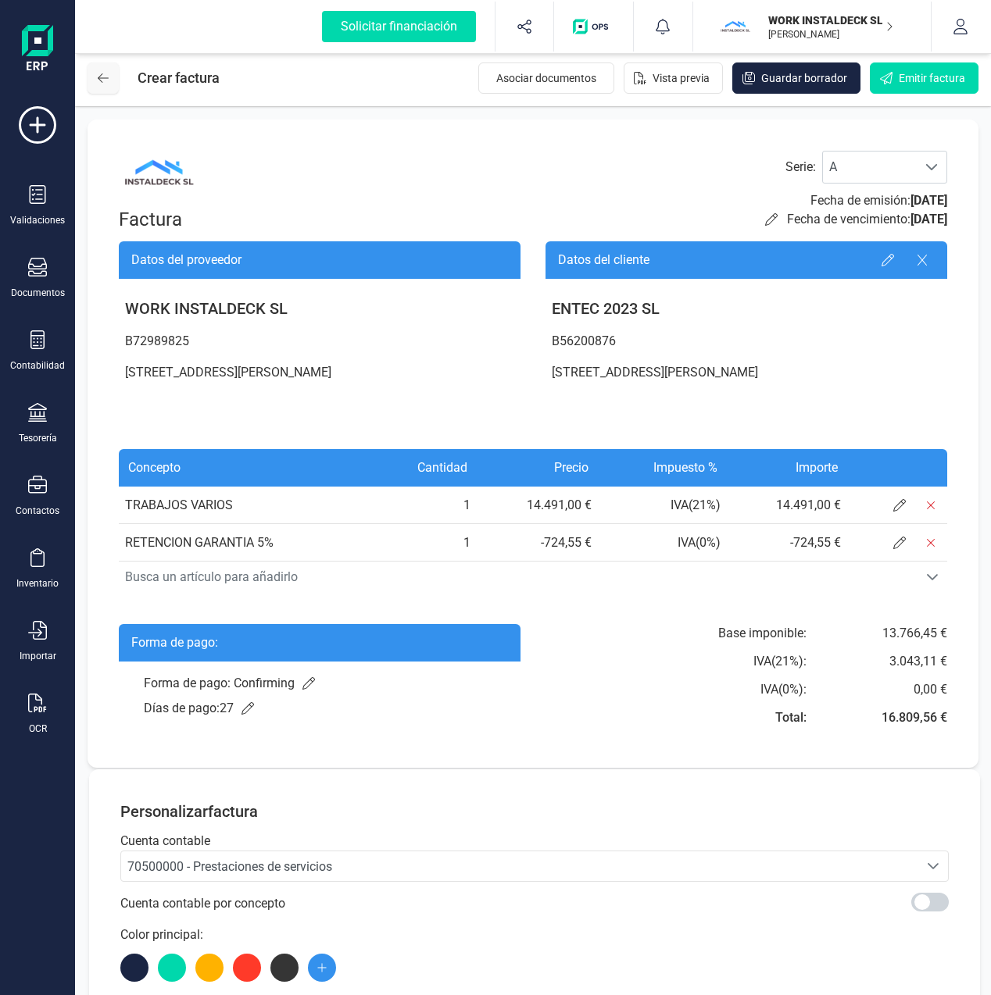
click at [106, 82] on icon at bounding box center [103, 78] width 11 height 13
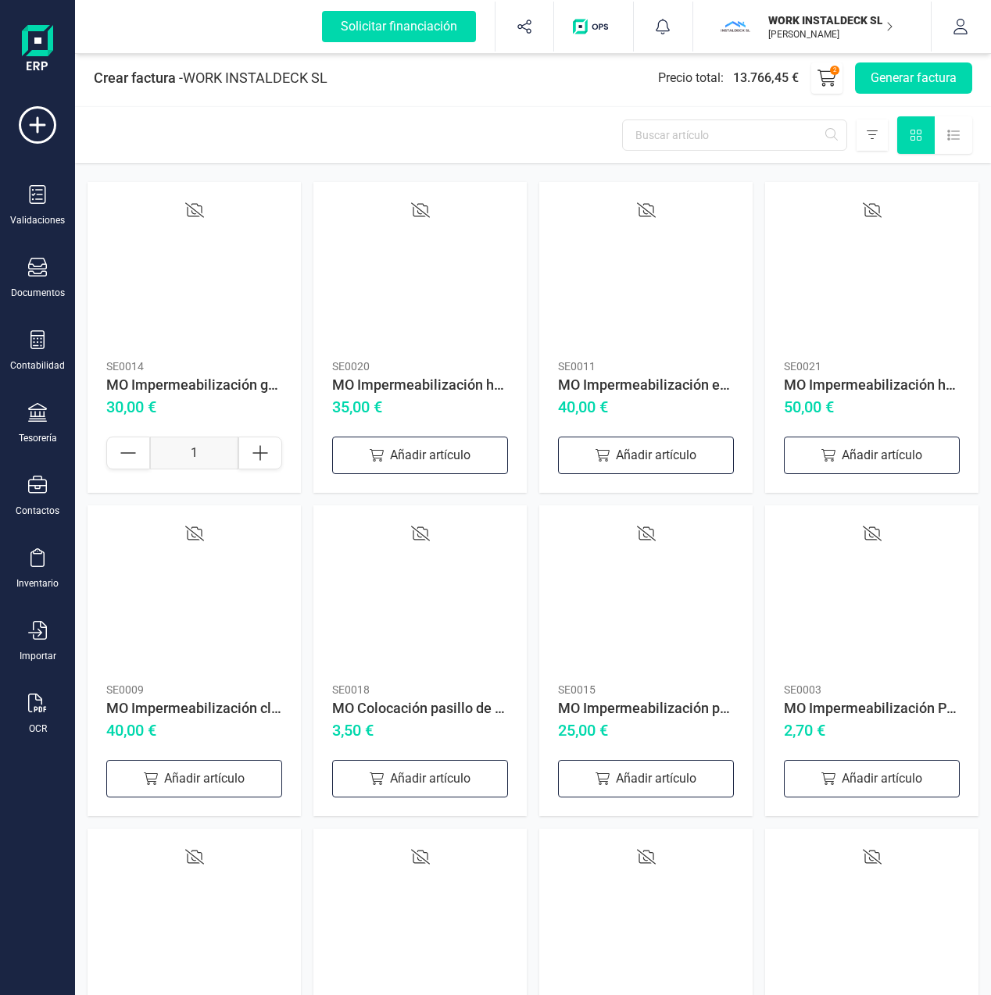
click at [44, 45] on img at bounding box center [37, 50] width 31 height 50
click at [41, 45] on img at bounding box center [37, 50] width 31 height 50
click at [33, 121] on icon at bounding box center [38, 125] width 38 height 38
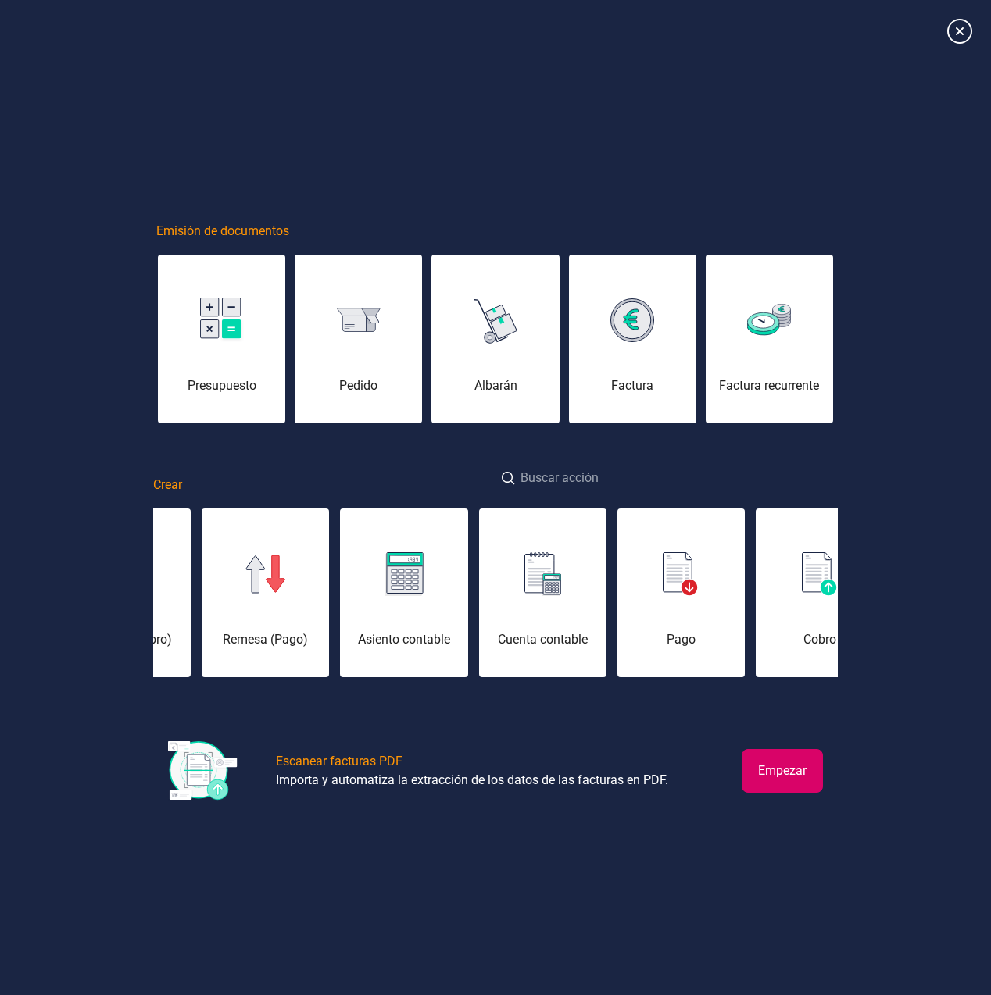
scroll to position [0, 248]
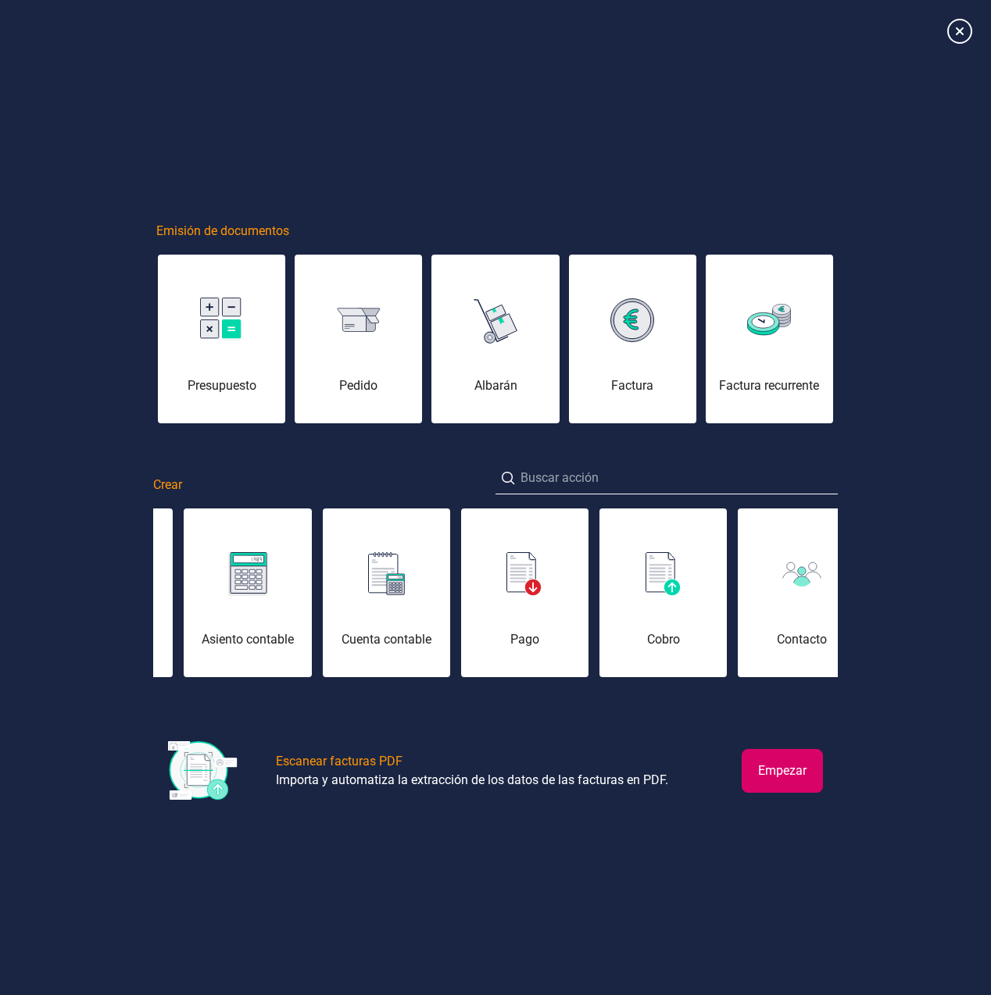
click at [655, 606] on div "Cobro" at bounding box center [662, 602] width 127 height 94
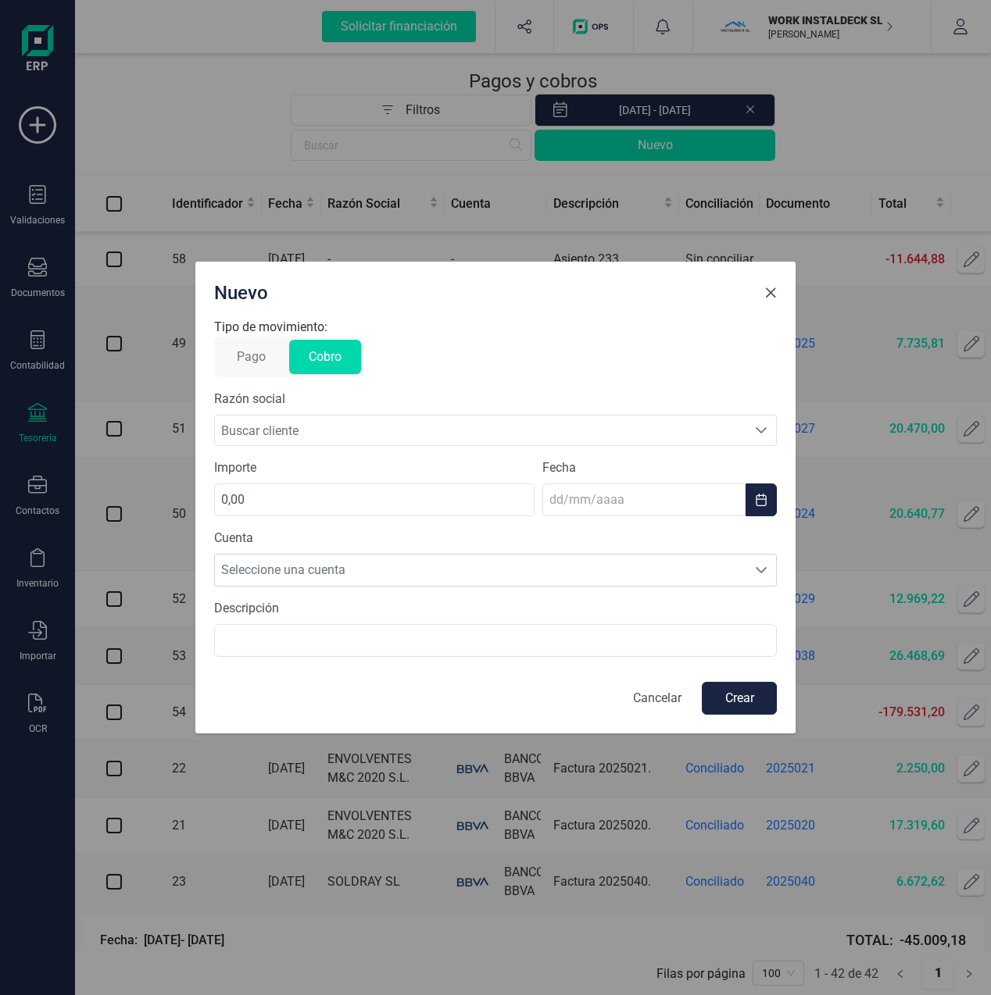
click at [767, 290] on span "Close" at bounding box center [770, 293] width 13 height 13
